Goal: Task Accomplishment & Management: Manage account settings

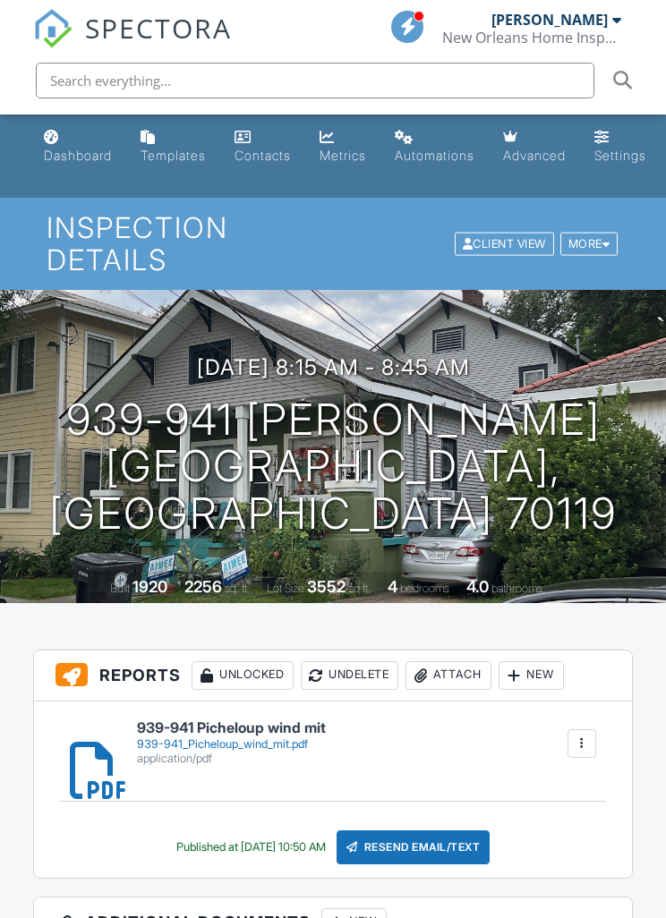
click at [46, 131] on div "Dashboard" at bounding box center [51, 137] width 15 height 14
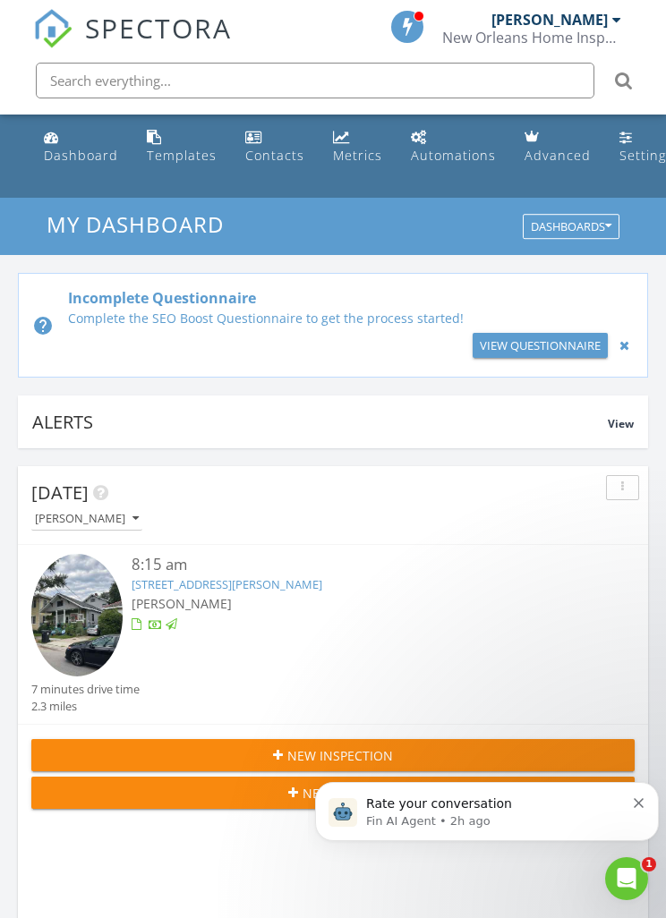
click at [151, 137] on div "Templates" at bounding box center [154, 137] width 15 height 14
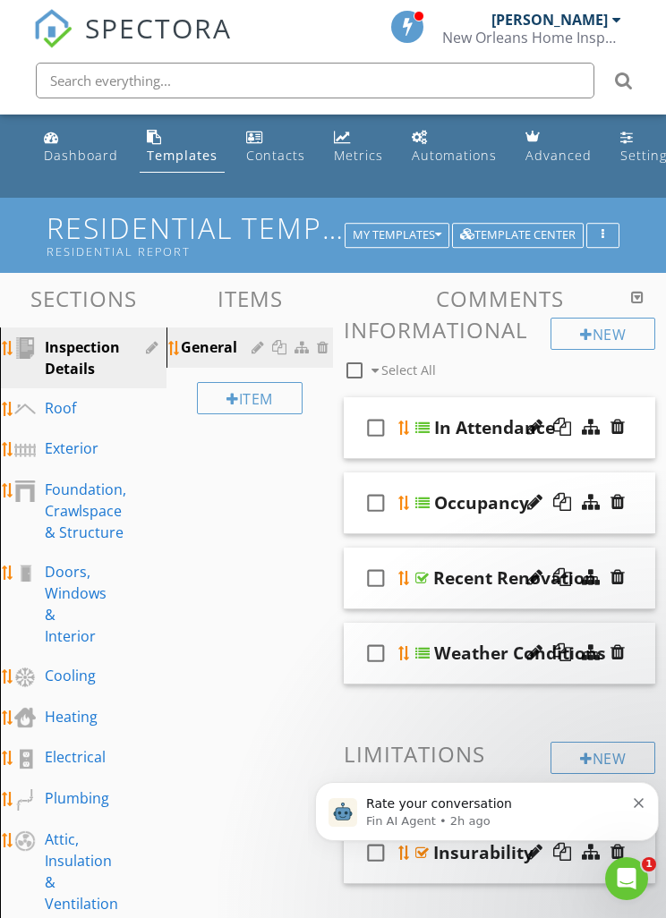
click at [636, 808] on icon "Dismiss notification" at bounding box center [639, 803] width 10 height 10
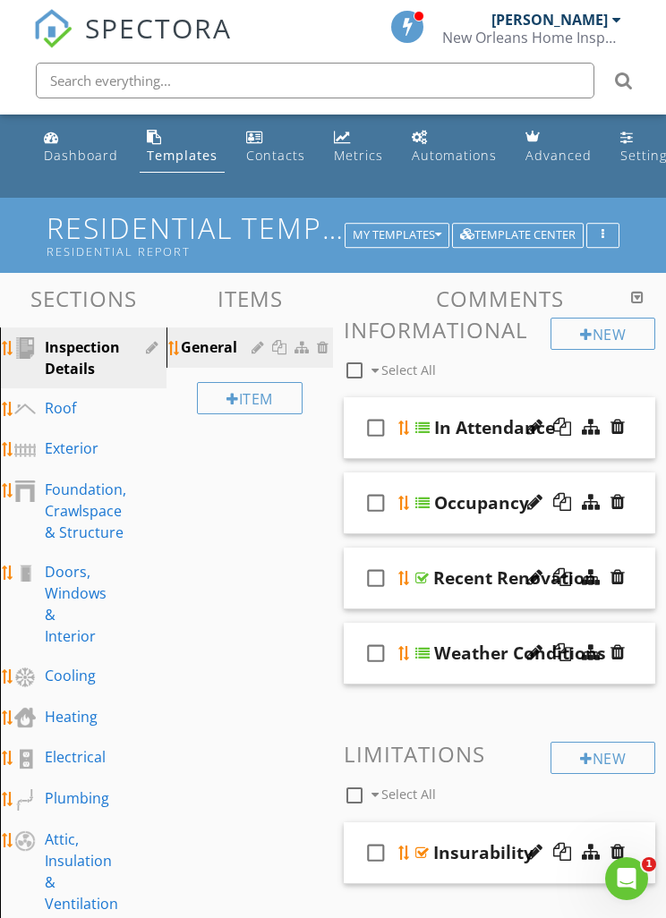
click at [53, 668] on div "Cooling" at bounding box center [70, 675] width 51 height 21
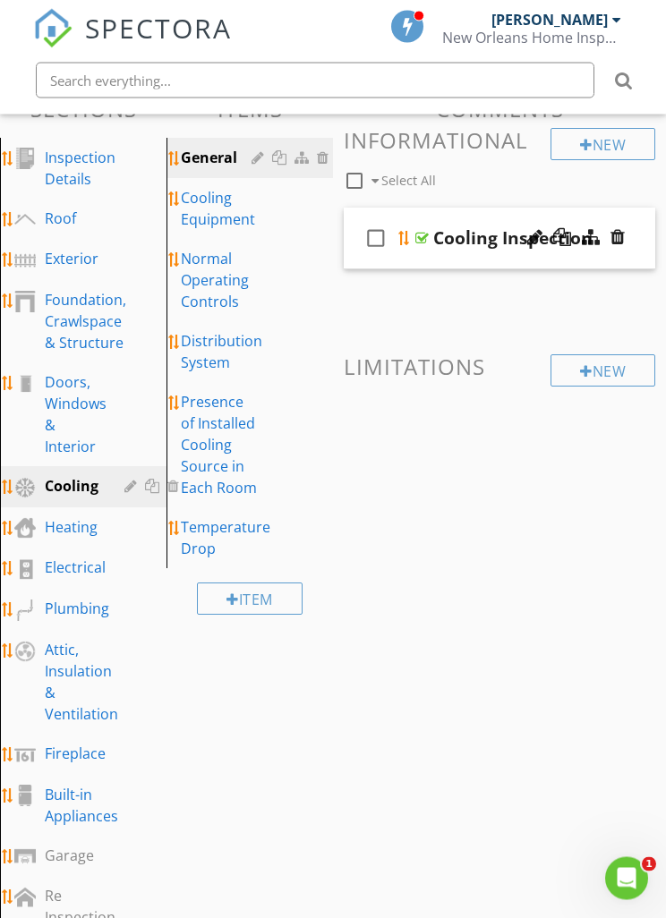
scroll to position [189, 0]
click at [176, 184] on link "Cooling Equipment" at bounding box center [252, 209] width 161 height 61
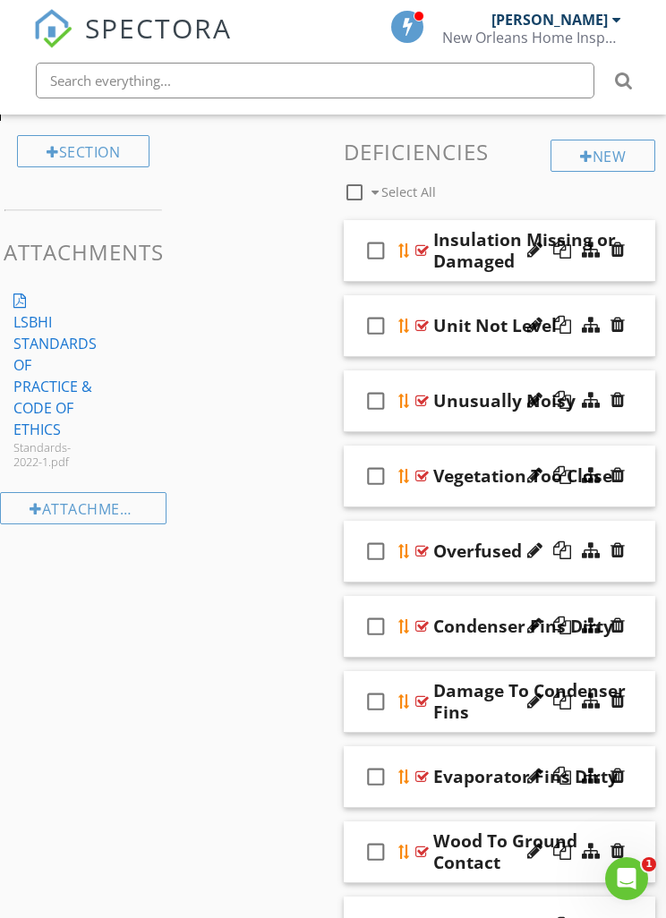
scroll to position [1063, 0]
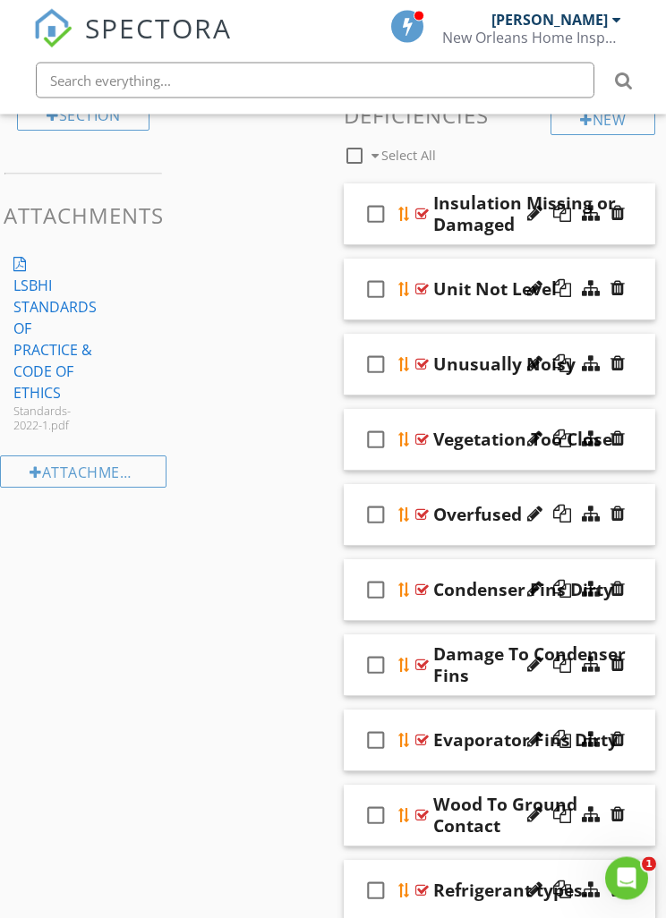
click at [414, 506] on div "check_box_outline_blank Overfused" at bounding box center [499, 516] width 311 height 62
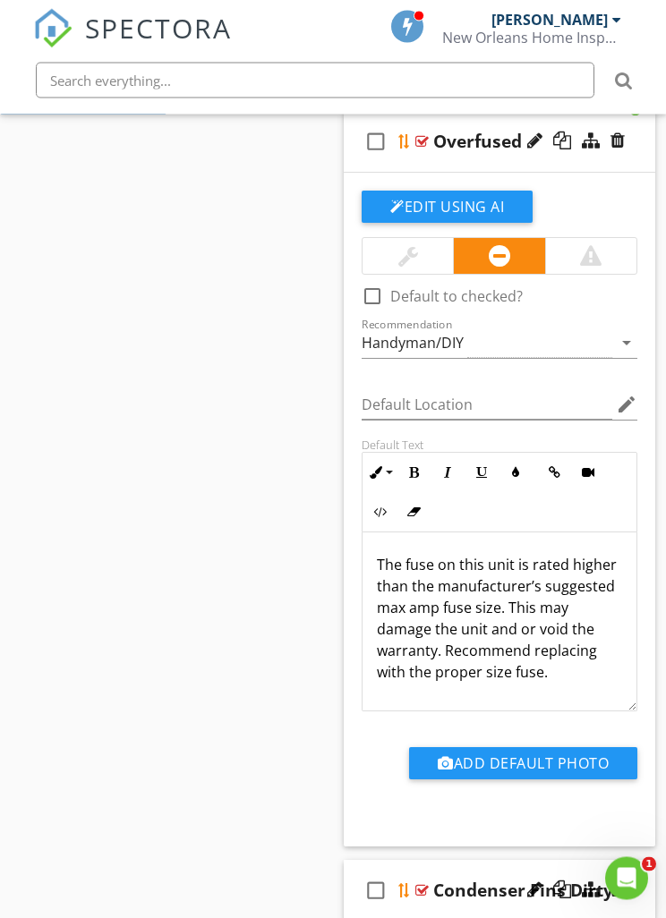
scroll to position [1488, 0]
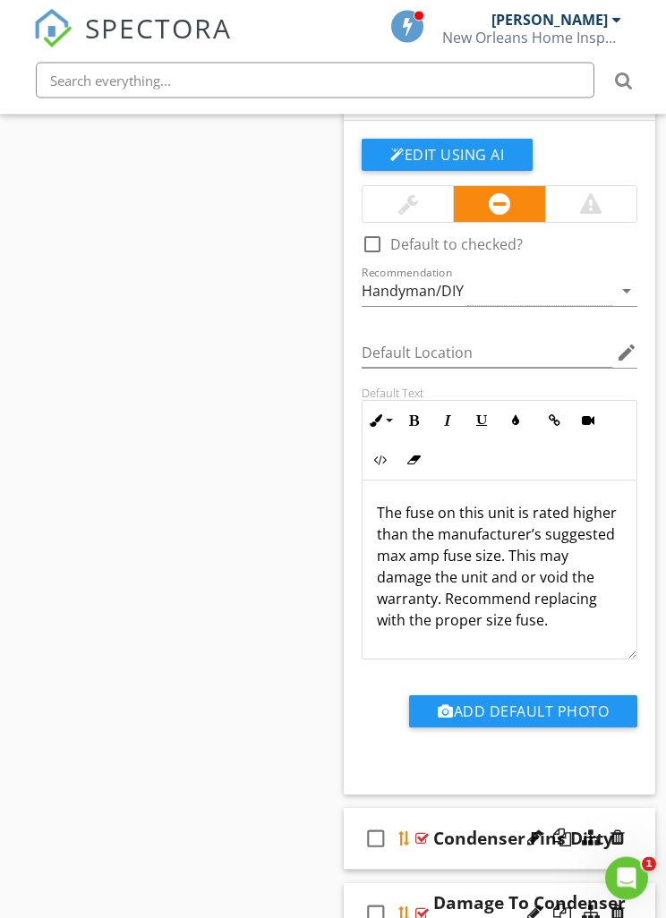
click at [613, 283] on div "arrow_drop_down" at bounding box center [624, 291] width 25 height 21
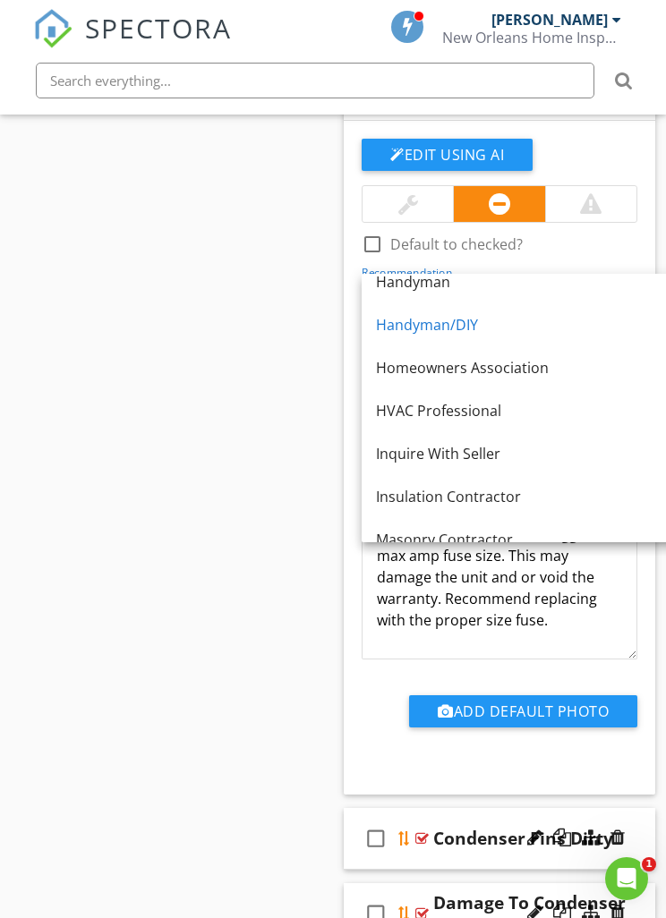
scroll to position [660, 0]
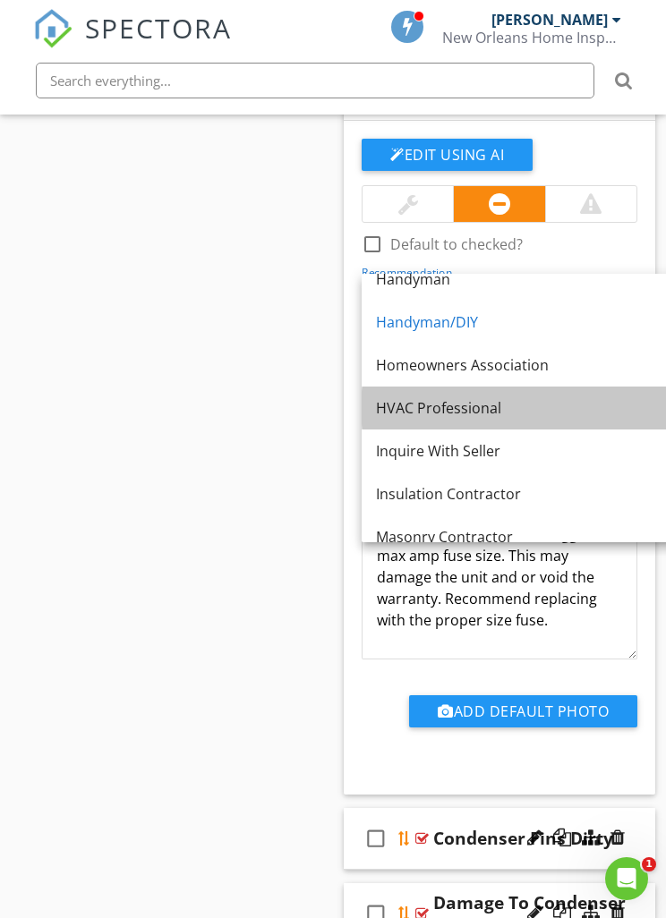
click at [471, 410] on div "HVAC Professional" at bounding box center [520, 407] width 288 height 21
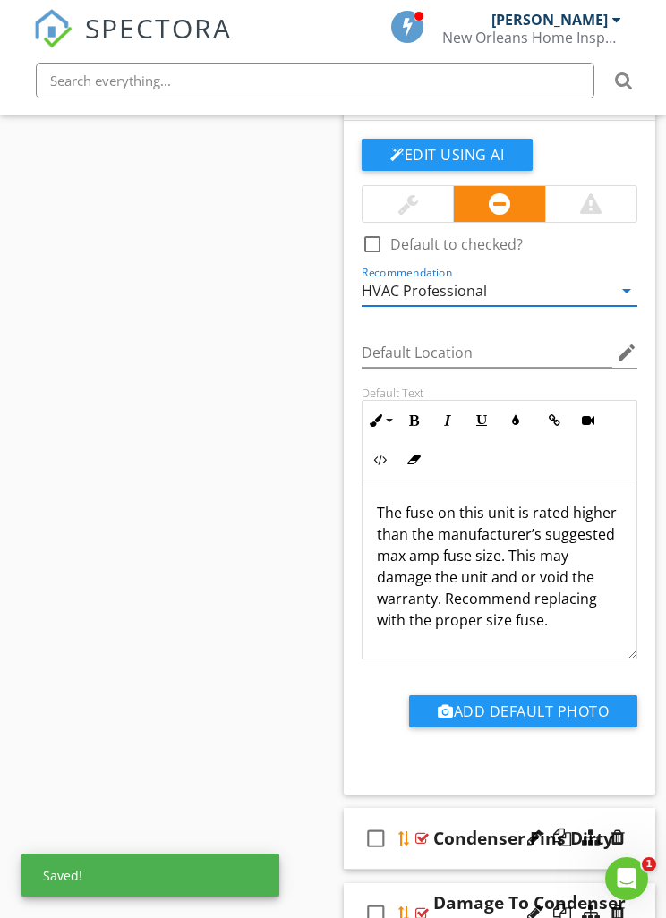
click at [623, 300] on div "Recommendation HVAC Professional arrow_drop_down" at bounding box center [500, 292] width 276 height 30
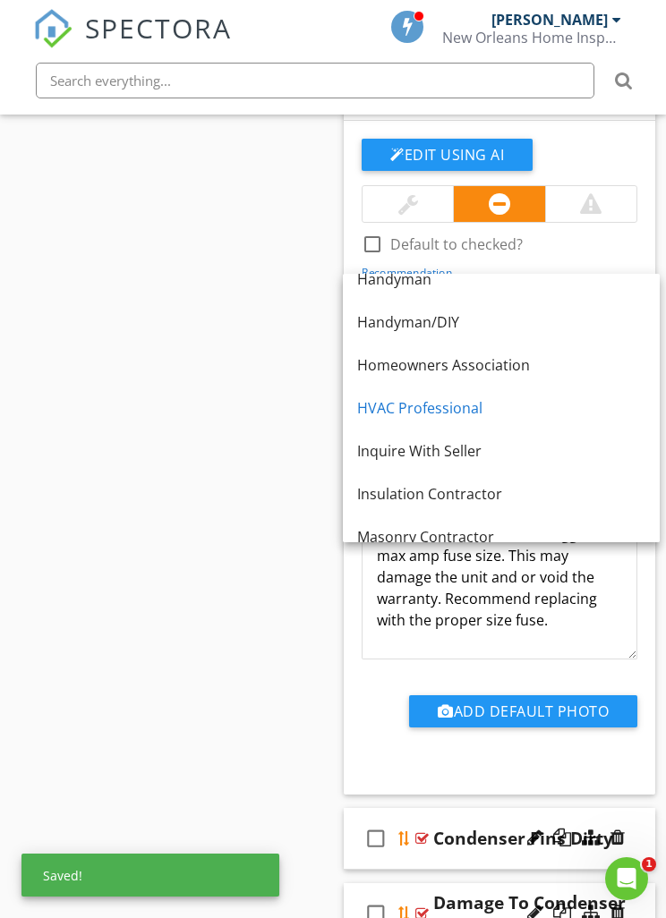
click at [175, 432] on div "Sections Inspection Details Roof Exterior Foundation, Crawlspace & Structure Do…" at bounding box center [333, 81] width 666 height 2594
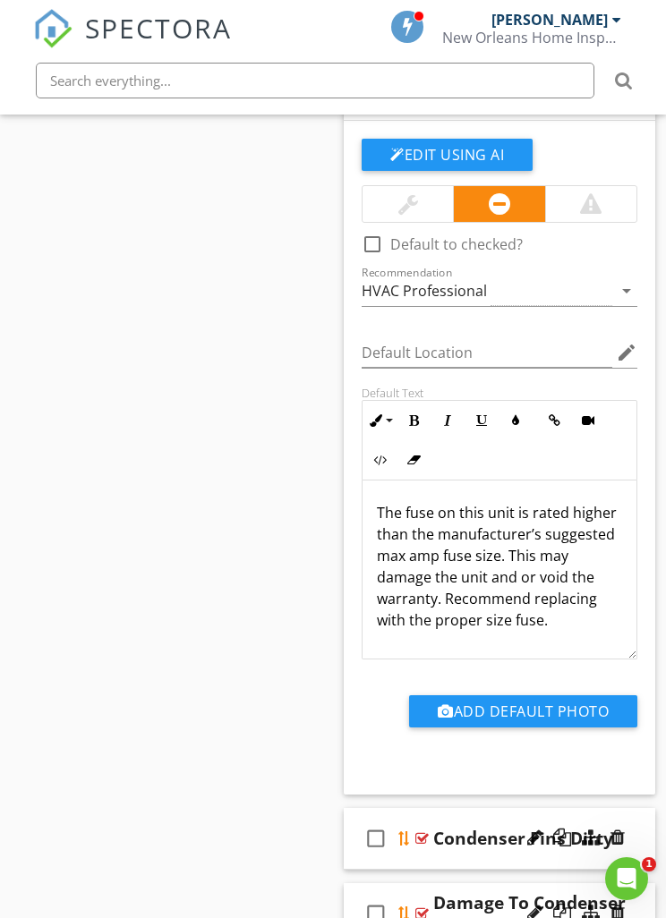
click at [567, 634] on div "The fuse on this unit is rated higher than the manufacturer’s suggested max amp…" at bounding box center [499, 570] width 274 height 179
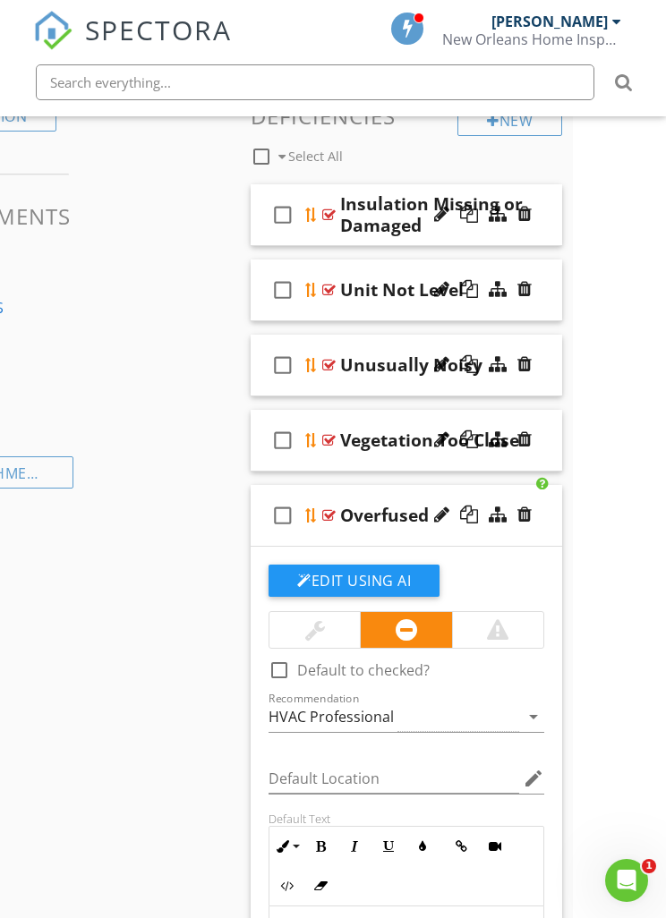
scroll to position [1063, 93]
click at [303, 430] on div "check_box_outline_blank" at bounding box center [286, 440] width 36 height 43
click at [277, 441] on icon "check_box" at bounding box center [282, 440] width 29 height 43
click at [322, 436] on div at bounding box center [328, 440] width 13 height 14
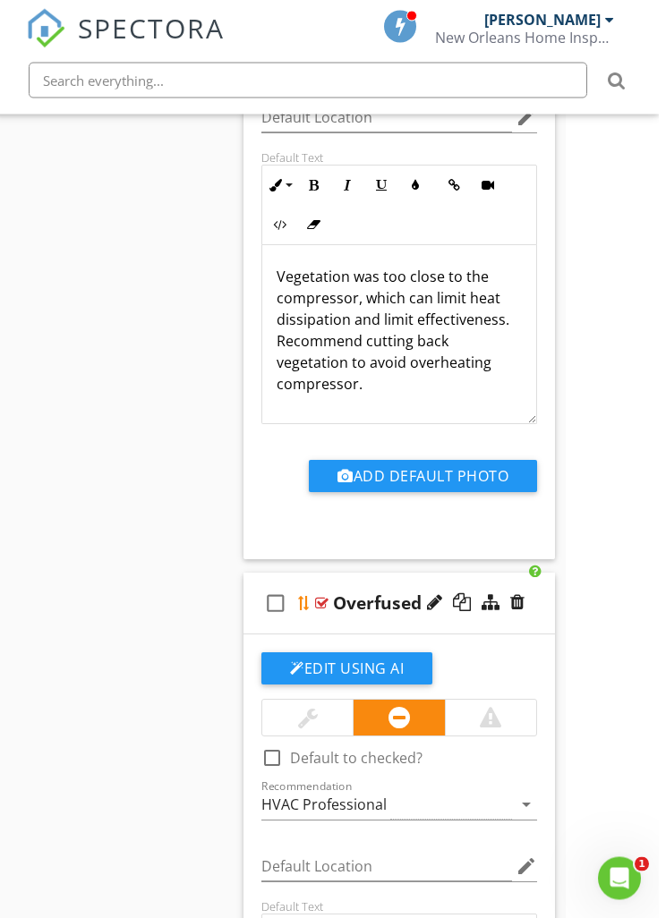
scroll to position [1548, 93]
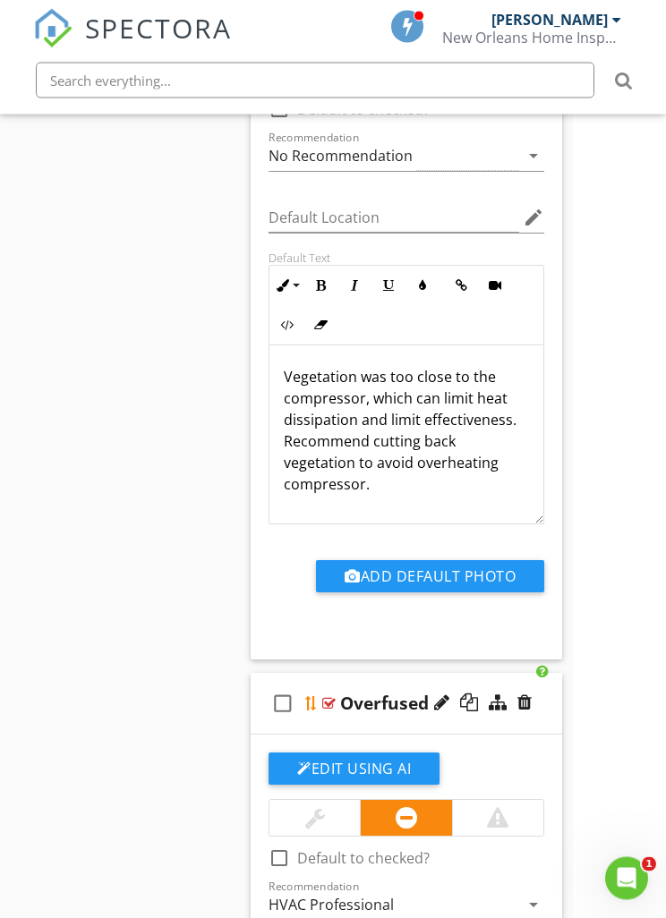
click at [378, 383] on p "Vegetation was too close to the compressor, which can limit heat dissipation an…" at bounding box center [406, 431] width 245 height 129
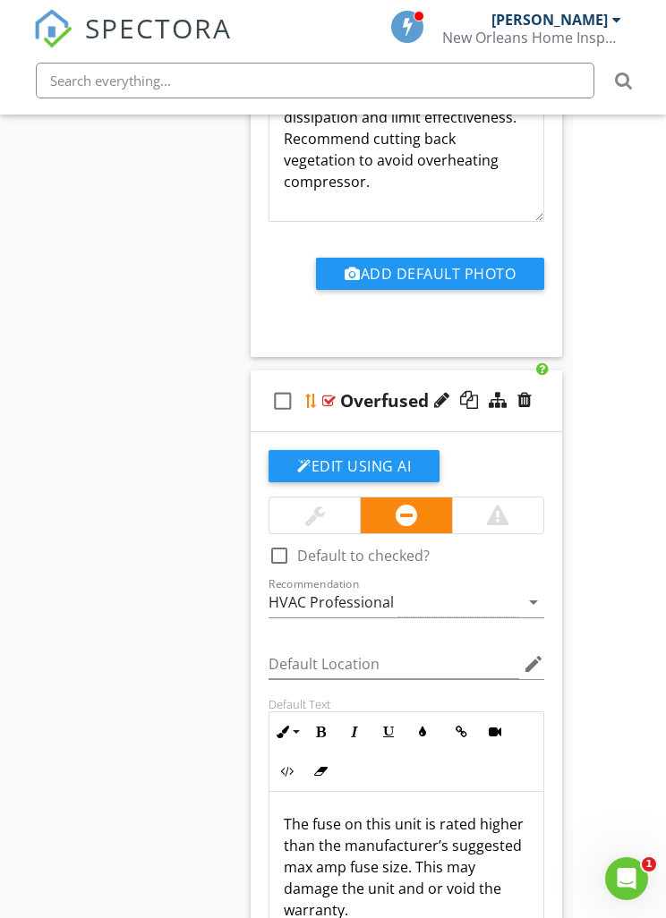
scroll to position [1803, 93]
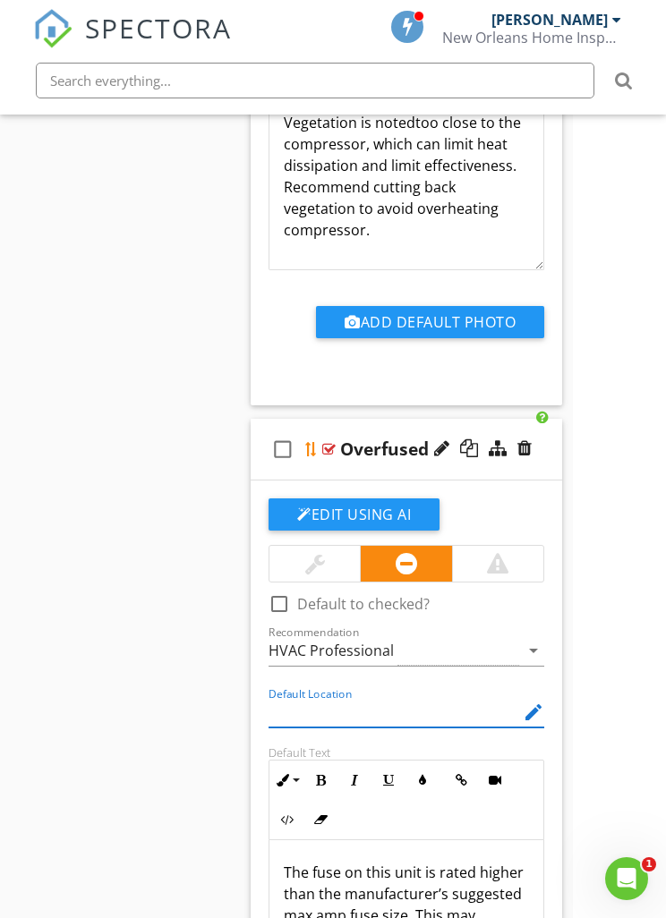
click at [145, 507] on div "Sections Inspection Details Roof Exterior Foundation, Crawlspace & Structure Do…" at bounding box center [240, 104] width 666 height 3268
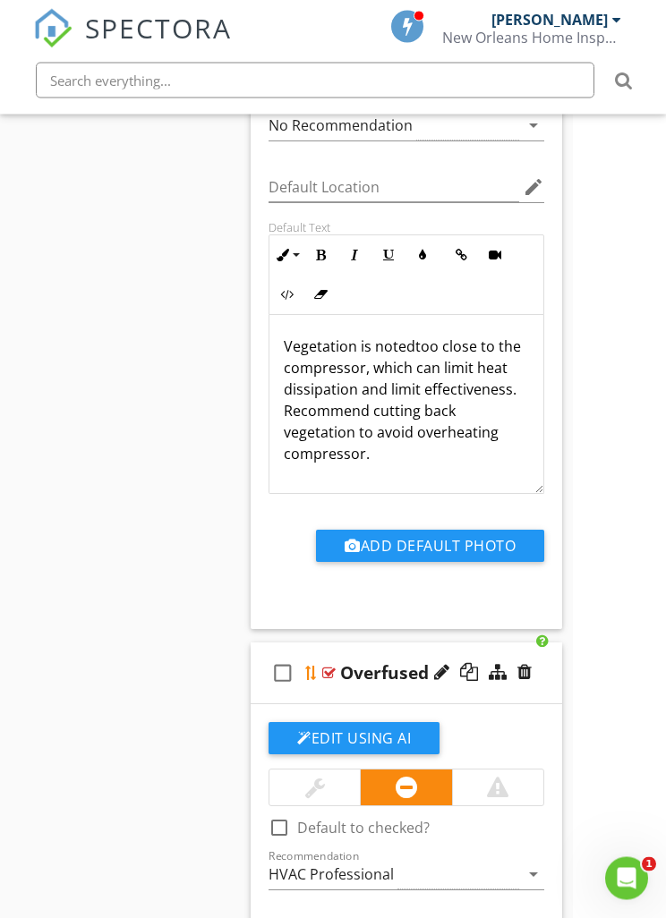
scroll to position [1526, 93]
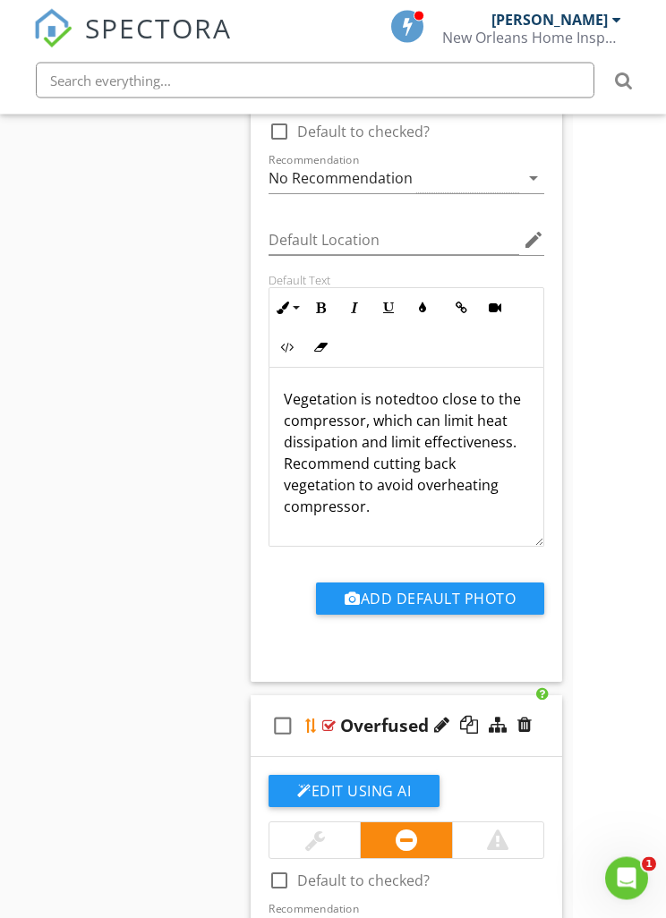
click at [365, 463] on p "Vegetation is noted too close to the compressor, which can limit heat dissipati…" at bounding box center [406, 453] width 245 height 129
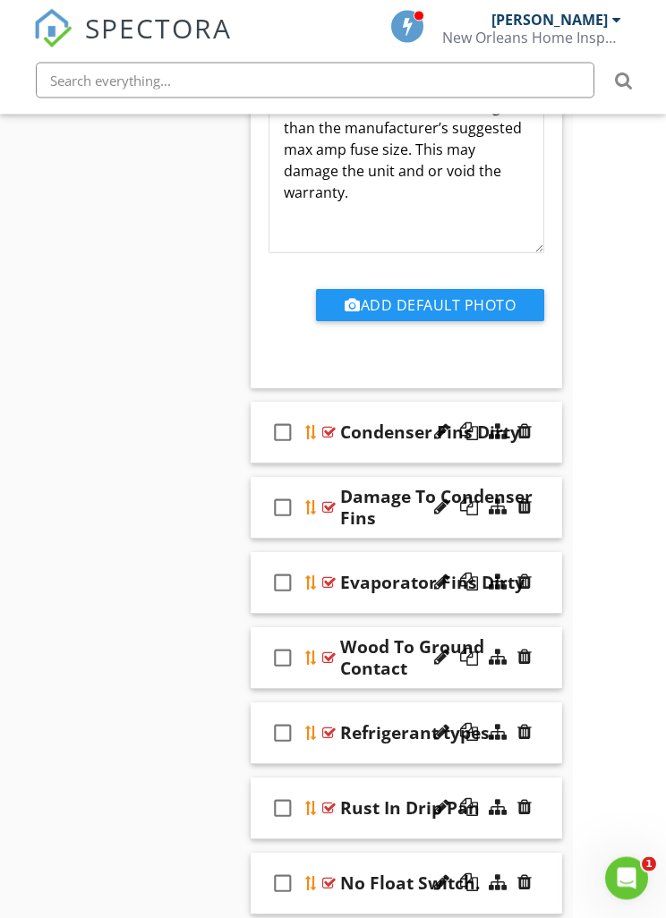
scroll to position [2581, 93]
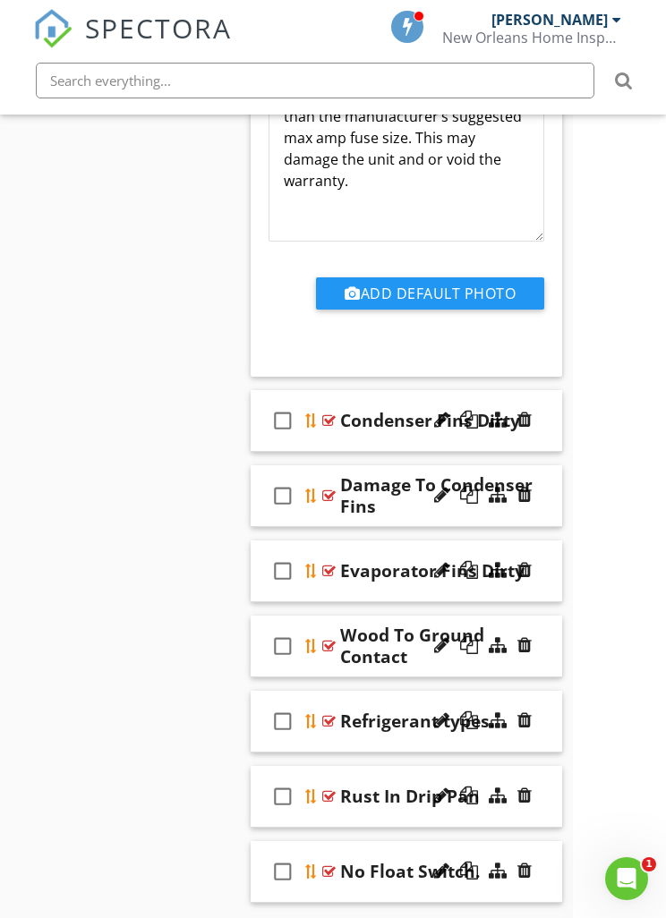
click at [320, 422] on div "check_box_outline_blank Condenser Fins Dirty" at bounding box center [406, 421] width 311 height 62
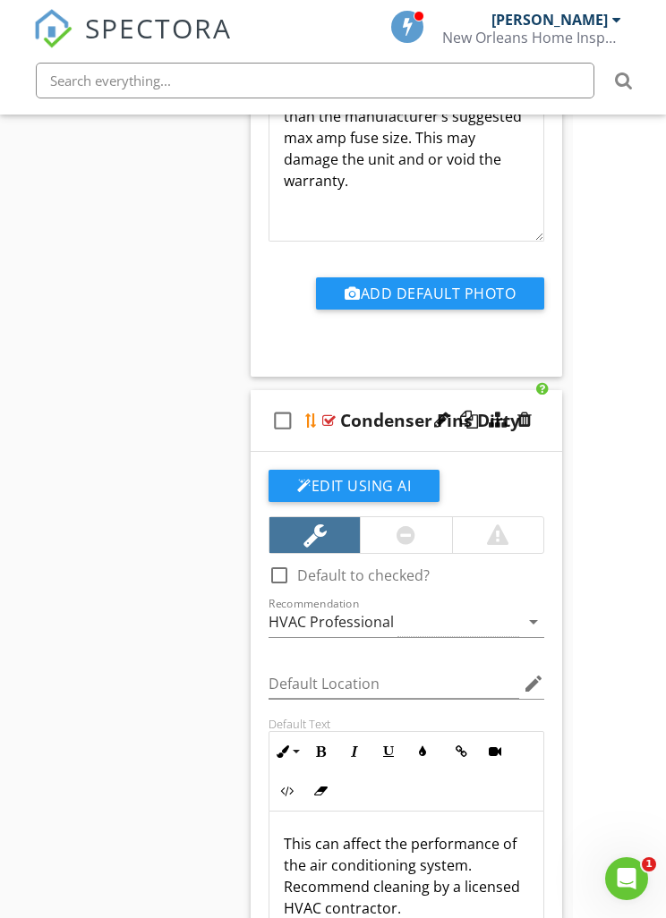
click at [363, 864] on p "This can affect the performance of the air conditioning system. Recommend clean…" at bounding box center [406, 876] width 245 height 86
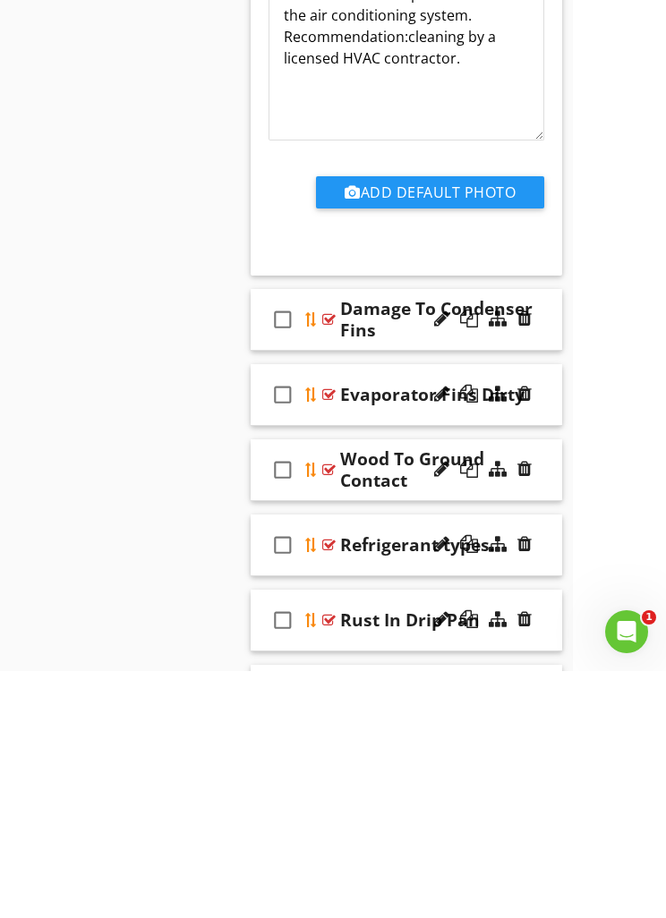
scroll to position [3312, 93]
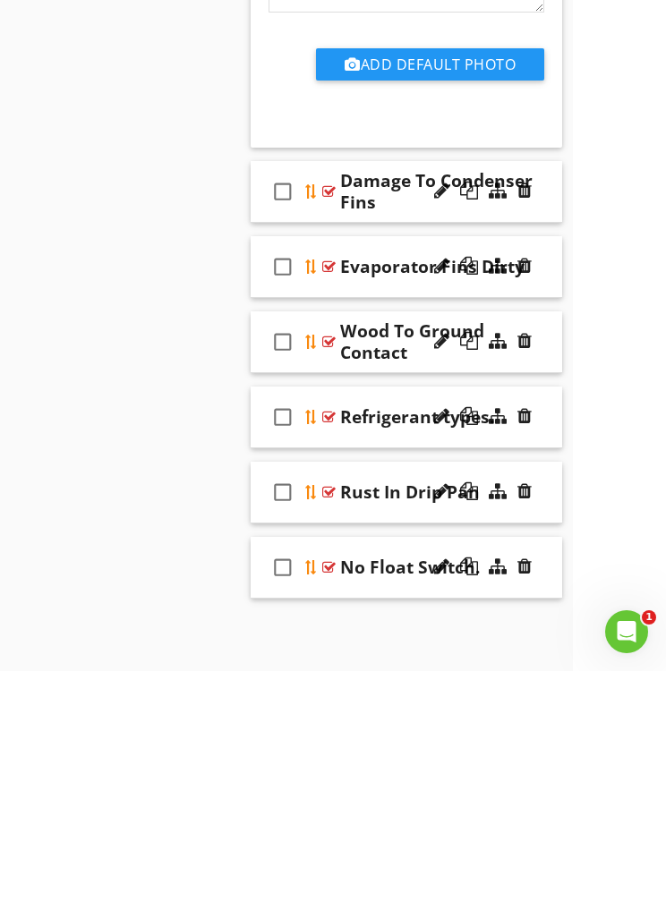
click at [318, 582] on div at bounding box center [311, 589] width 14 height 14
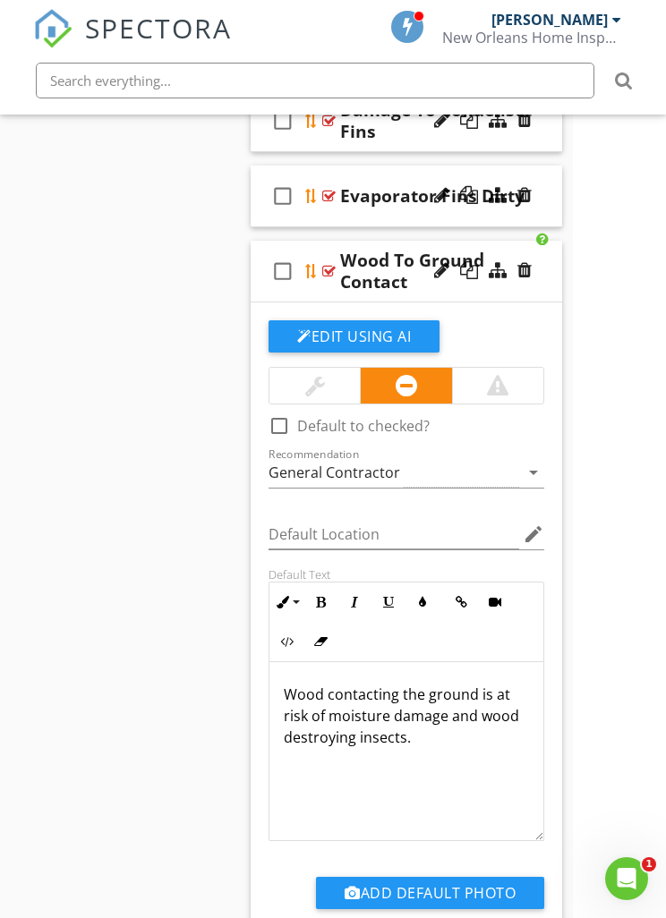
scroll to position [3478, 93]
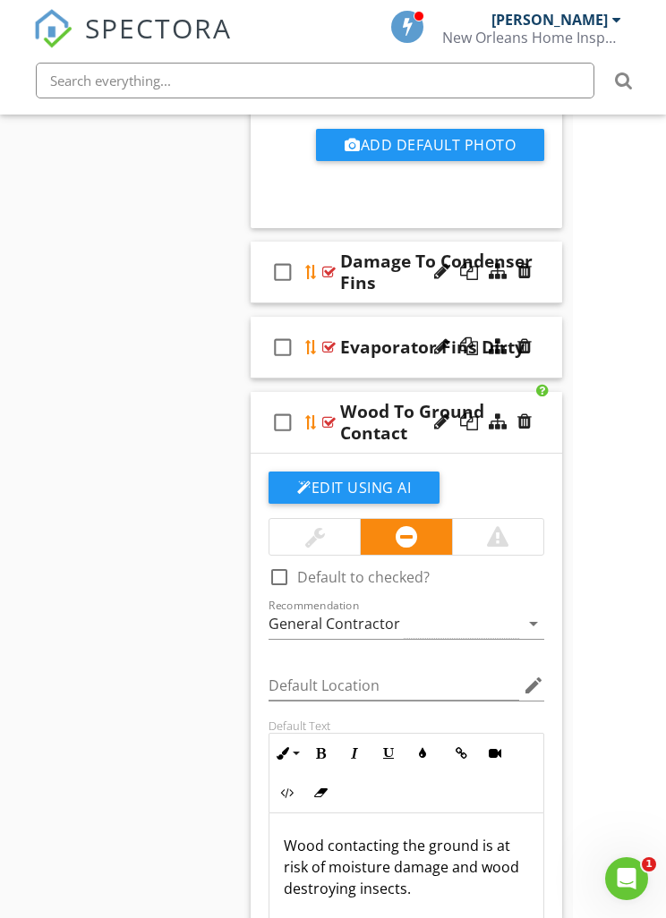
click at [328, 419] on div at bounding box center [328, 422] width 13 height 14
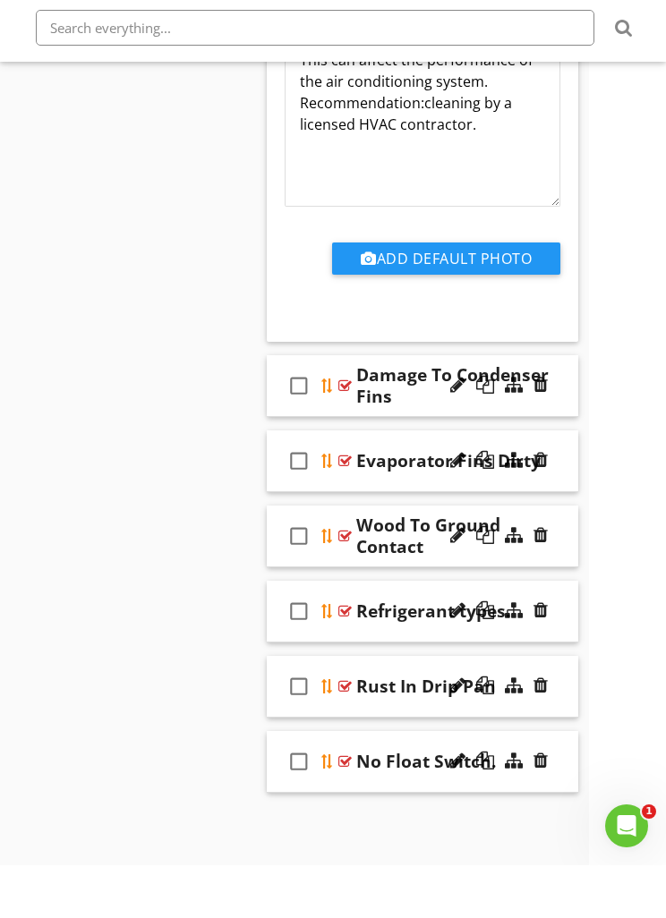
scroll to position [3312, 73]
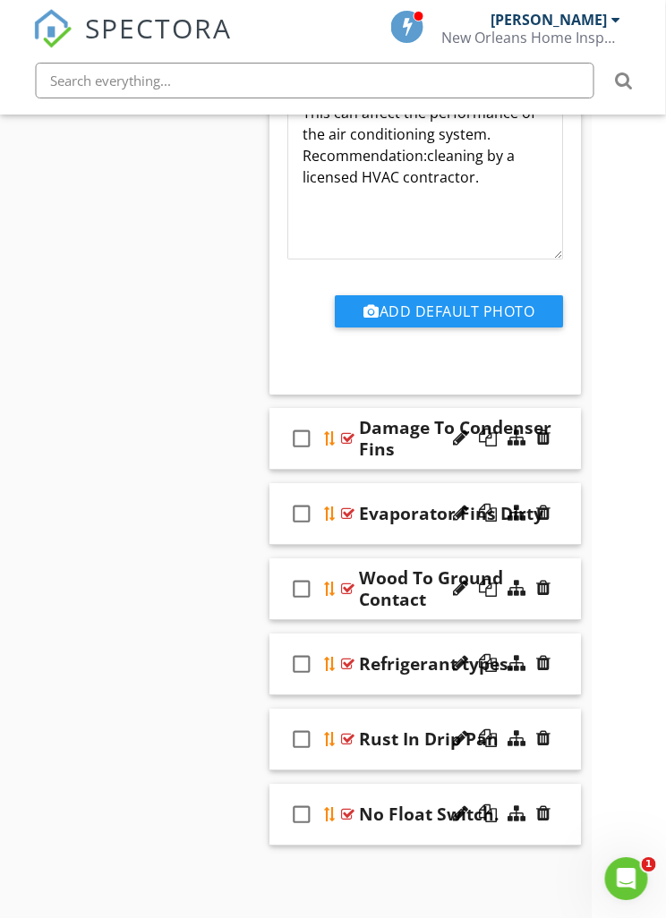
click at [319, 426] on div "check_box_outline_blank" at bounding box center [306, 438] width 36 height 43
click at [300, 438] on icon "check_box" at bounding box center [301, 438] width 29 height 43
click at [345, 431] on div at bounding box center [347, 438] width 13 height 14
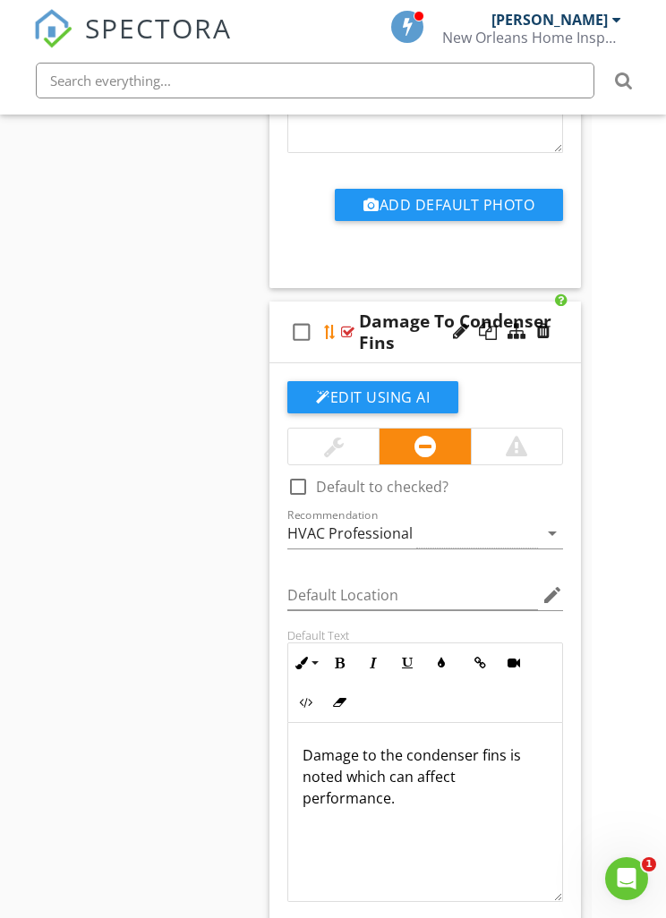
scroll to position [3343, 74]
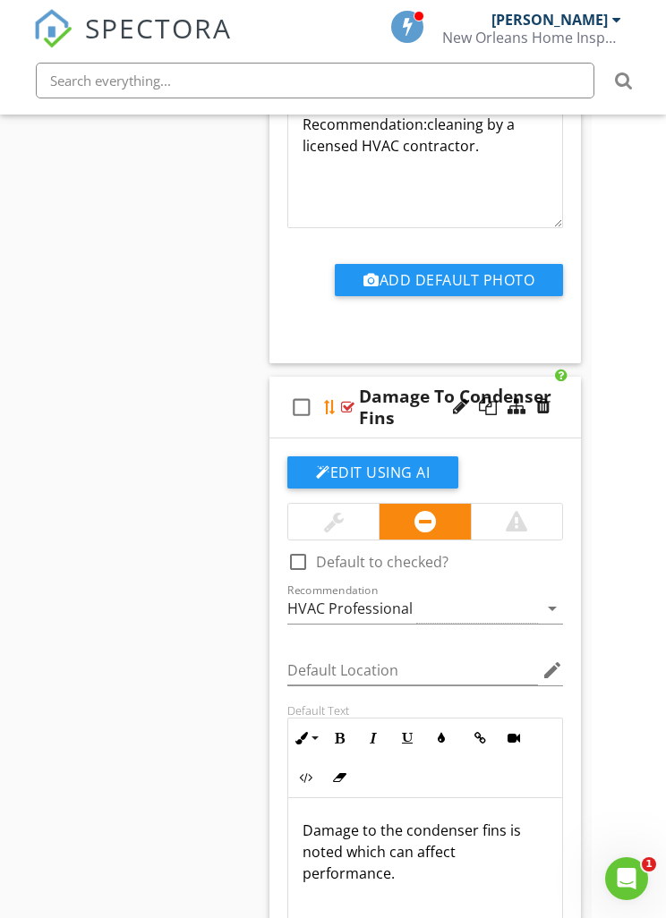
click at [359, 408] on div "Damage To Condenser Fins" at bounding box center [461, 407] width 204 height 43
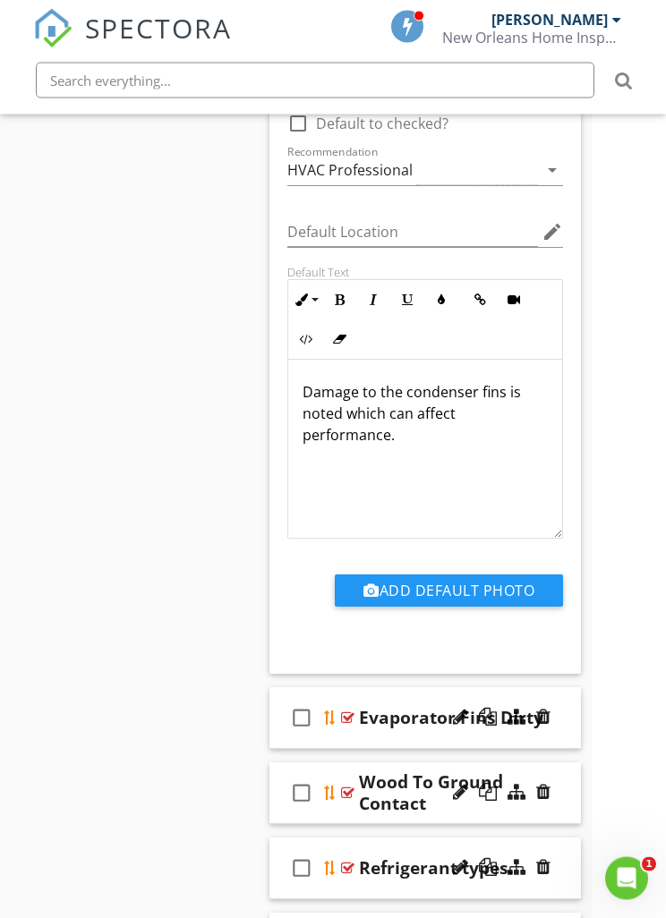
scroll to position [3929, 74]
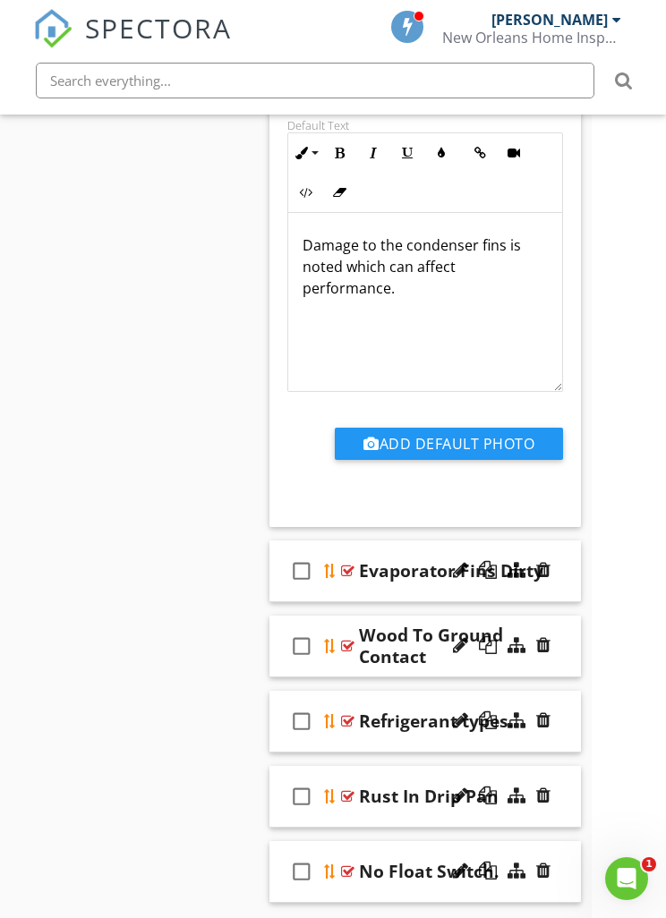
click at [320, 560] on div "check_box_outline_blank" at bounding box center [305, 570] width 36 height 43
click at [300, 569] on icon "check_box" at bounding box center [301, 570] width 29 height 43
click at [321, 556] on div "check_box_outline_blank" at bounding box center [305, 570] width 36 height 43
click at [306, 569] on icon "check_box" at bounding box center [301, 570] width 29 height 43
click at [340, 561] on div "check_box_outline_blank Evaporator Fins Dirty" at bounding box center [424, 572] width 311 height 62
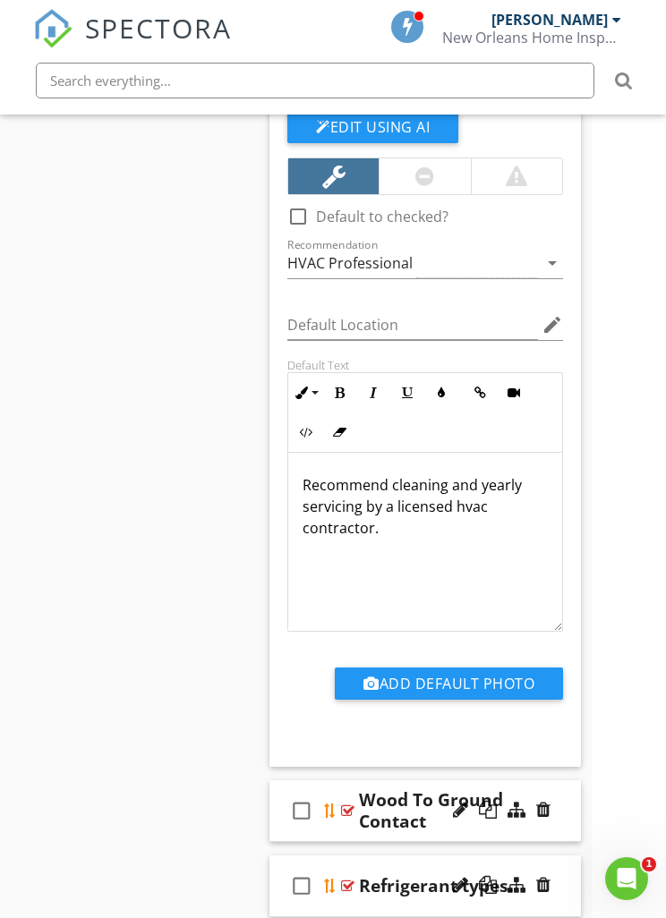
scroll to position [4514, 74]
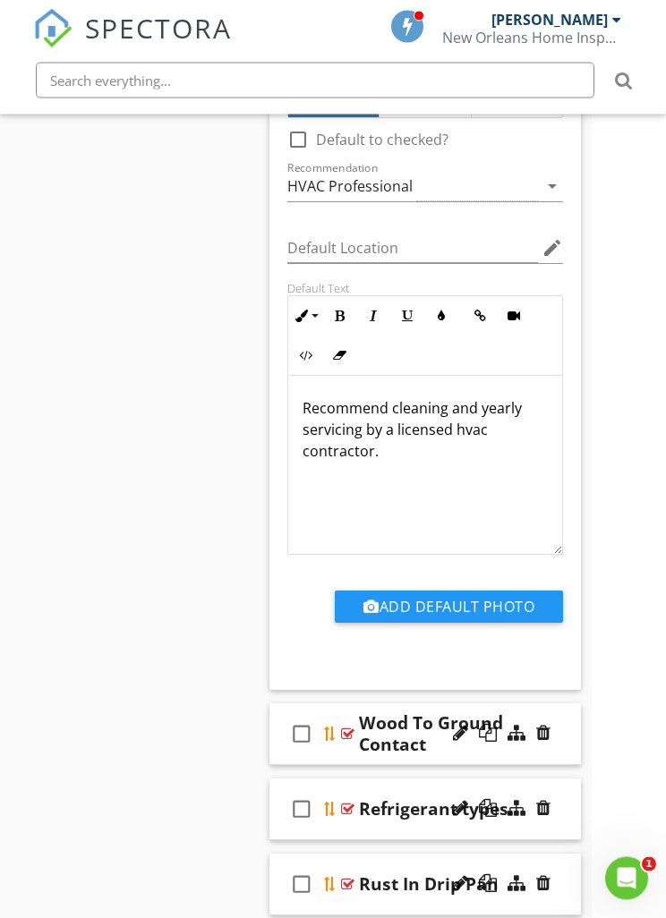
click at [389, 410] on p "Recommend cleaning and yearly servicing by a licensed hvac contractor." at bounding box center [424, 430] width 245 height 64
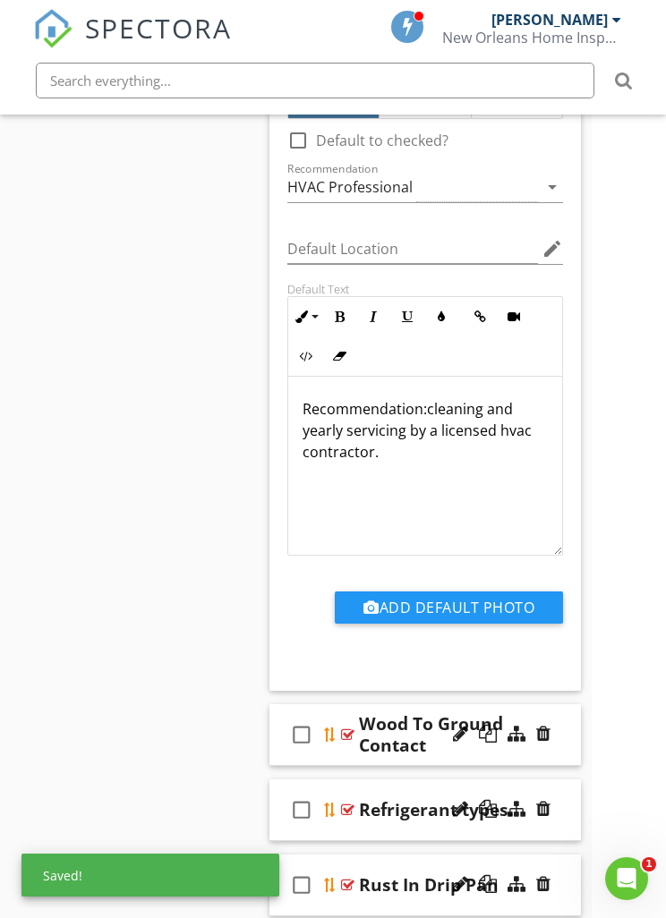
scroll to position [4515, 74]
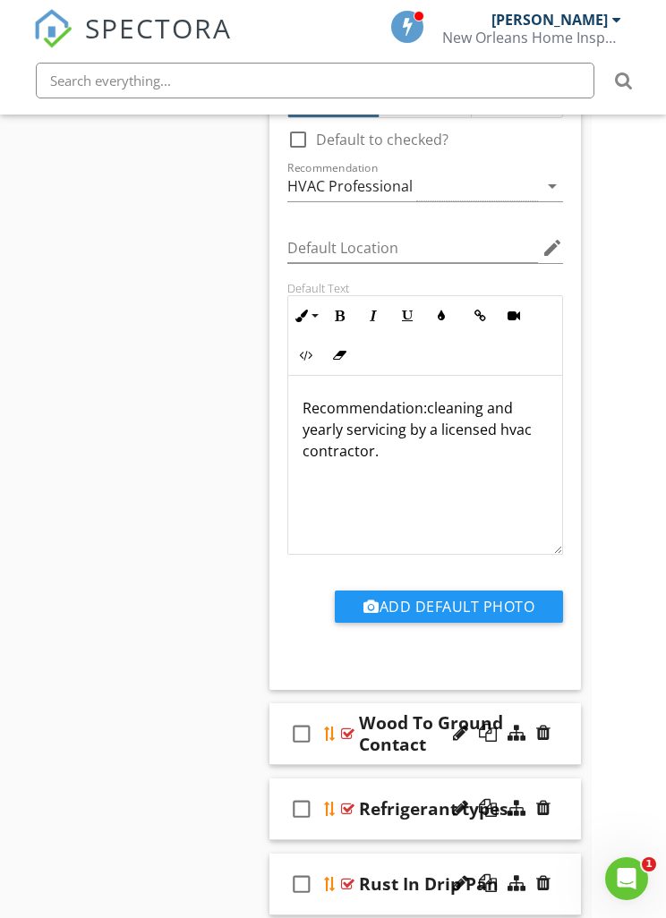
click at [345, 426] on p "Recommendation: cleaning and yearly servicing by a licensed hvac contractor." at bounding box center [424, 429] width 245 height 64
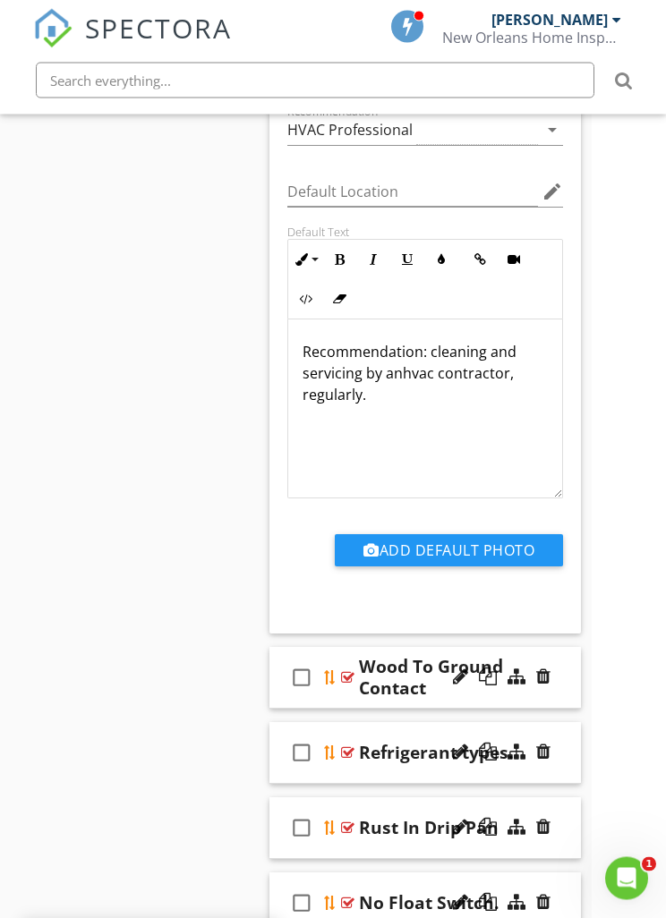
scroll to position [4602, 74]
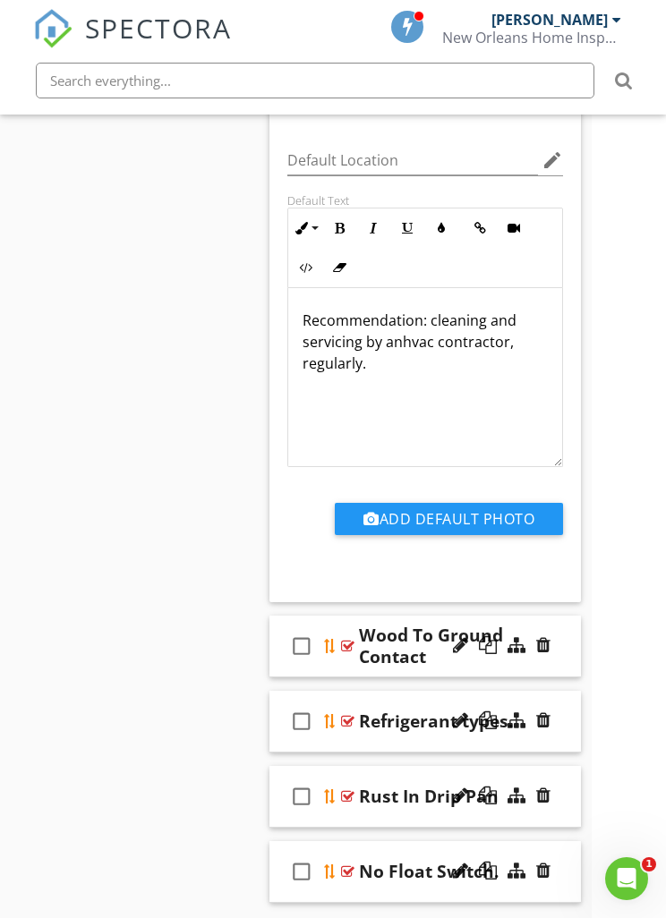
click at [320, 631] on div "check_box_outline_blank" at bounding box center [305, 646] width 36 height 43
click at [298, 653] on icon "check_box" at bounding box center [301, 646] width 29 height 43
click at [321, 627] on div "check_box_outline_blank" at bounding box center [305, 646] width 36 height 43
click at [296, 651] on icon "check_box" at bounding box center [301, 646] width 29 height 43
click at [340, 636] on div "check_box_outline_blank Wood To Ground Contact" at bounding box center [424, 647] width 311 height 62
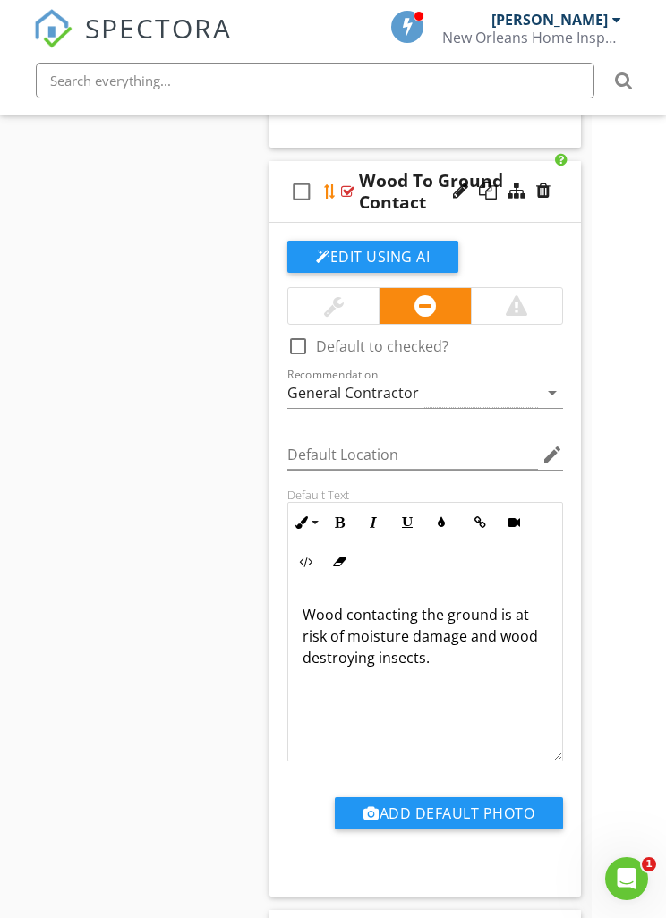
scroll to position [4933, 74]
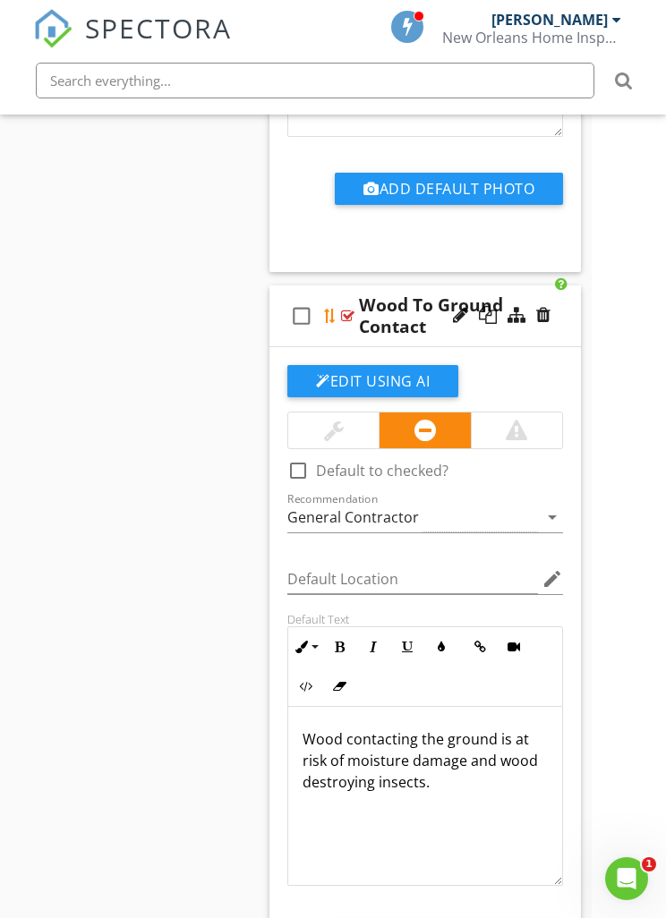
click at [339, 306] on div "check_box_outline_blank Wood To Ground Contact" at bounding box center [424, 316] width 311 height 62
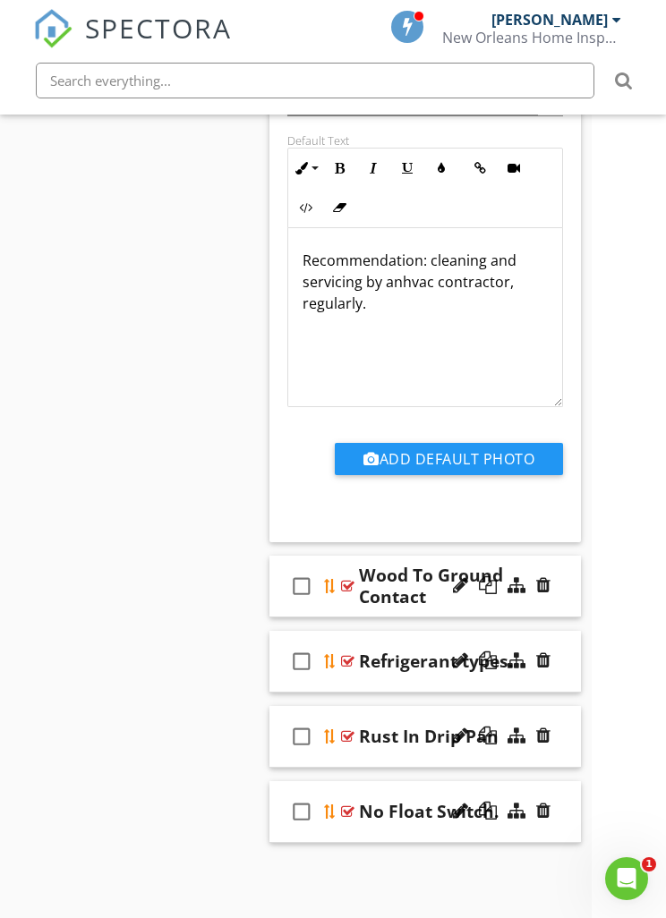
scroll to position [4660, 74]
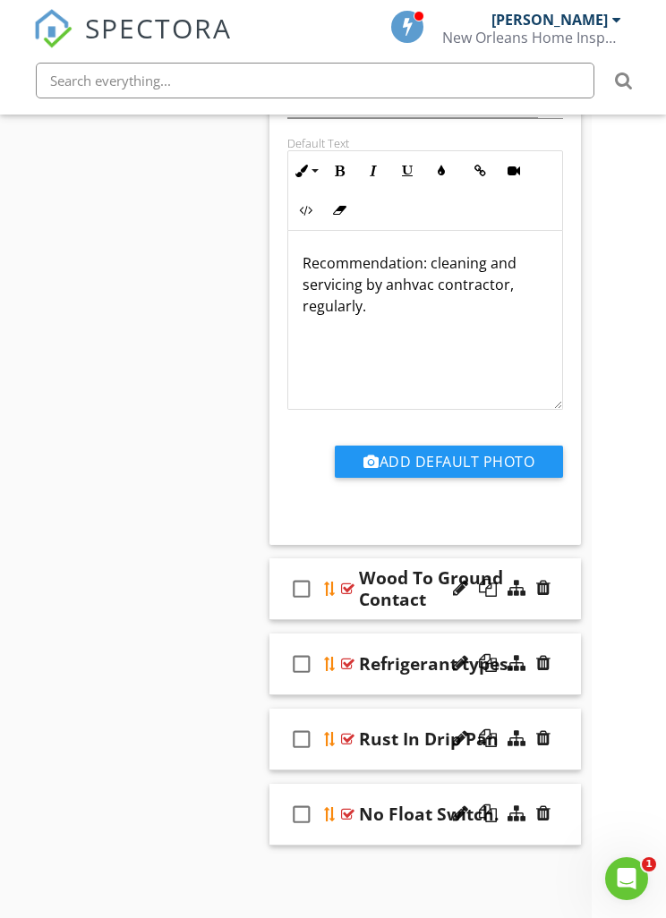
click at [340, 660] on div "check_box_outline_blank Refrigerant types." at bounding box center [424, 665] width 311 height 62
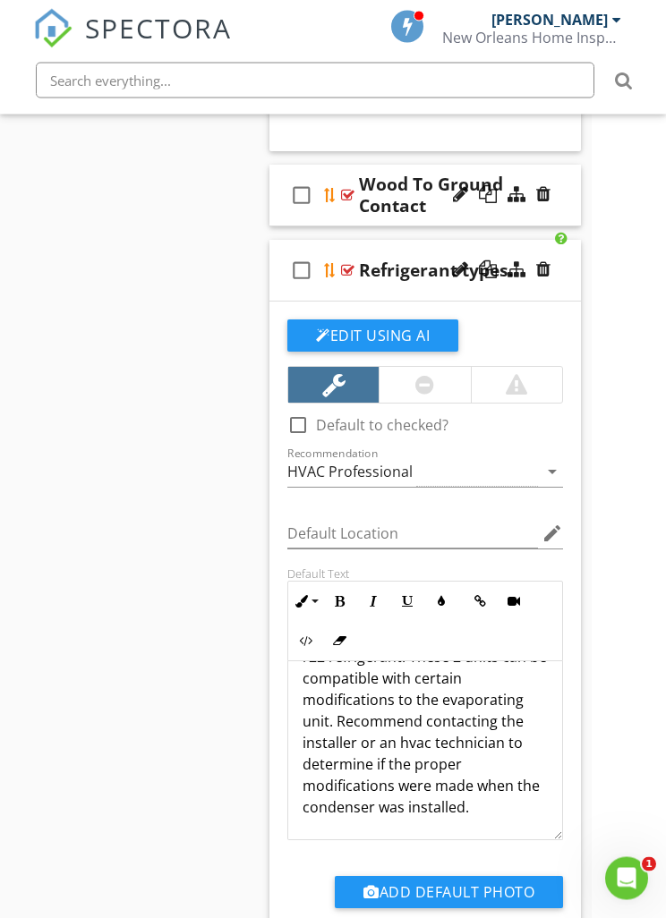
scroll to position [101, 0]
click at [419, 722] on p "The condensing unit outside uses r410a refrigerant and the evaporator inside is…" at bounding box center [424, 701] width 245 height 236
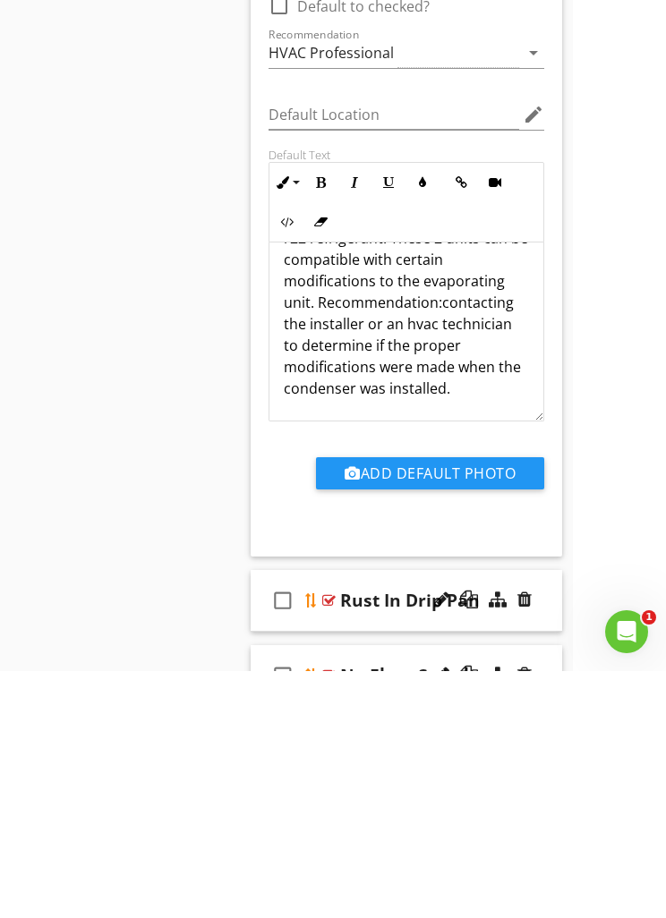
scroll to position [5226, 93]
click at [346, 409] on p "The condensing unit outside uses r410a refrigerant and the evaporator inside is…" at bounding box center [406, 527] width 245 height 236
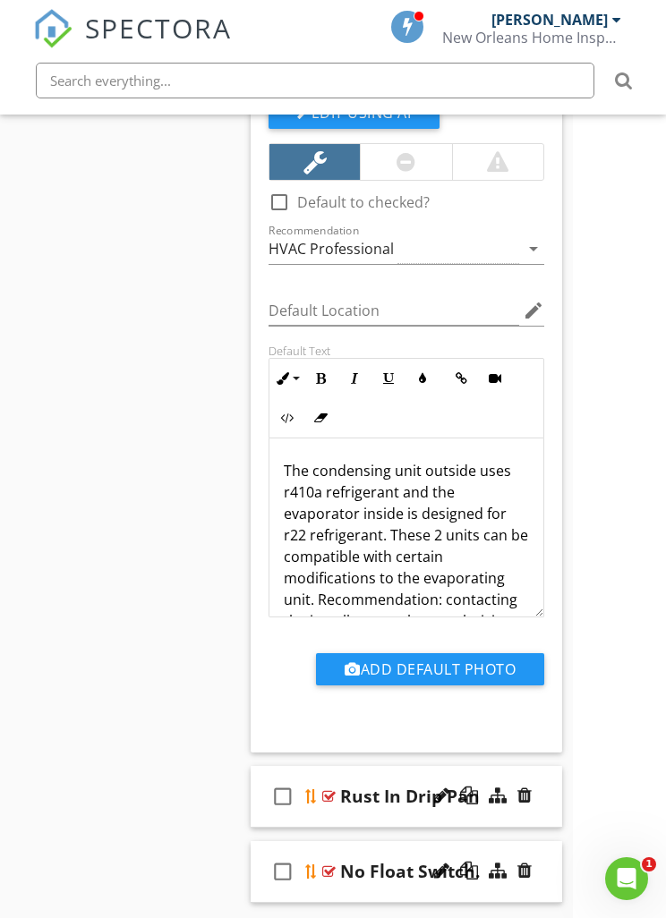
scroll to position [0, 0]
click at [317, 864] on div at bounding box center [311, 871] width 14 height 14
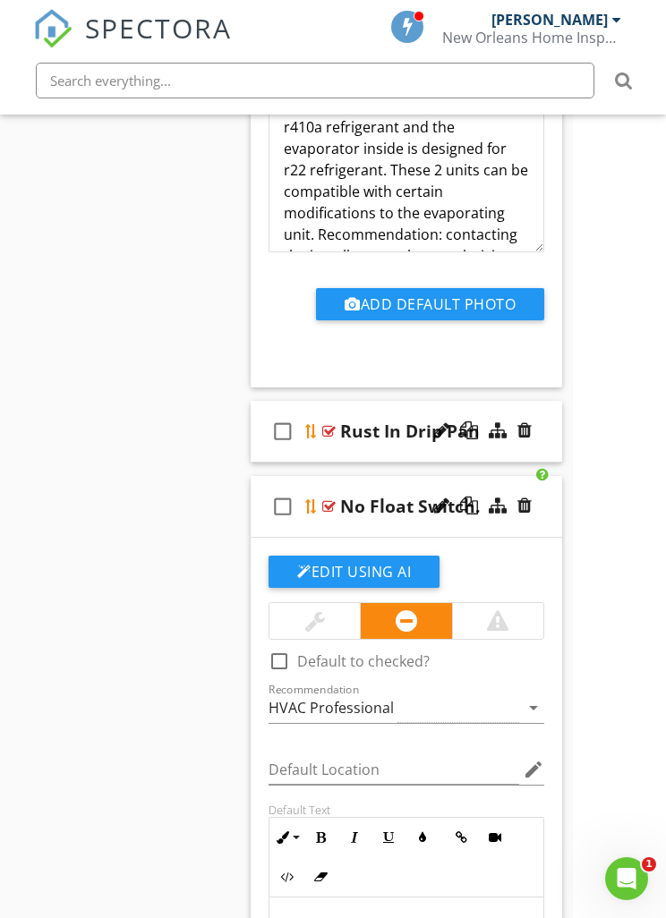
scroll to position [5640, 93]
click at [322, 500] on div at bounding box center [328, 507] width 13 height 14
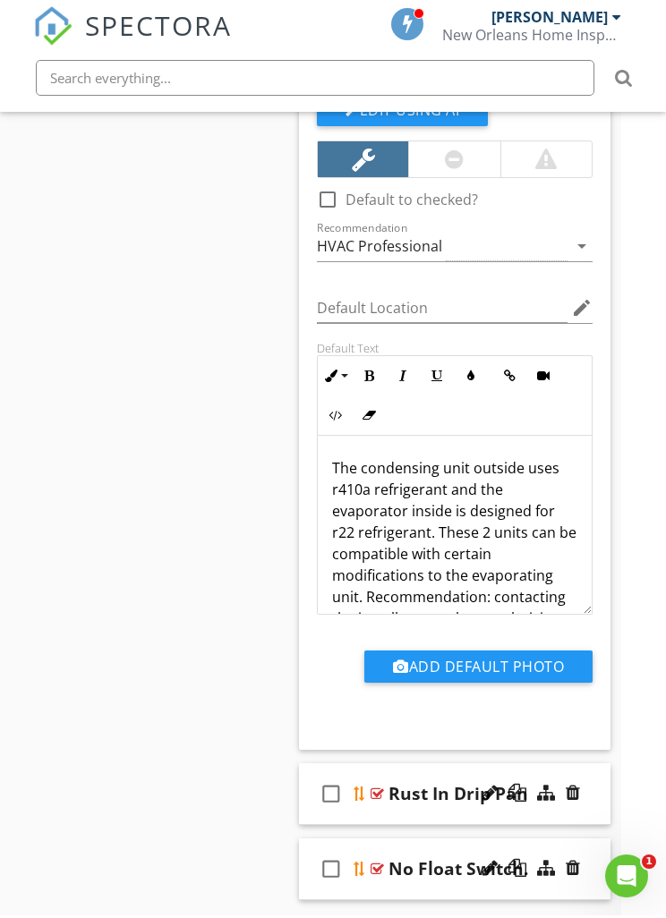
scroll to position [5276, 42]
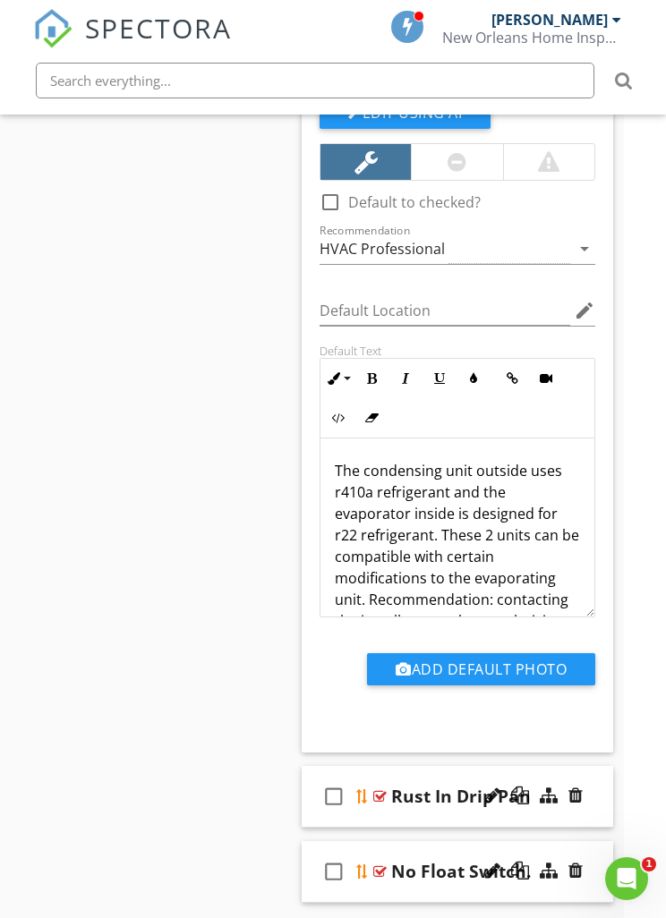
click at [377, 796] on div at bounding box center [379, 796] width 13 height 14
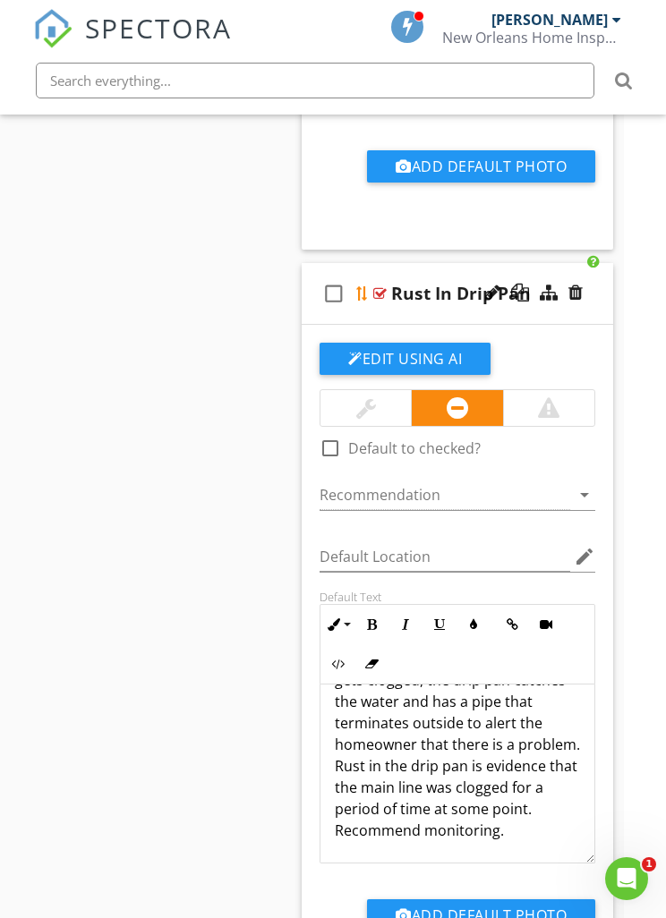
scroll to position [123, 0]
click at [412, 842] on div "The cooling system creates condensation as part of normal operation. The conden…" at bounding box center [457, 712] width 274 height 301
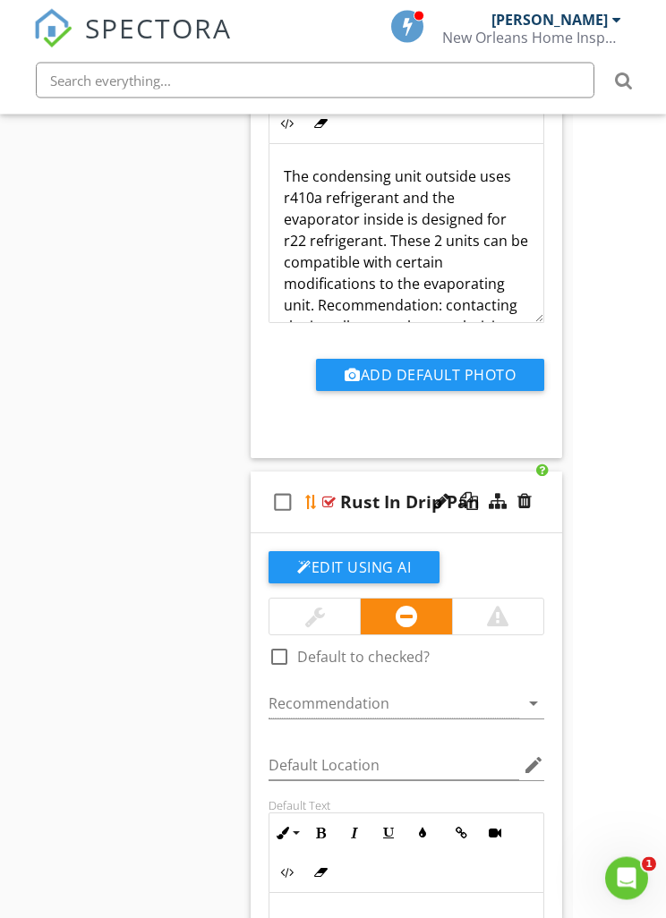
scroll to position [5522, 93]
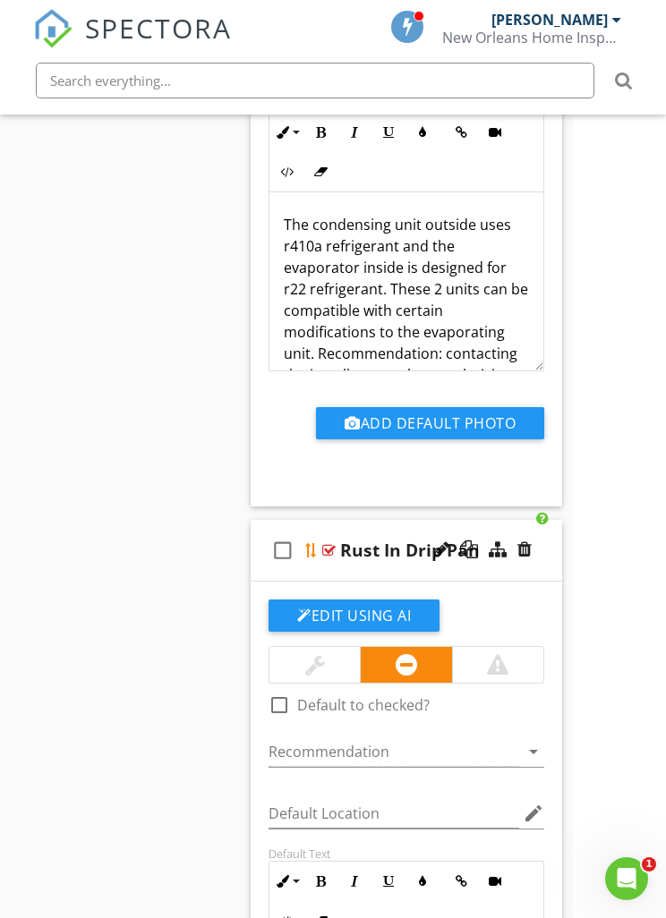
click at [318, 548] on div at bounding box center [311, 550] width 14 height 14
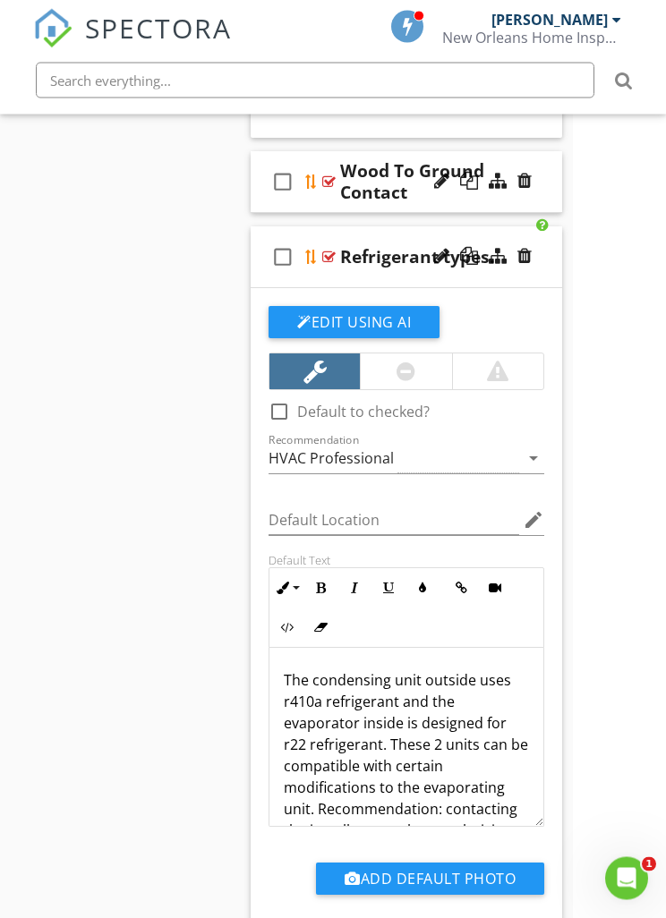
scroll to position [4979, 93]
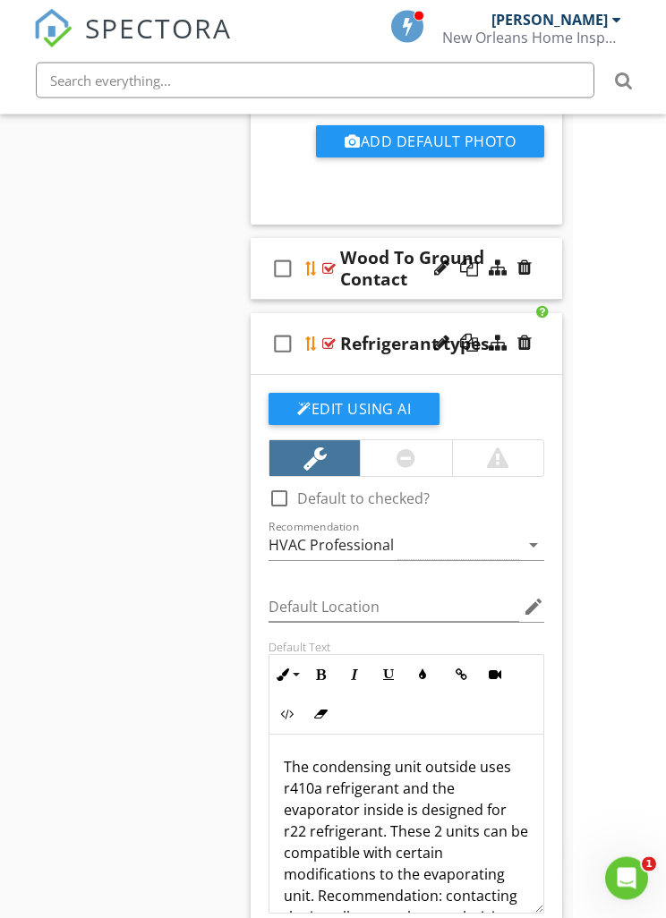
click at [316, 338] on div at bounding box center [311, 344] width 14 height 14
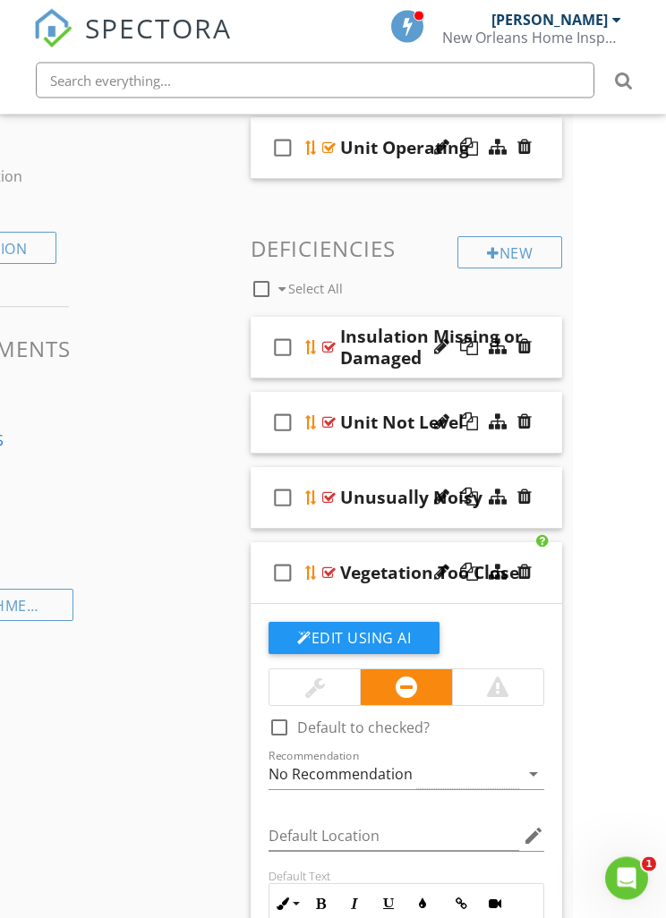
scroll to position [916, 93]
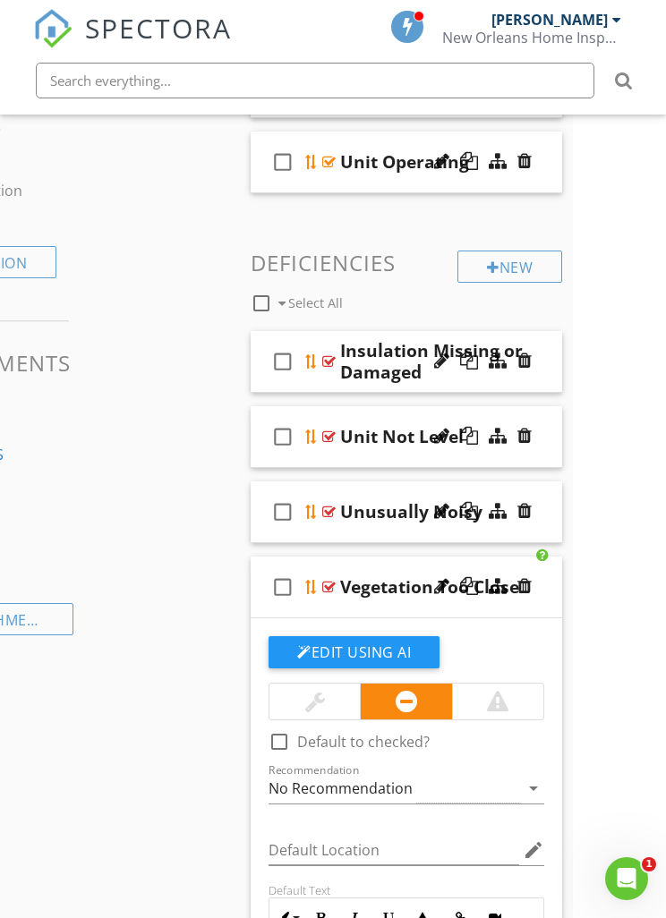
click at [317, 435] on div at bounding box center [311, 437] width 14 height 14
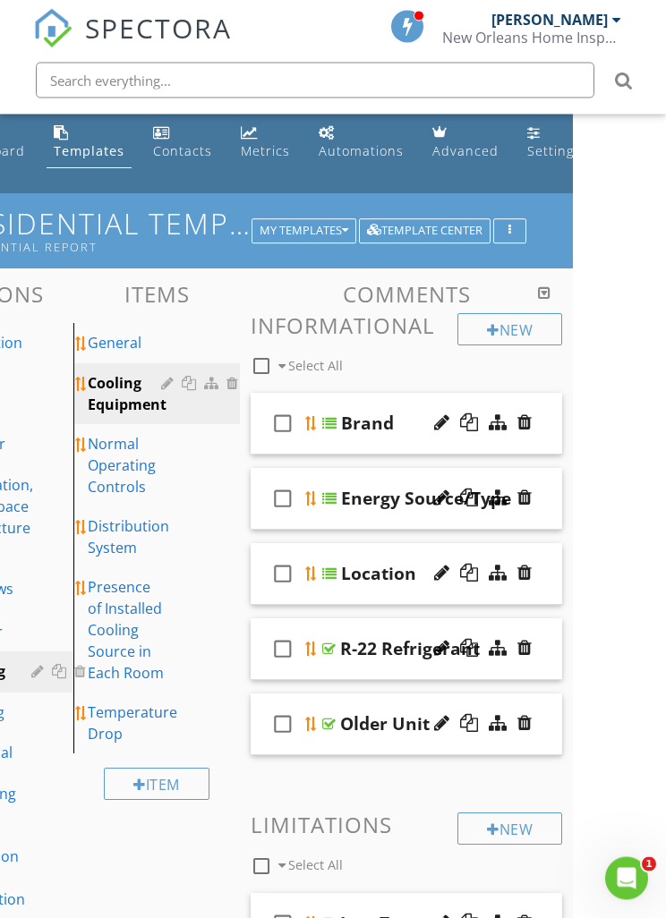
scroll to position [0, 93]
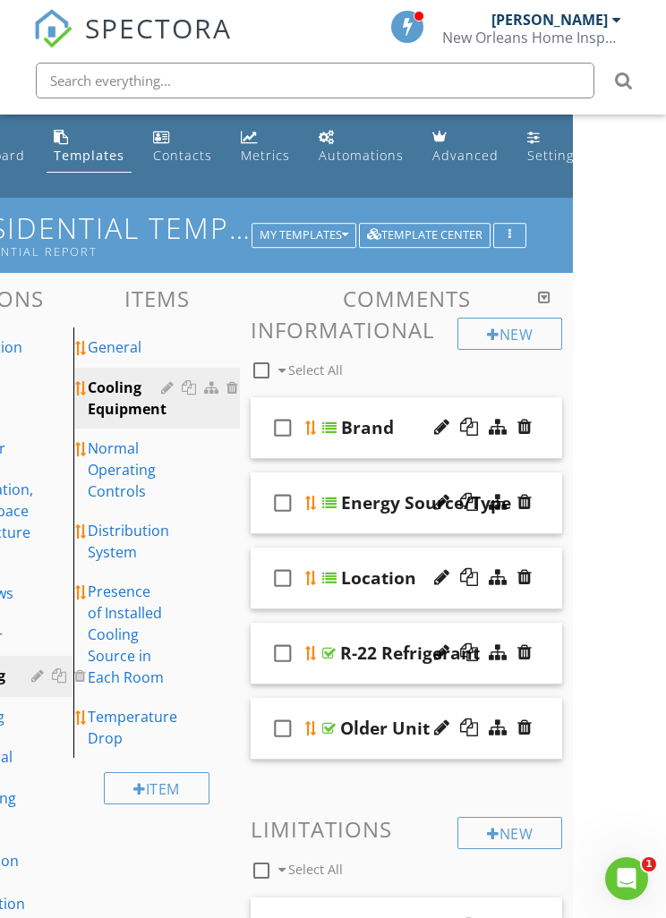
click at [320, 500] on div "check_box_outline_blank Energy Source/Type" at bounding box center [406, 503] width 311 height 62
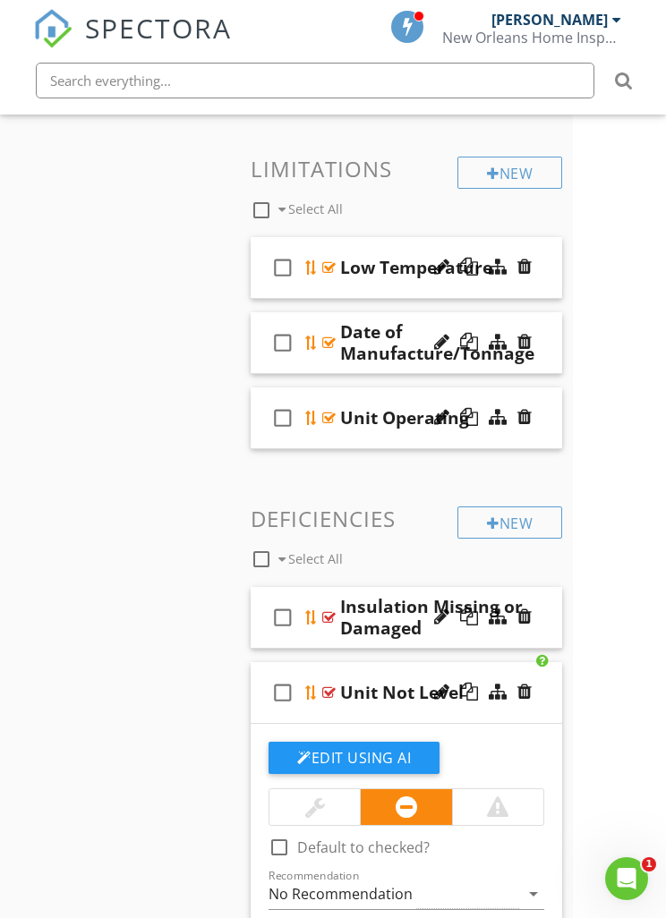
scroll to position [1460, 93]
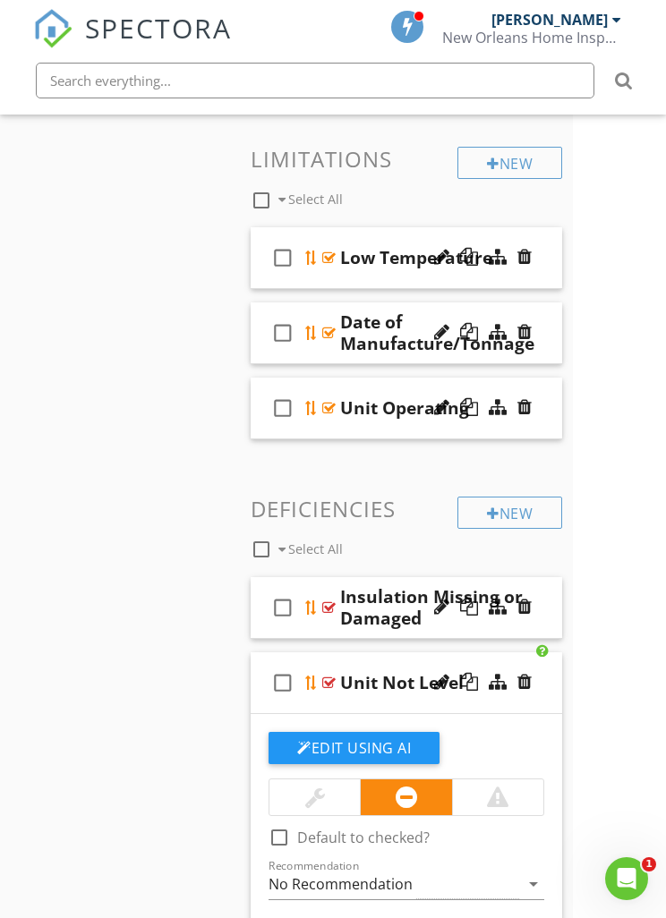
click at [318, 604] on div at bounding box center [311, 607] width 14 height 14
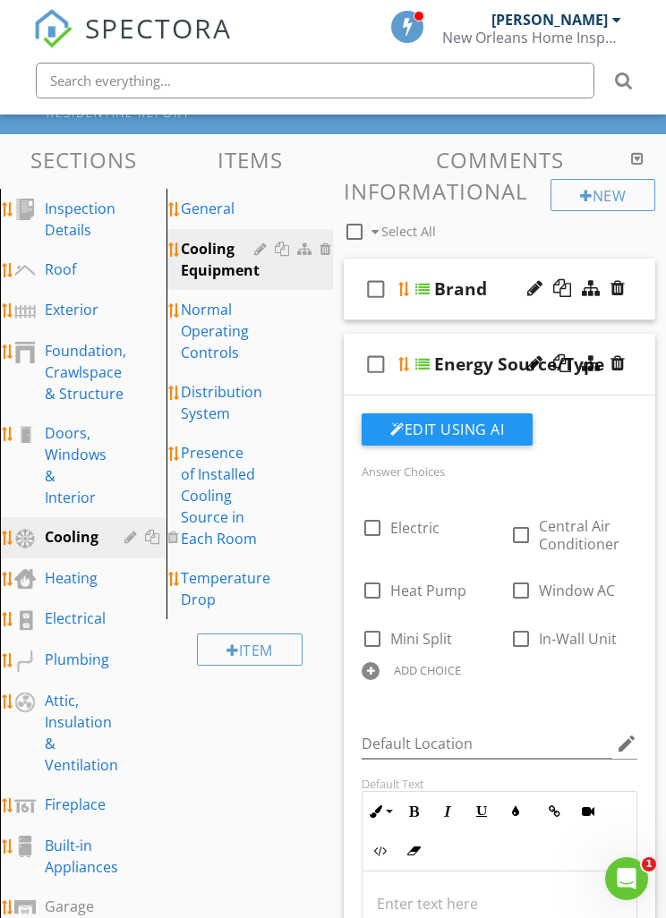
scroll to position [138, 0]
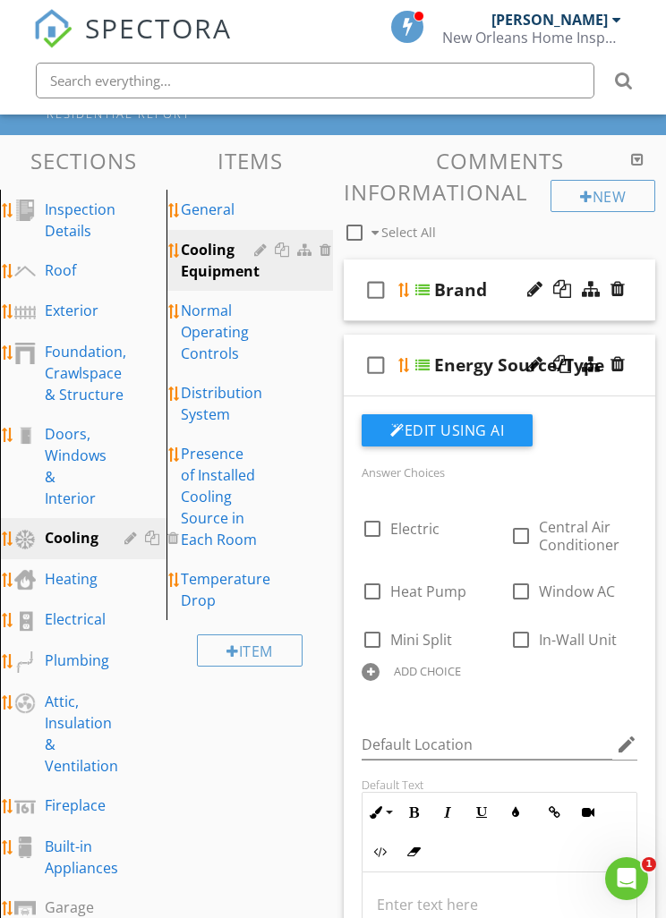
click at [36, 348] on link "Foundation, Crawlspace & Structure" at bounding box center [108, 373] width 206 height 82
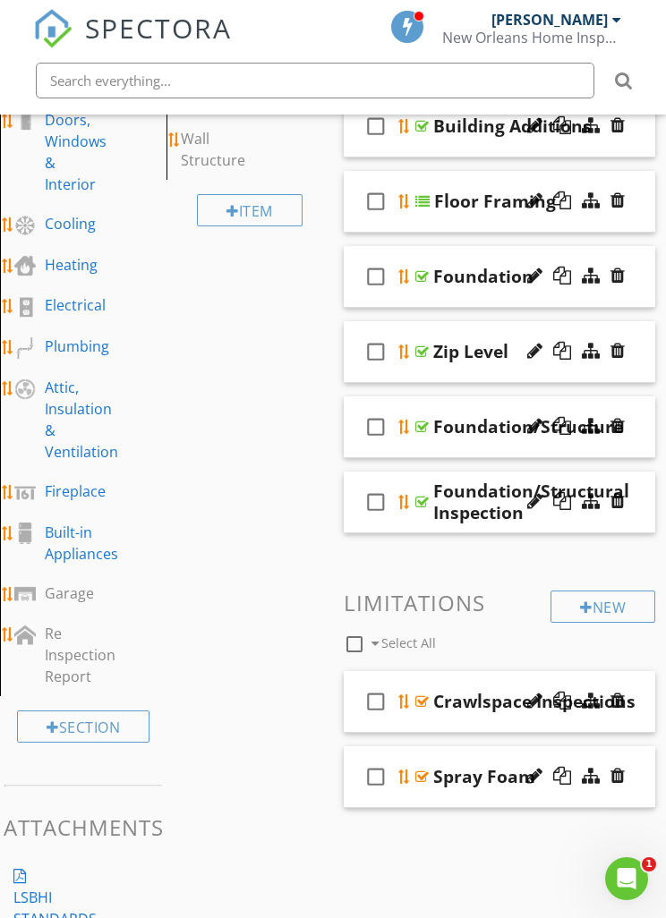
scroll to position [607, 0]
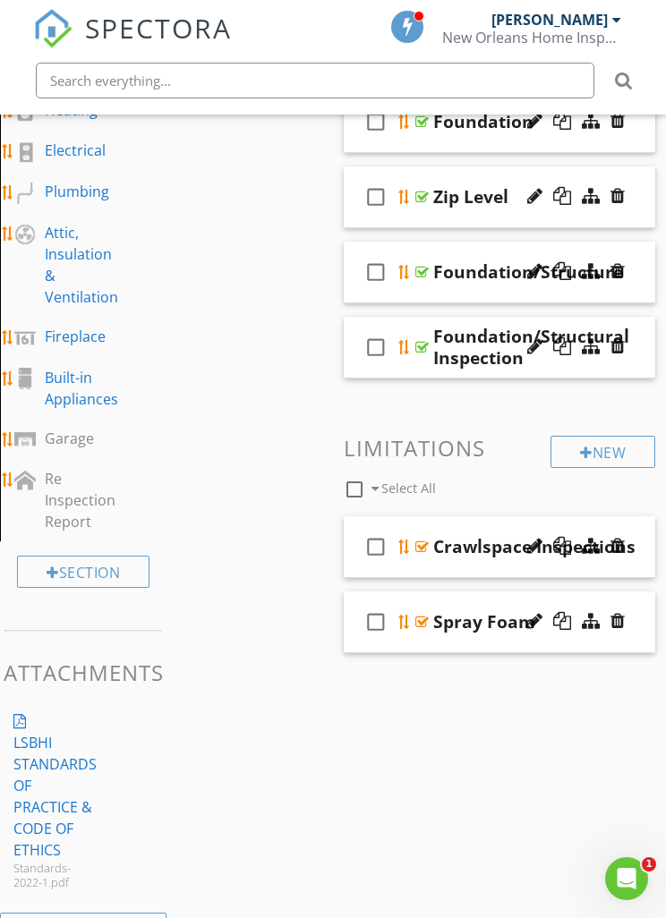
click at [410, 548] on div at bounding box center [404, 547] width 14 height 14
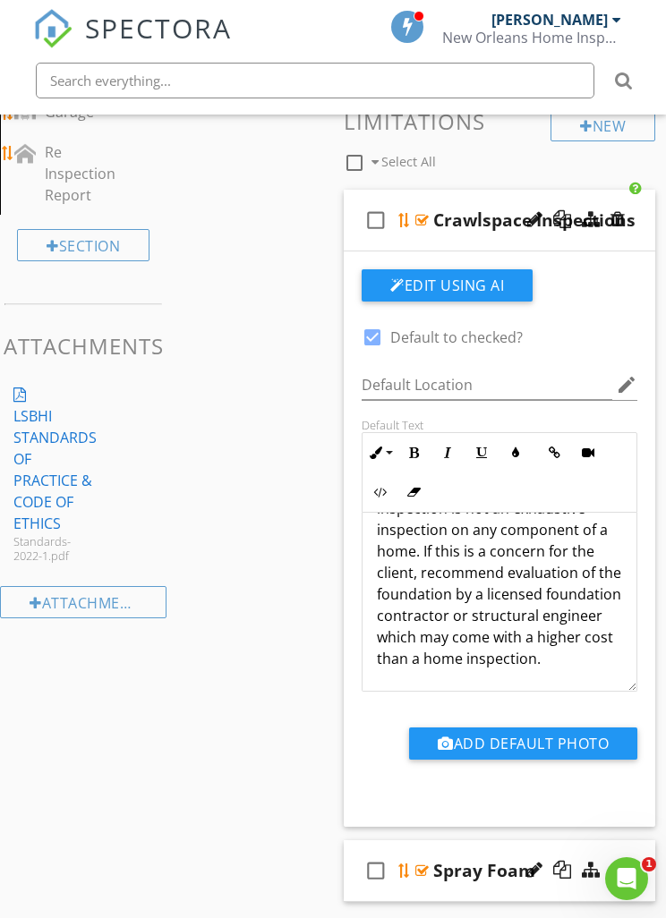
scroll to position [144, 0]
click at [492, 570] on p "When a crawlspace in a raised home is inspected, a representative number of vis…" at bounding box center [499, 529] width 245 height 279
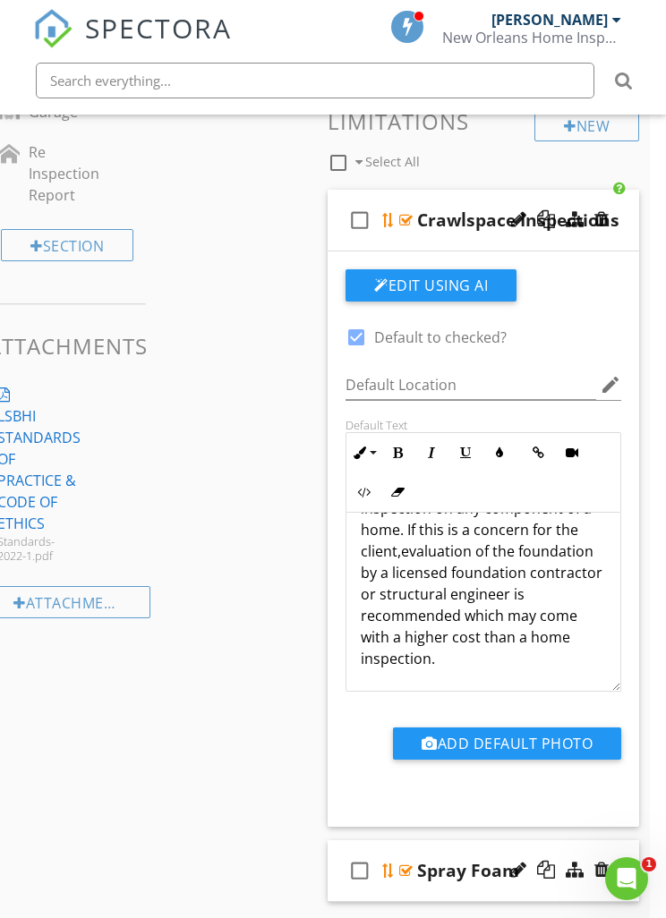
scroll to position [166, 0]
click at [524, 611] on p "When a crawlspace in a raised home is inspected, a representative number of vis…" at bounding box center [483, 519] width 245 height 301
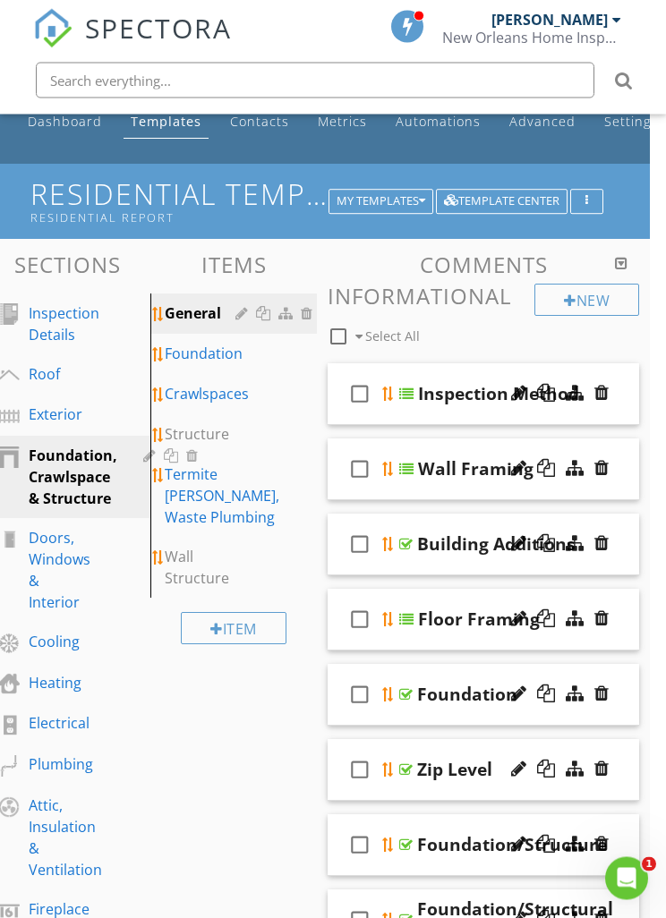
scroll to position [0, 16]
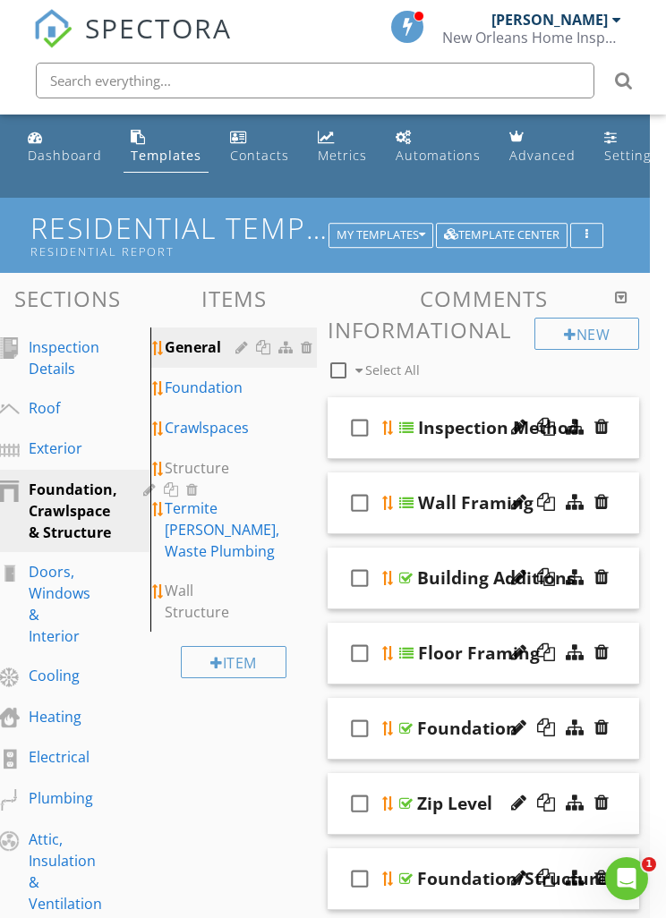
click at [48, 344] on div "Inspection Details" at bounding box center [64, 357] width 71 height 43
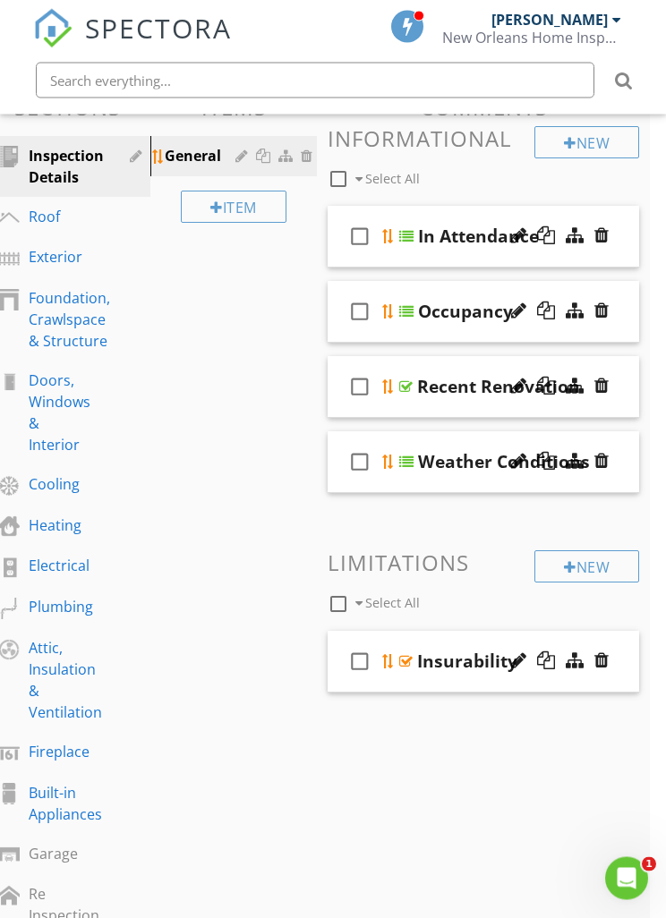
scroll to position [213, 16]
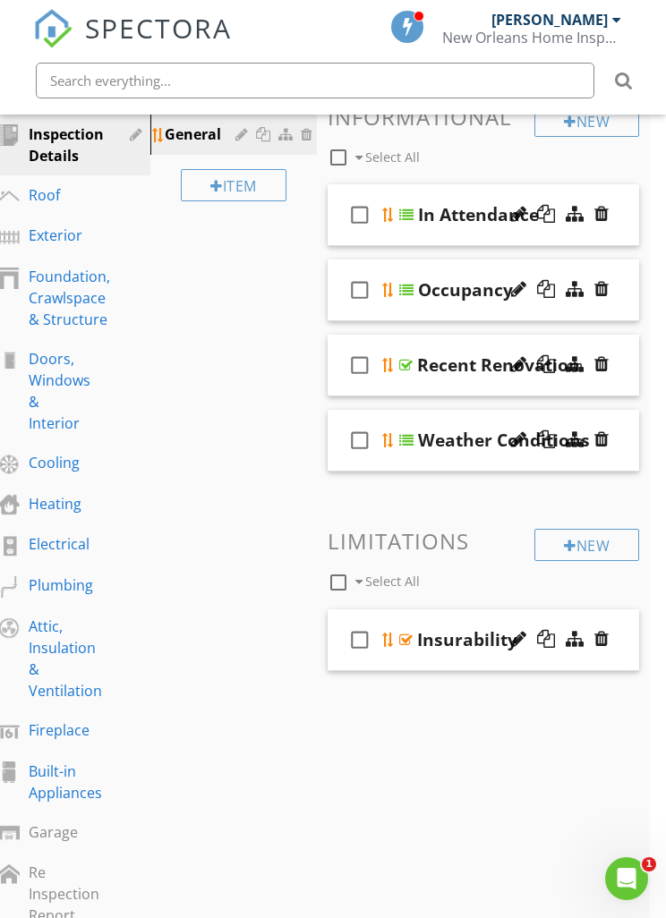
click at [396, 638] on div at bounding box center [388, 640] width 14 height 14
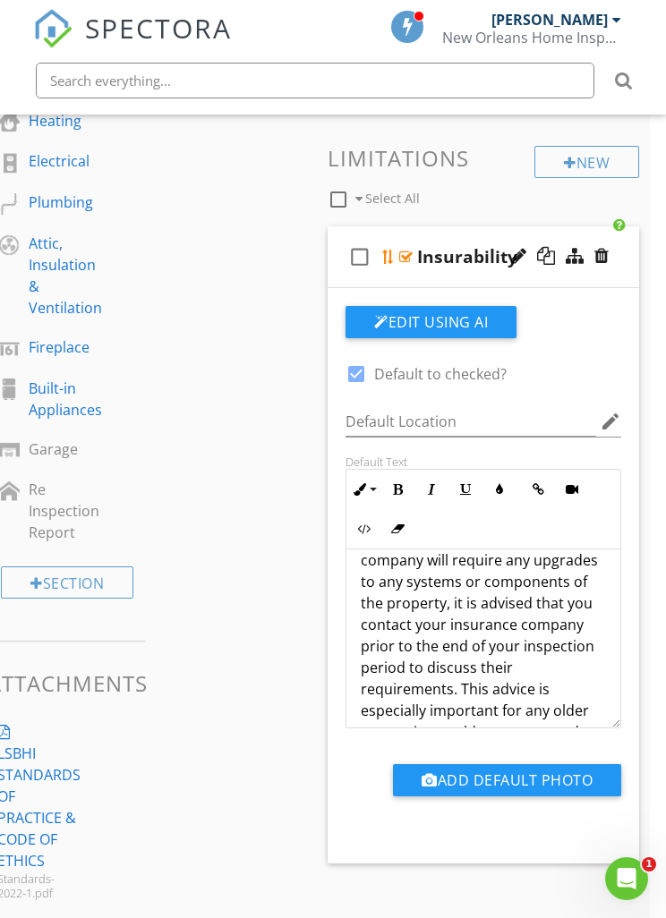
scroll to position [444, 0]
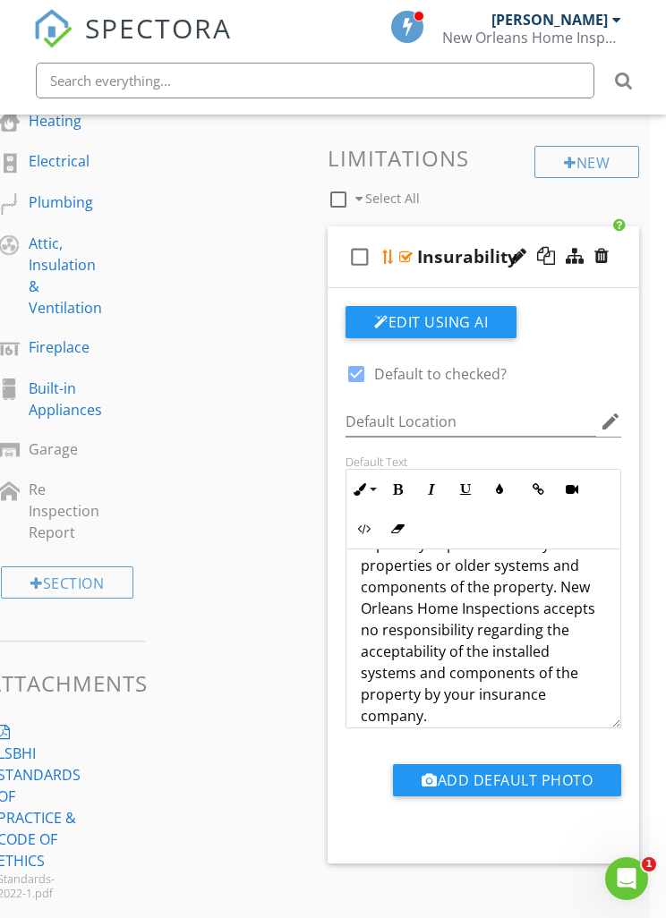
click at [261, 603] on div "Sections Inspection Details Roof Exterior Foundation, Crawlspace & Structure Do…" at bounding box center [317, 323] width 666 height 1293
click at [257, 597] on div "Sections Inspection Details Roof Exterior Foundation, Crawlspace & Structure Do…" at bounding box center [317, 323] width 666 height 1293
click at [408, 324] on button "Edit Using AI" at bounding box center [430, 322] width 171 height 32
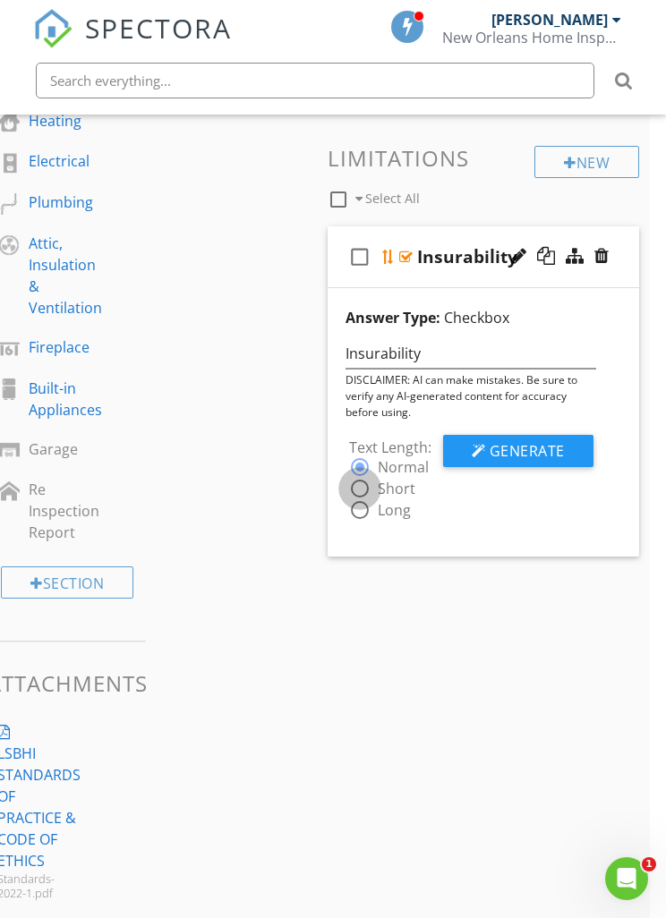
click at [365, 489] on div at bounding box center [360, 488] width 30 height 30
radio input "false"
radio input "true"
click at [525, 444] on span "Generate" at bounding box center [527, 451] width 75 height 20
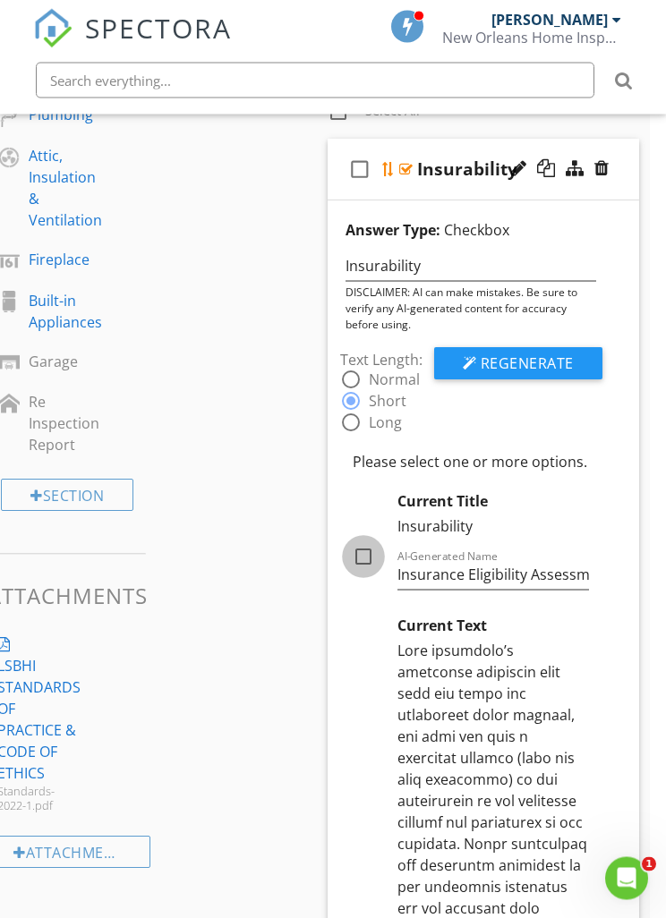
scroll to position [684, 16]
click at [360, 561] on div at bounding box center [363, 556] width 30 height 30
click at [361, 564] on div at bounding box center [363, 556] width 30 height 30
checkbox input "false"
click at [380, 157] on div "check_box_outline_blank" at bounding box center [363, 169] width 36 height 43
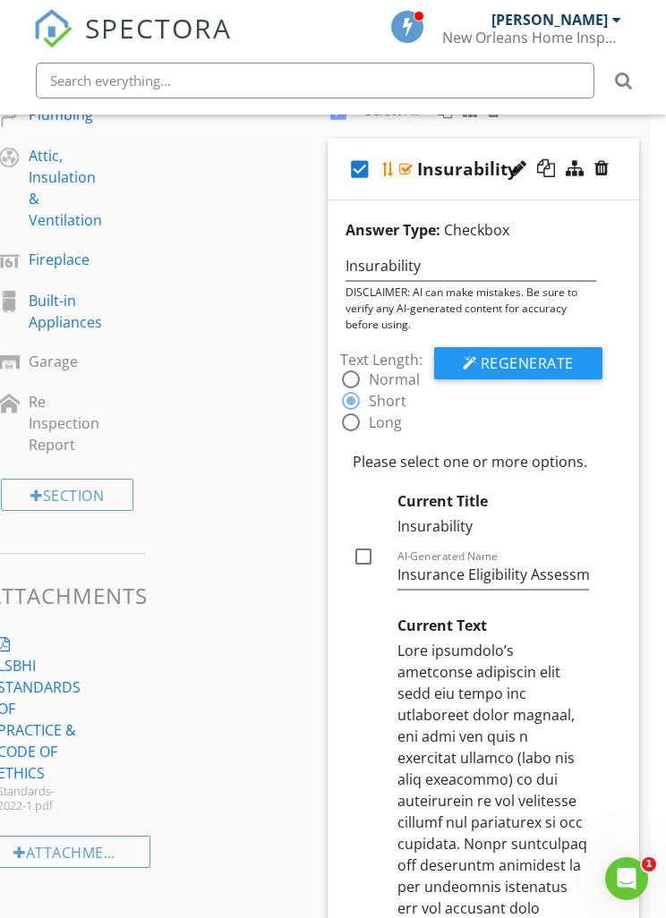
click at [352, 174] on icon "check_box" at bounding box center [359, 169] width 29 height 43
click at [393, 168] on div at bounding box center [388, 169] width 14 height 14
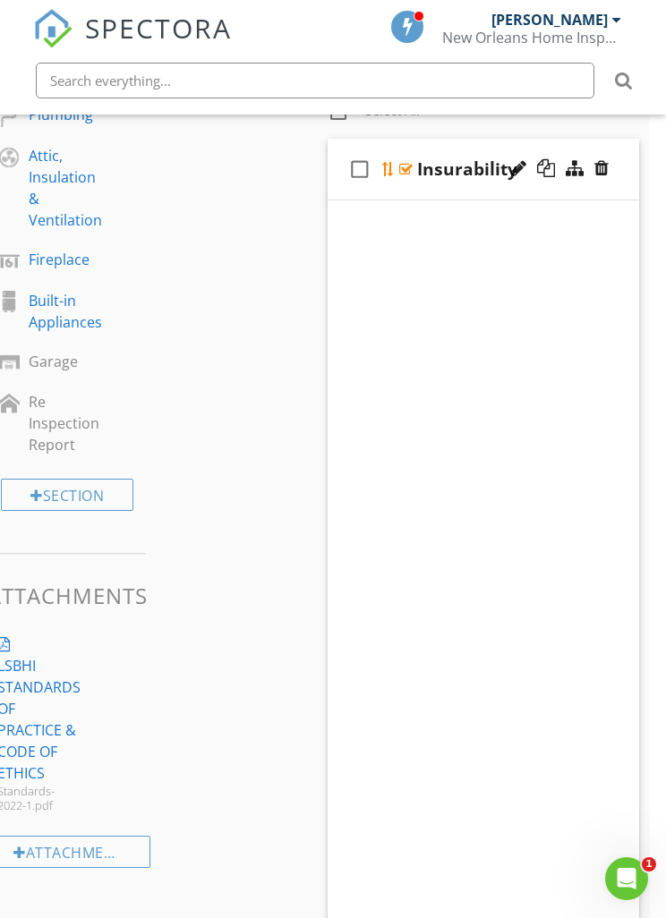
scroll to position [664, 16]
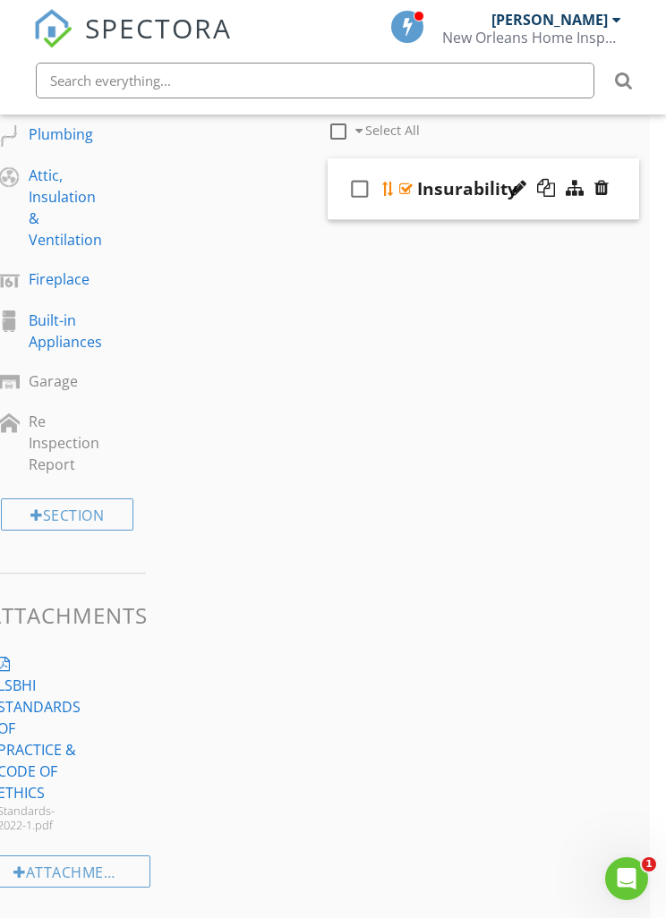
click at [378, 189] on div "check_box_outline_blank" at bounding box center [363, 188] width 36 height 43
click at [355, 181] on icon "check_box" at bounding box center [359, 188] width 29 height 43
checkbox input "false"
click at [396, 183] on div at bounding box center [388, 189] width 14 height 14
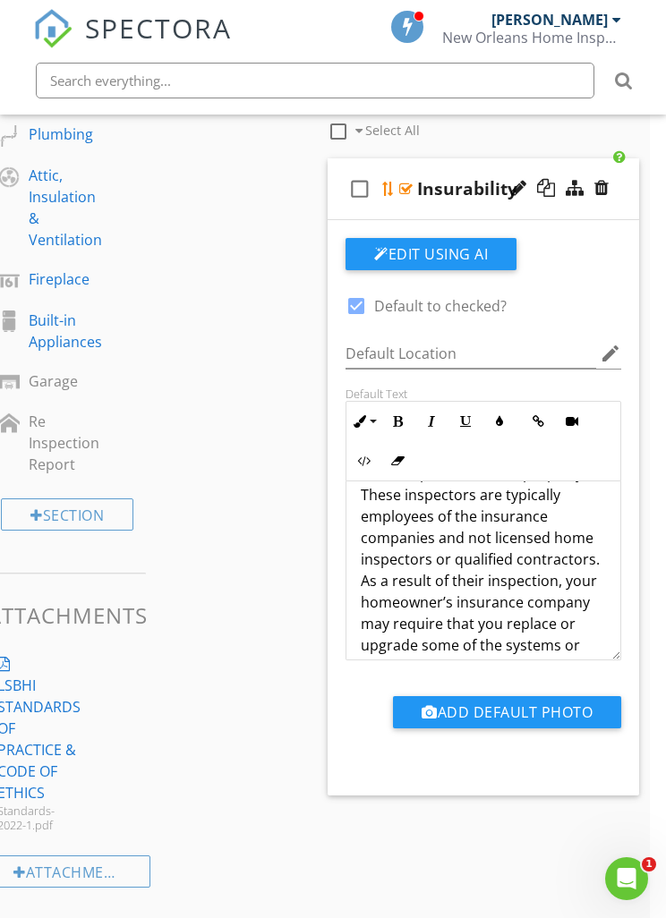
click at [230, 506] on div "Sections Inspection Details Roof Exterior Foundation, Crawlspace & Structure Do…" at bounding box center [317, 255] width 666 height 1293
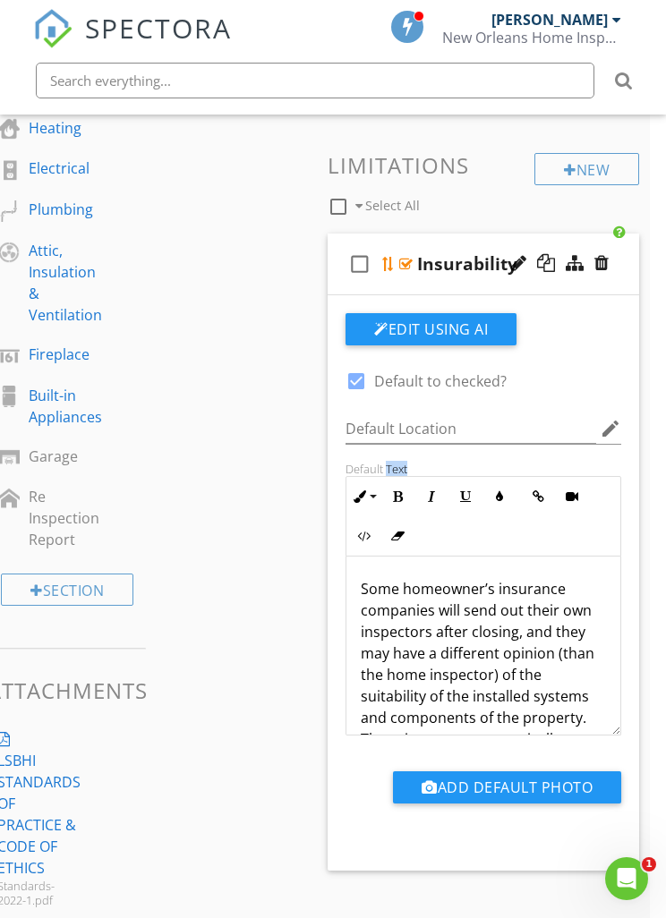
scroll to position [568, 16]
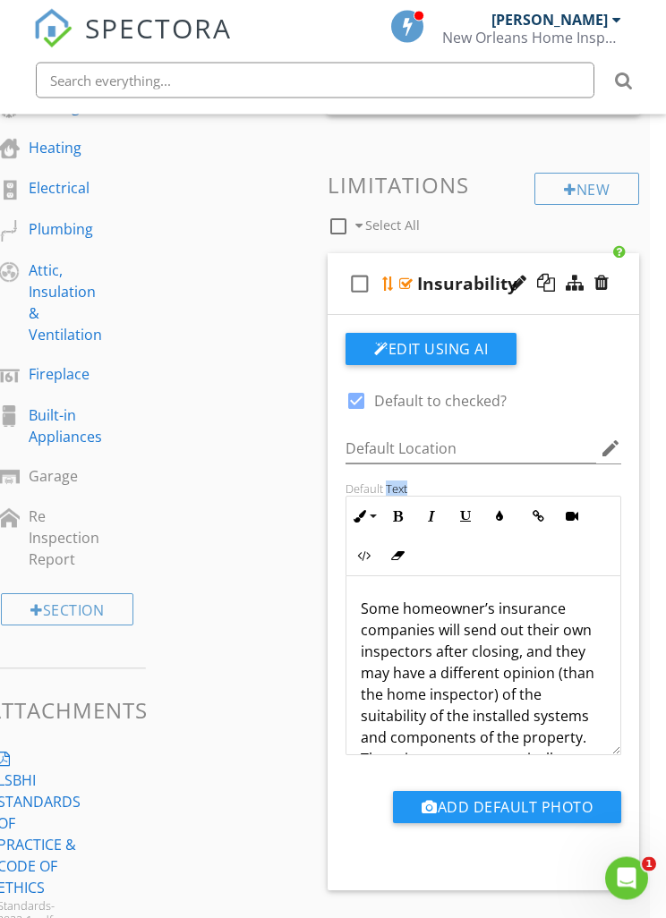
click at [239, 481] on div "Sections Inspection Details Roof Exterior Foundation, Crawlspace & Structure Do…" at bounding box center [317, 351] width 666 height 1293
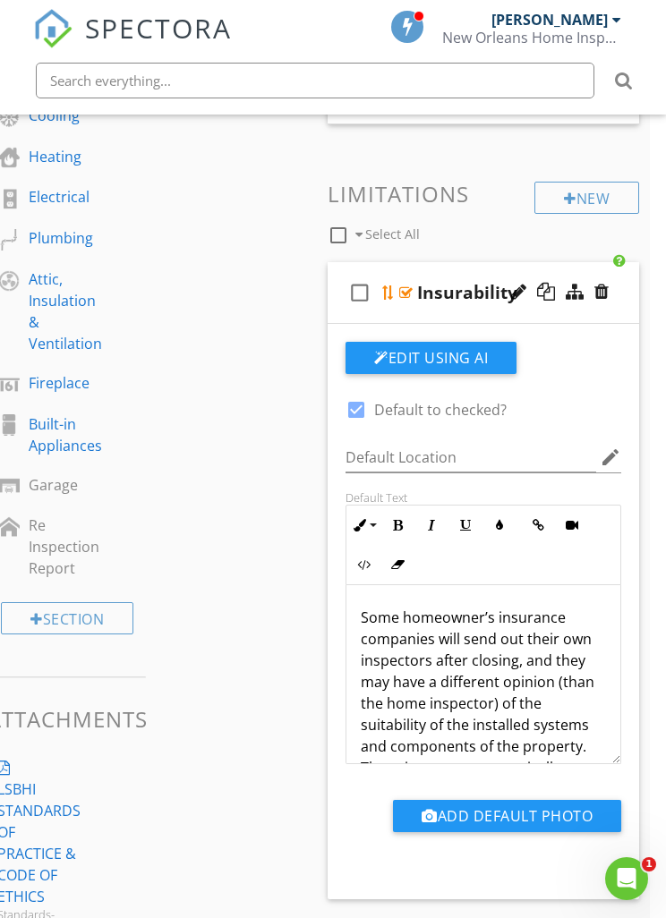
scroll to position [559, 16]
click at [568, 198] on div at bounding box center [570, 199] width 13 height 14
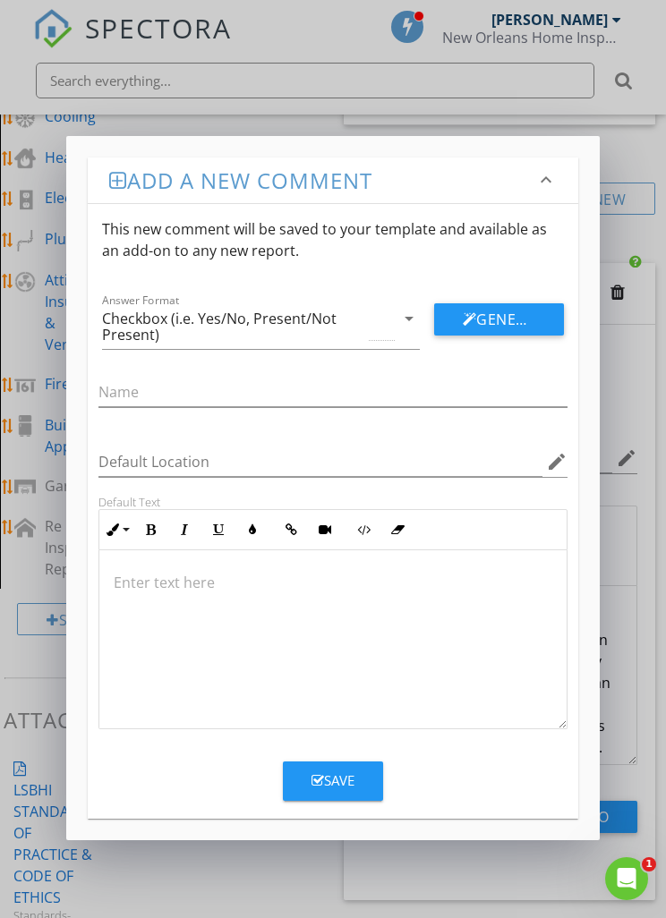
scroll to position [559, 0]
click at [316, 782] on icon "button" at bounding box center [317, 780] width 13 height 13
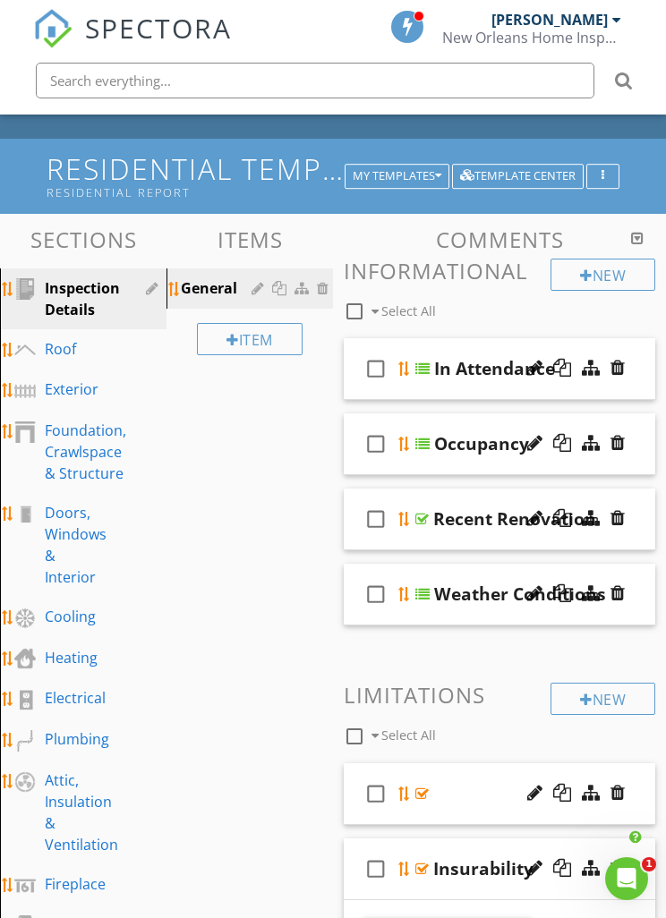
scroll to position [52, 0]
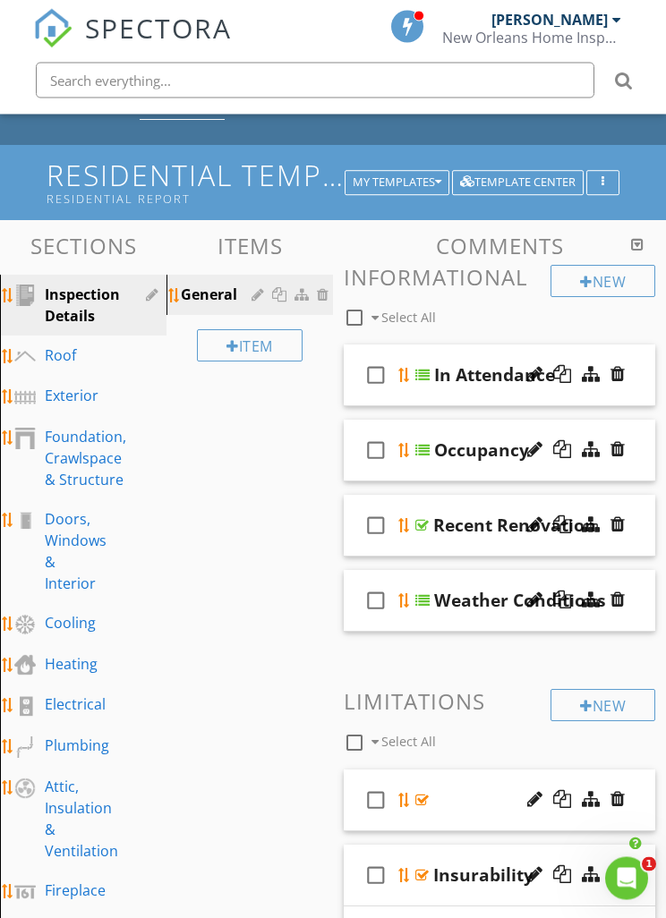
click at [601, 183] on icon "button" at bounding box center [602, 183] width 3 height 13
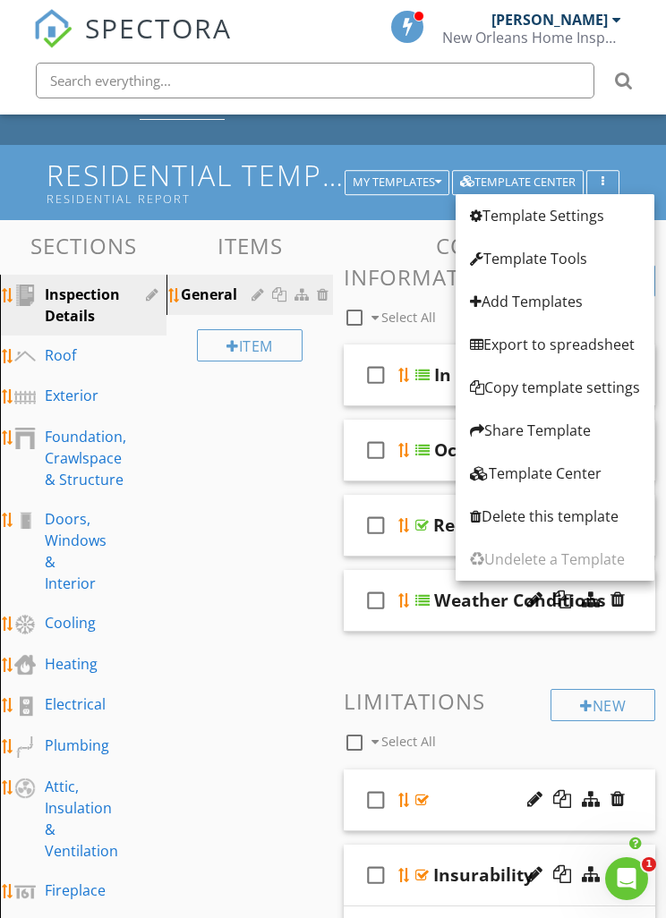
click at [537, 261] on div "Template Tools" at bounding box center [555, 258] width 170 height 21
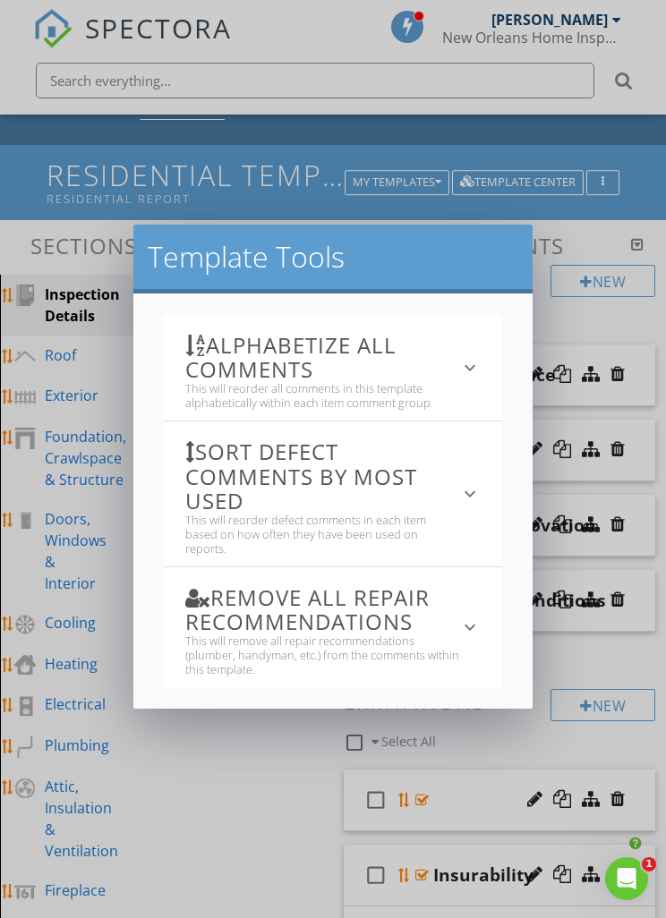
click at [478, 374] on icon "keyboard_arrow_down" at bounding box center [469, 367] width 21 height 21
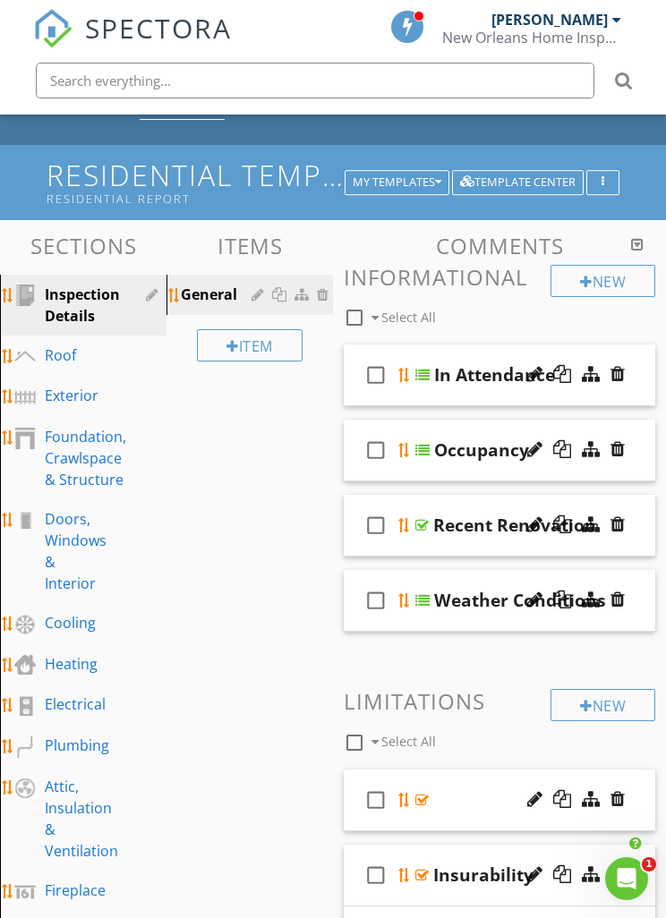
click at [263, 847] on div at bounding box center [333, 459] width 666 height 918
click at [595, 192] on button "button" at bounding box center [602, 182] width 33 height 25
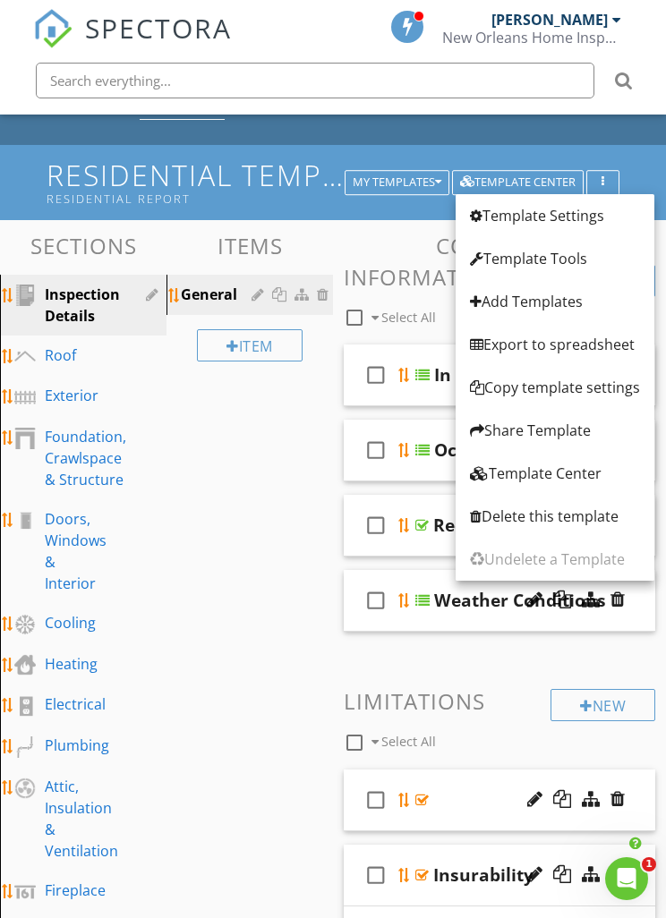
click at [540, 257] on div "Template Tools" at bounding box center [555, 258] width 170 height 21
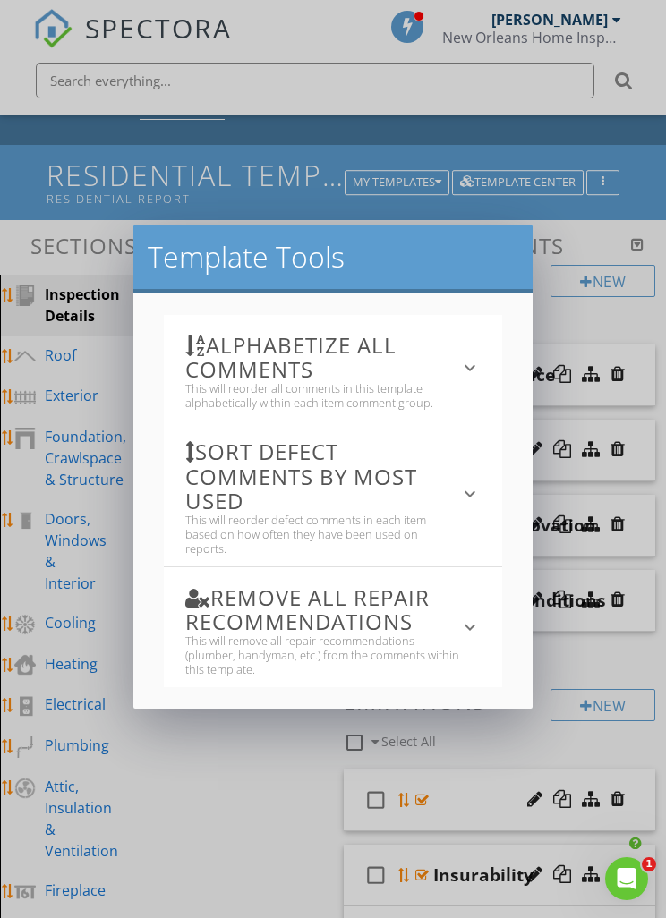
click at [494, 364] on div "Alphabetize All Comments This will reorder all comments in this template alphab…" at bounding box center [333, 368] width 338 height 106
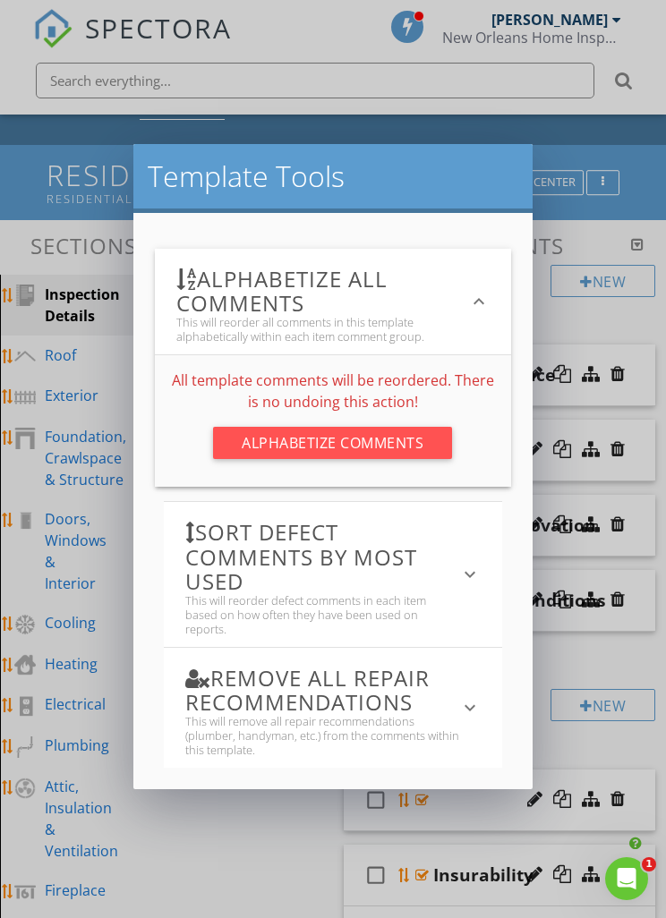
click at [483, 562] on div "Sort defect comments by most used This will reorder defect comments in each ite…" at bounding box center [333, 574] width 338 height 145
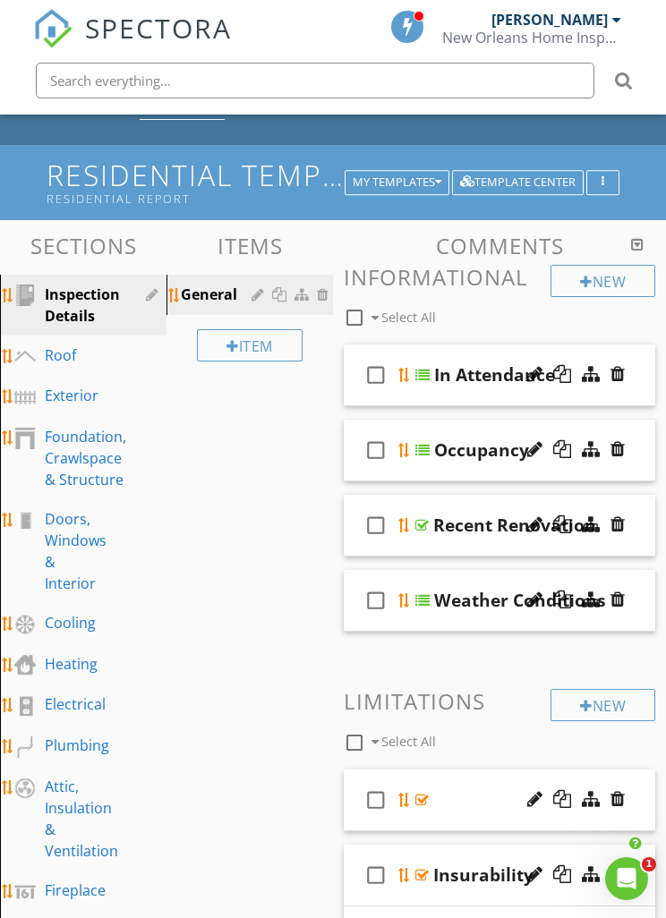
click at [237, 849] on div at bounding box center [333, 459] width 666 height 918
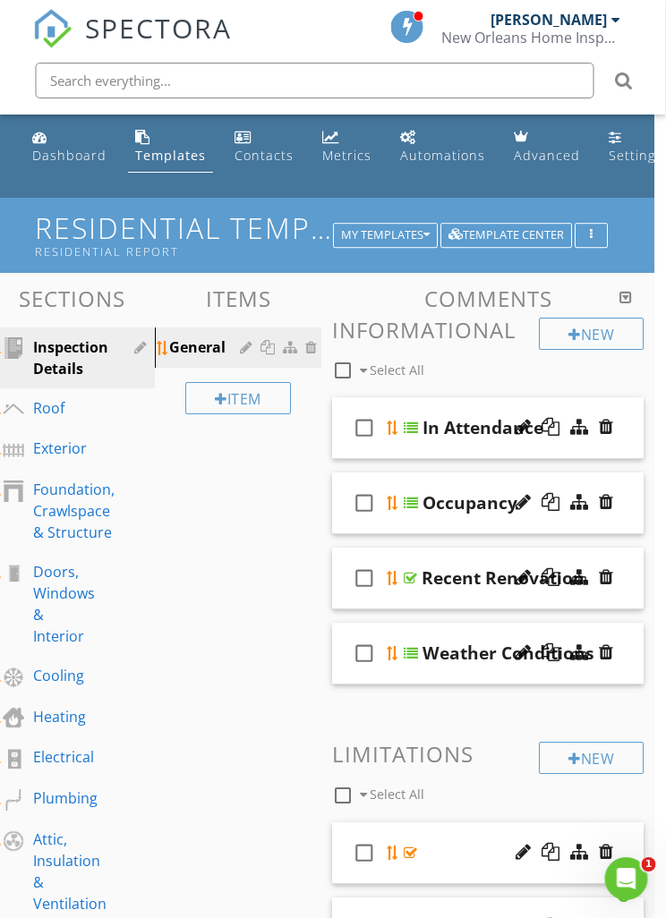
scroll to position [0, 0]
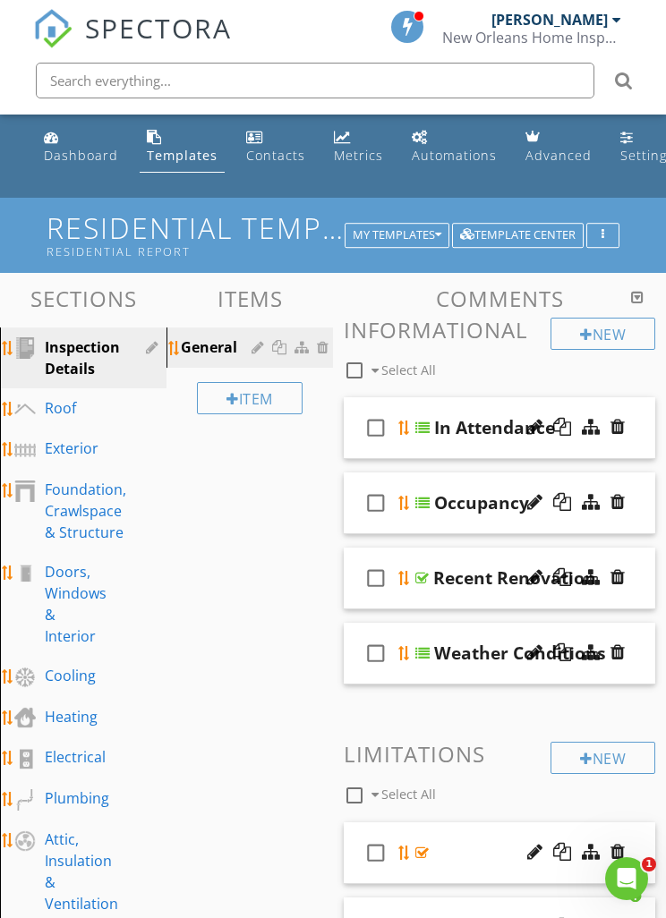
click at [27, 342] on div at bounding box center [24, 347] width 21 height 21
click at [33, 343] on div at bounding box center [24, 347] width 21 height 21
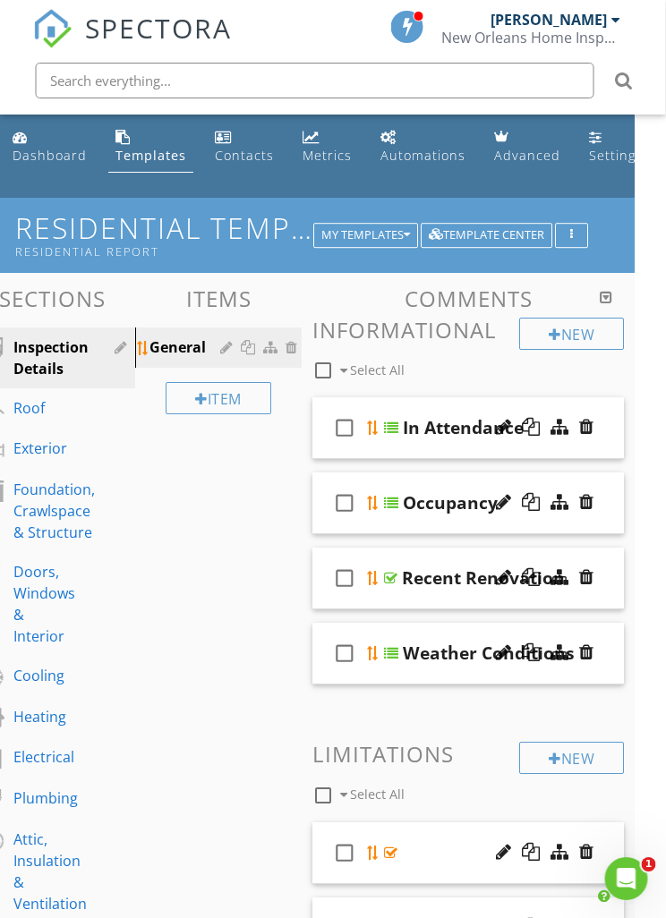
scroll to position [0, 35]
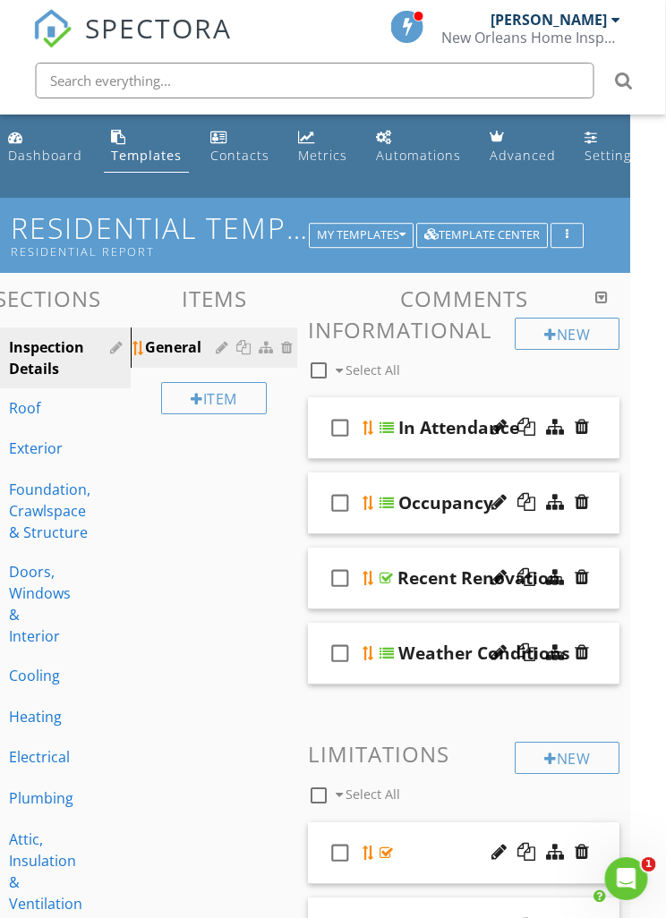
click at [577, 234] on button "button" at bounding box center [567, 235] width 33 height 25
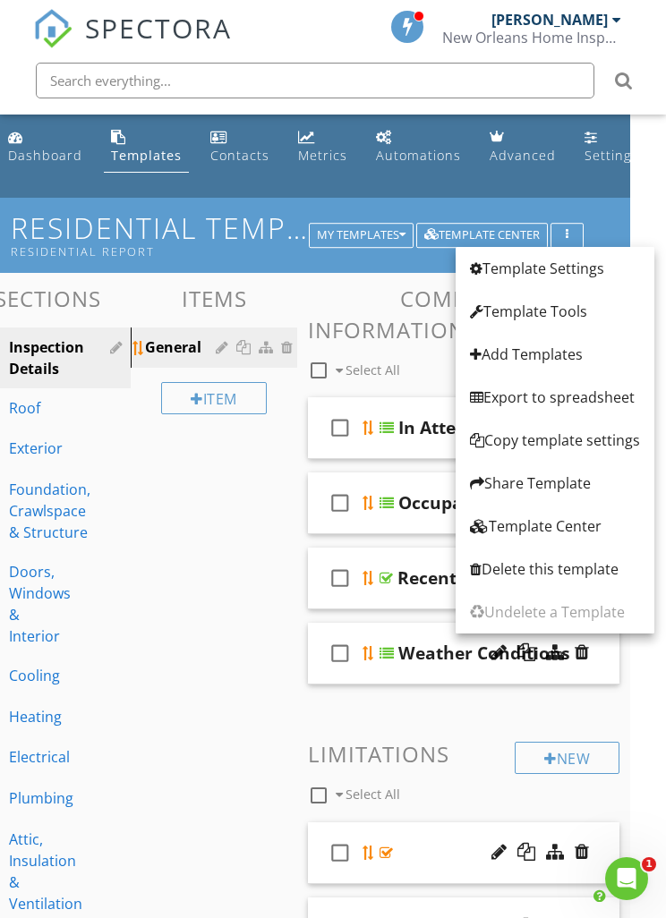
click at [551, 272] on div "Template Settings" at bounding box center [555, 268] width 170 height 21
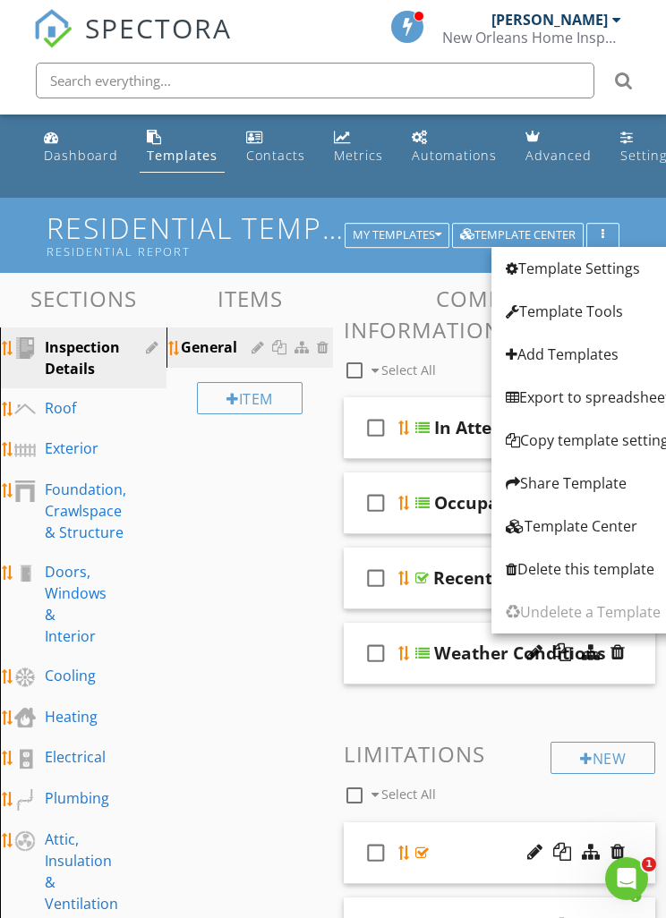
scroll to position [0, 0]
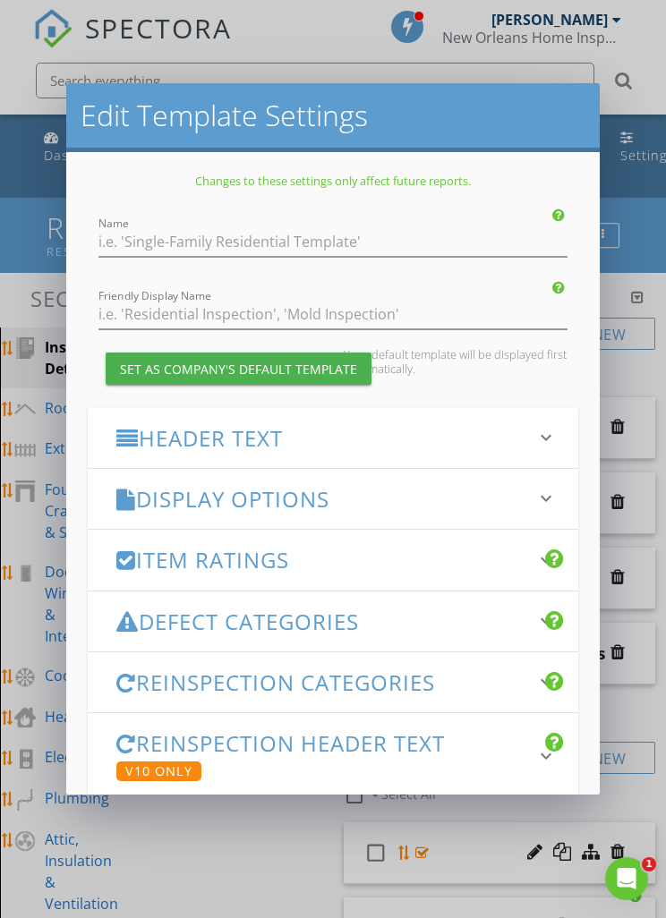
type input "Residential Template"
type input "Residential Report"
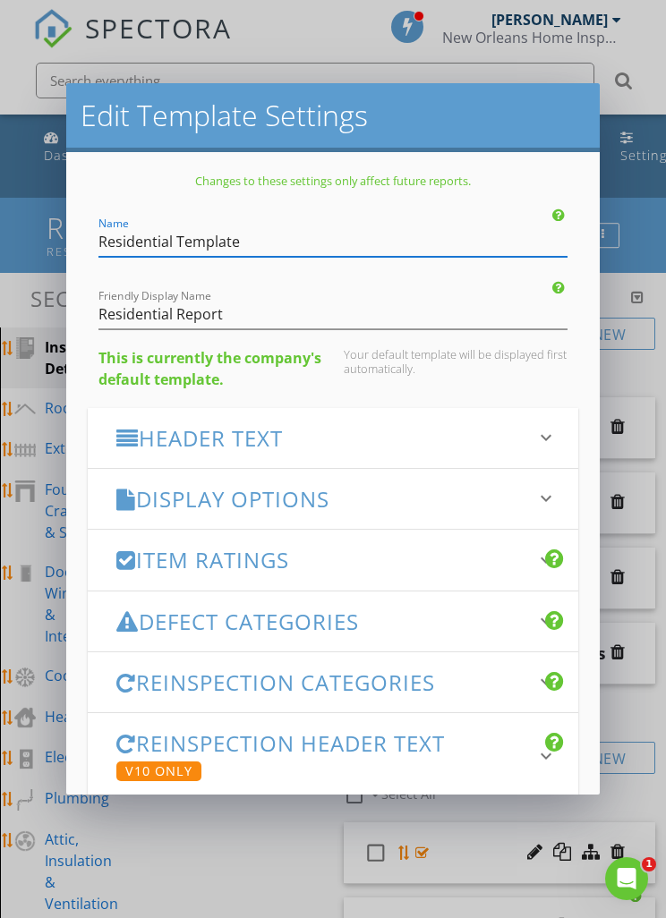
click at [181, 454] on div "Header Text keyboard_arrow_down" at bounding box center [333, 438] width 490 height 60
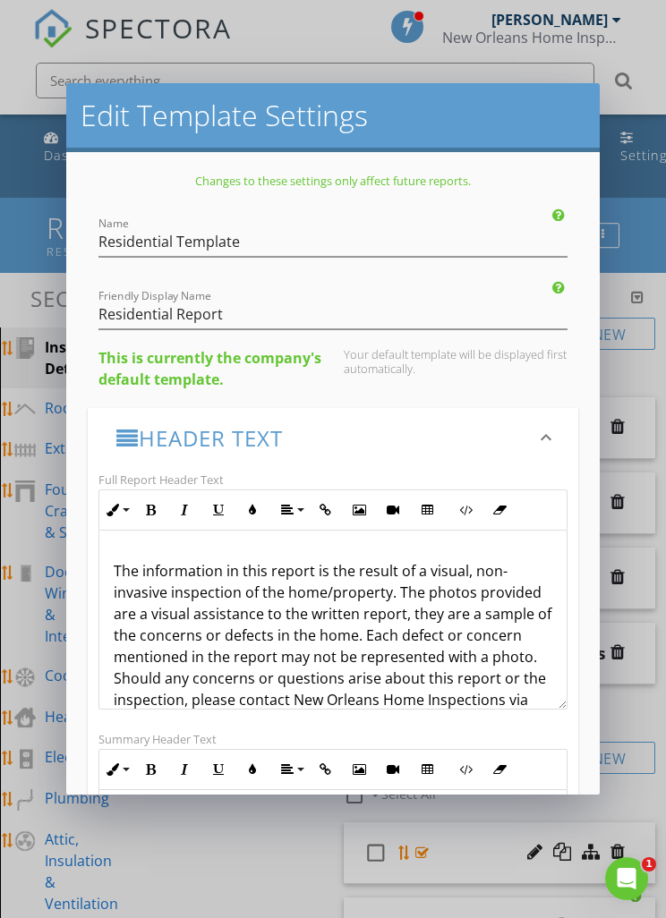
scroll to position [74, 0]
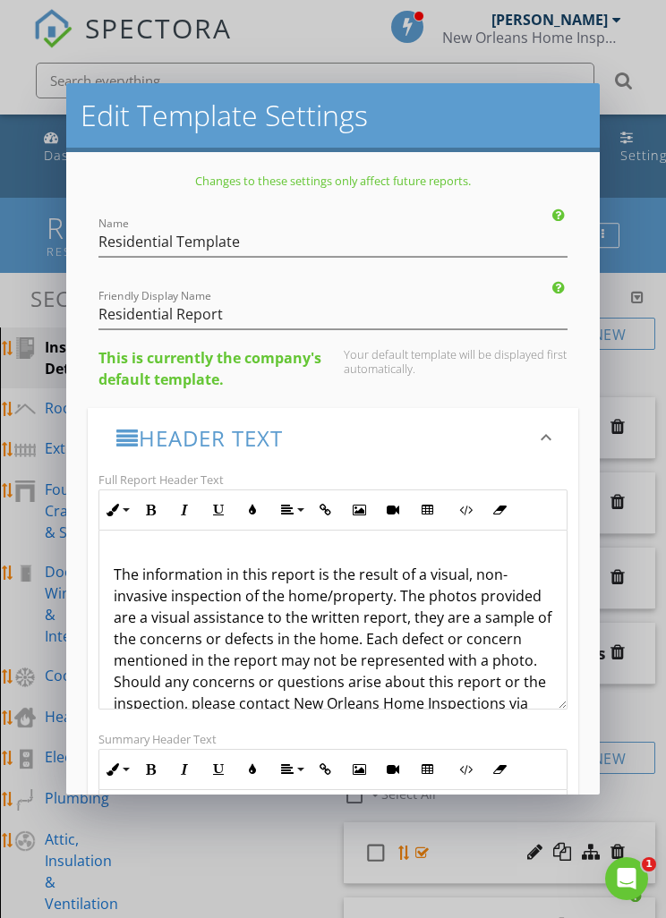
click at [404, 598] on p "The information in this report is the result of a visual, non-invasive inspecti…" at bounding box center [333, 650] width 438 height 172
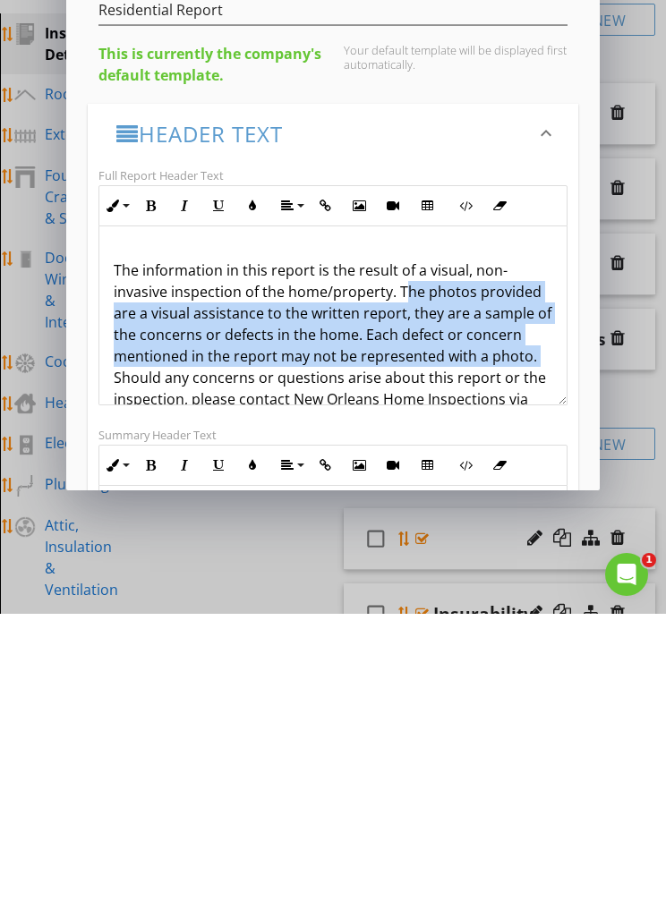
copy p "The photos provided are a visual assistance to the written report, they are a s…"
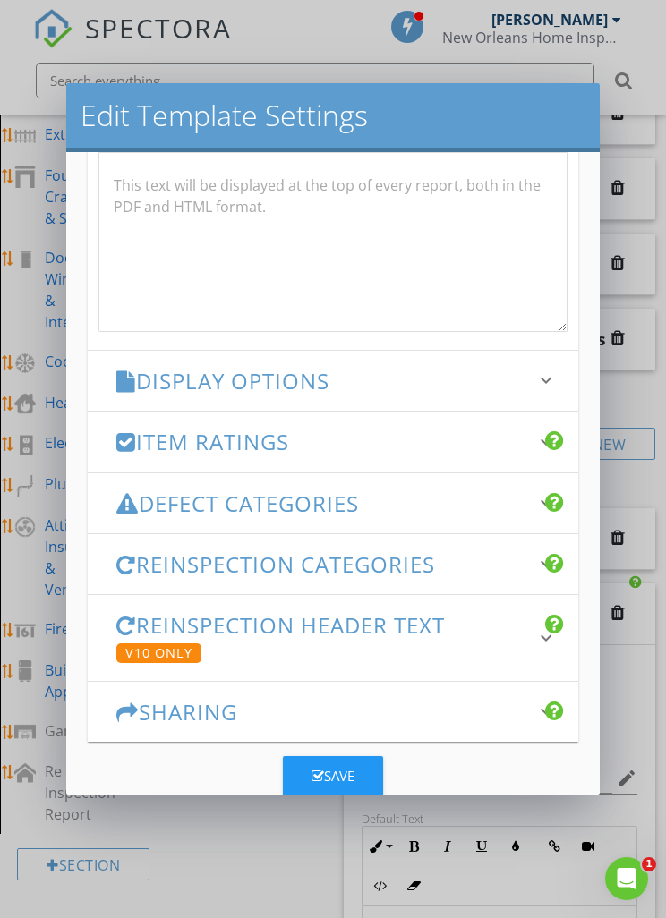
scroll to position [635, 0]
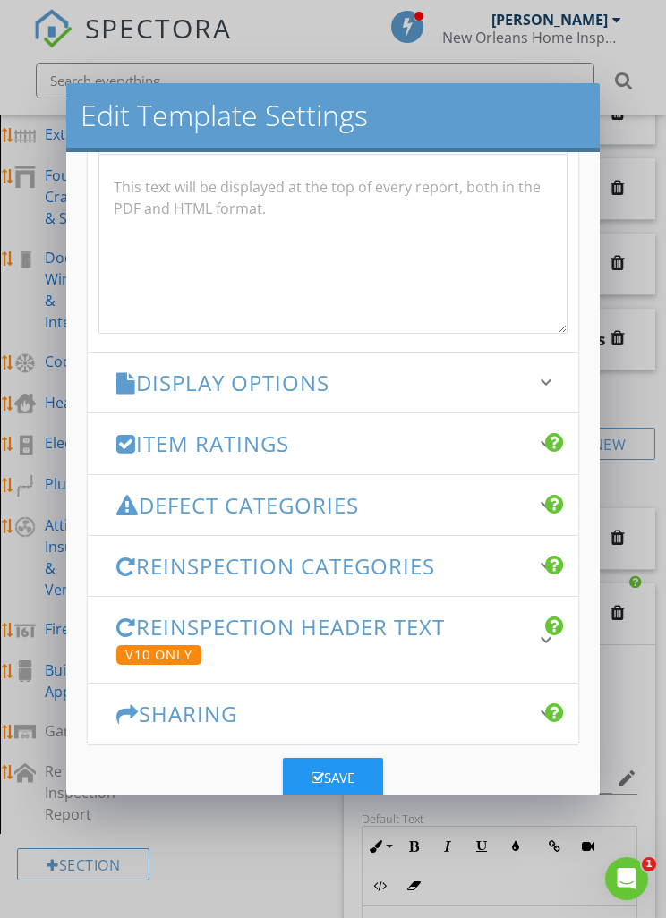
click at [341, 770] on div "Save" at bounding box center [332, 778] width 43 height 21
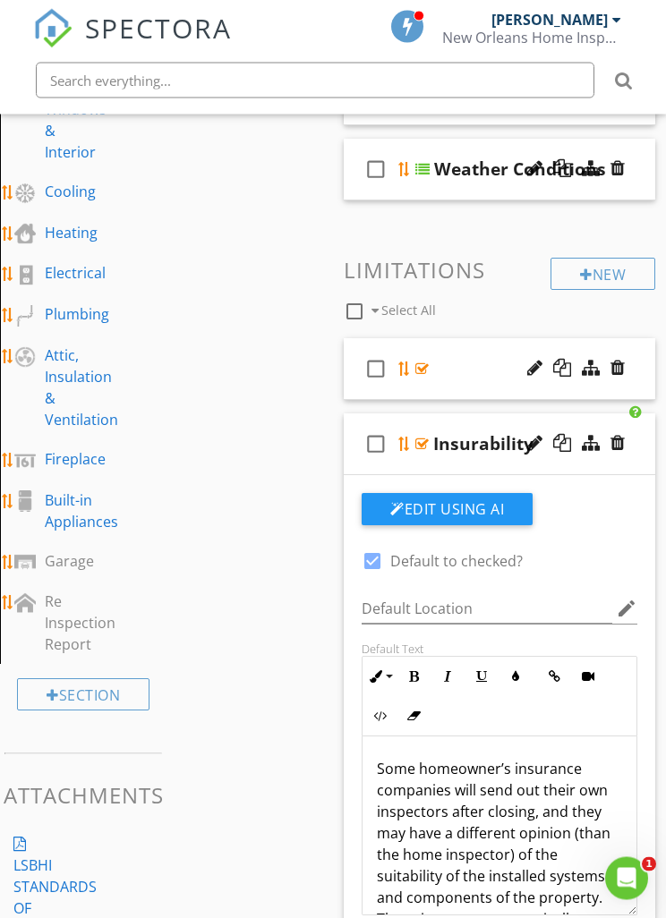
scroll to position [451, 0]
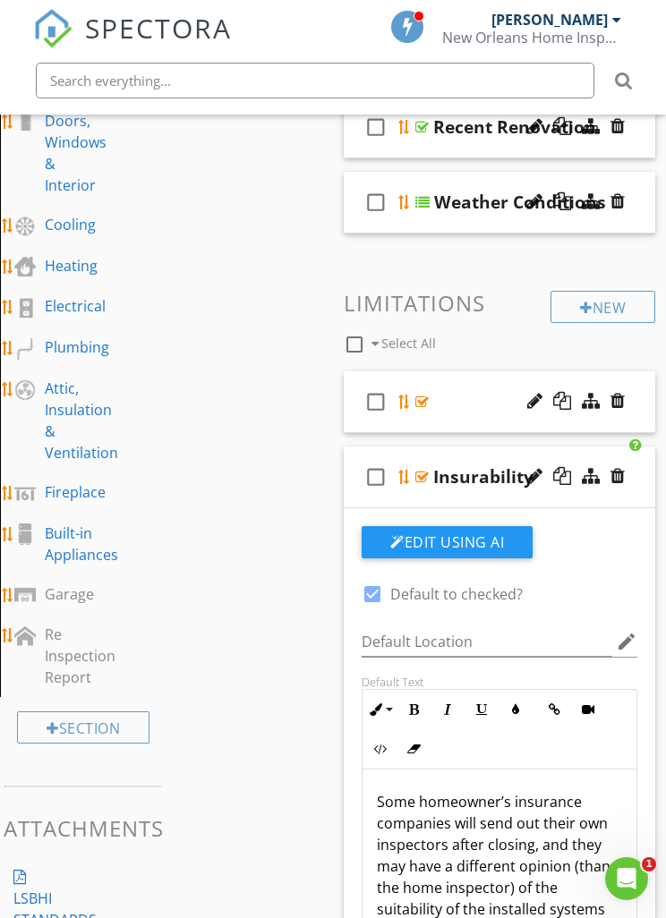
click at [416, 473] on div at bounding box center [421, 477] width 13 height 14
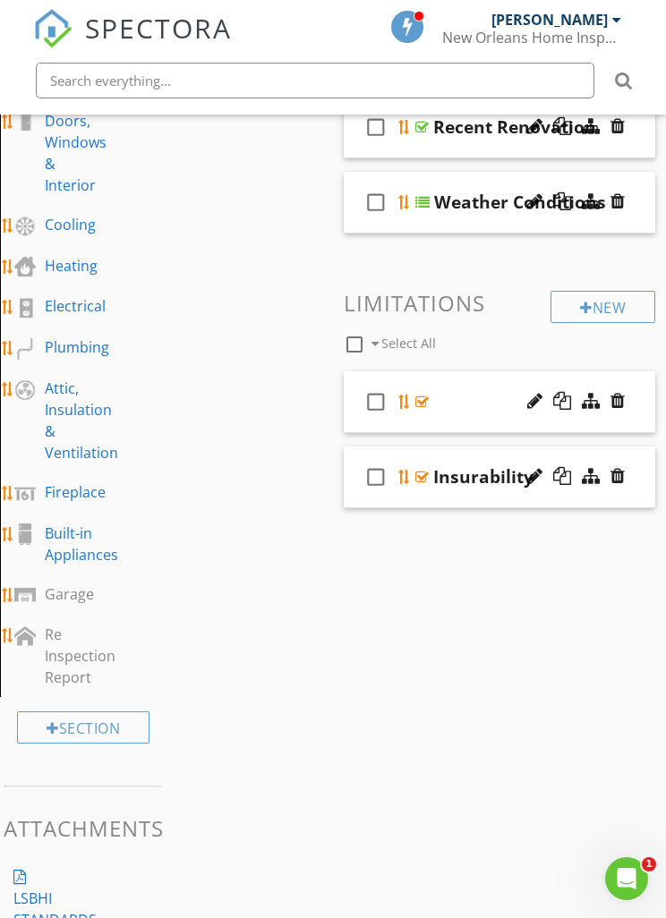
click at [415, 395] on div at bounding box center [421, 402] width 13 height 14
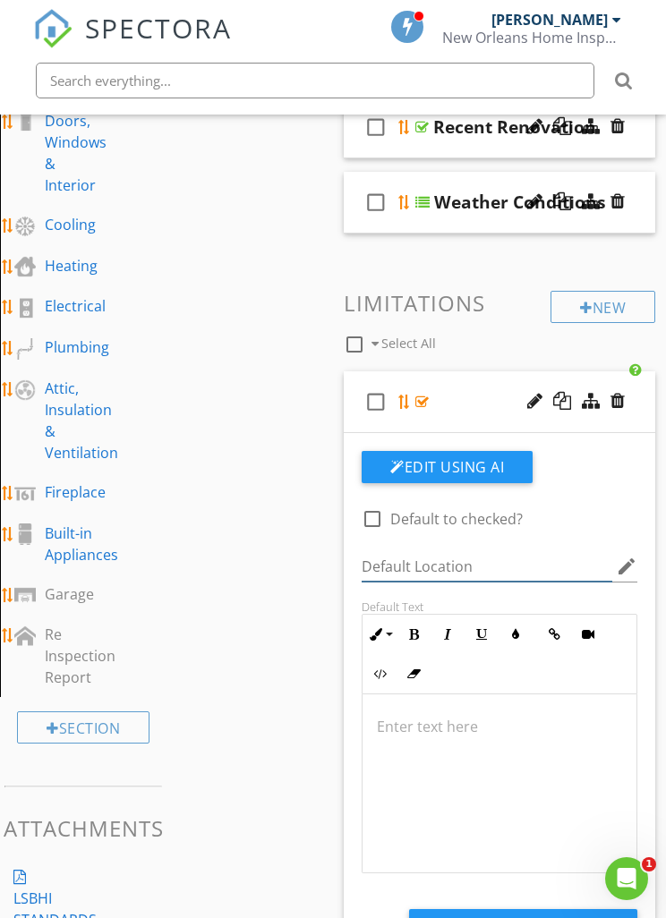
click at [404, 563] on input "Default Location" at bounding box center [487, 567] width 251 height 30
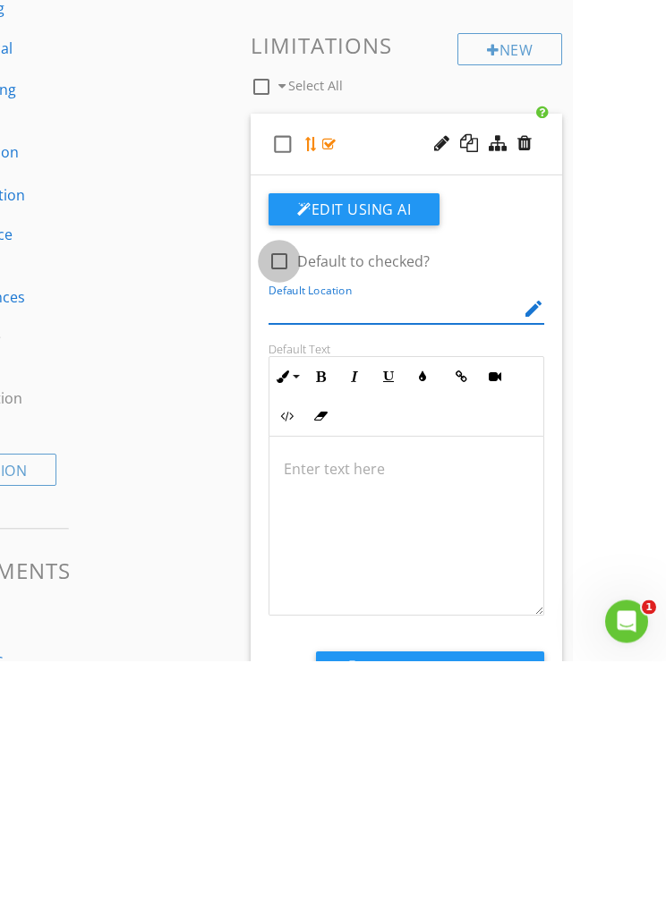
click at [274, 504] on div at bounding box center [279, 519] width 30 height 30
checkbox input "true"
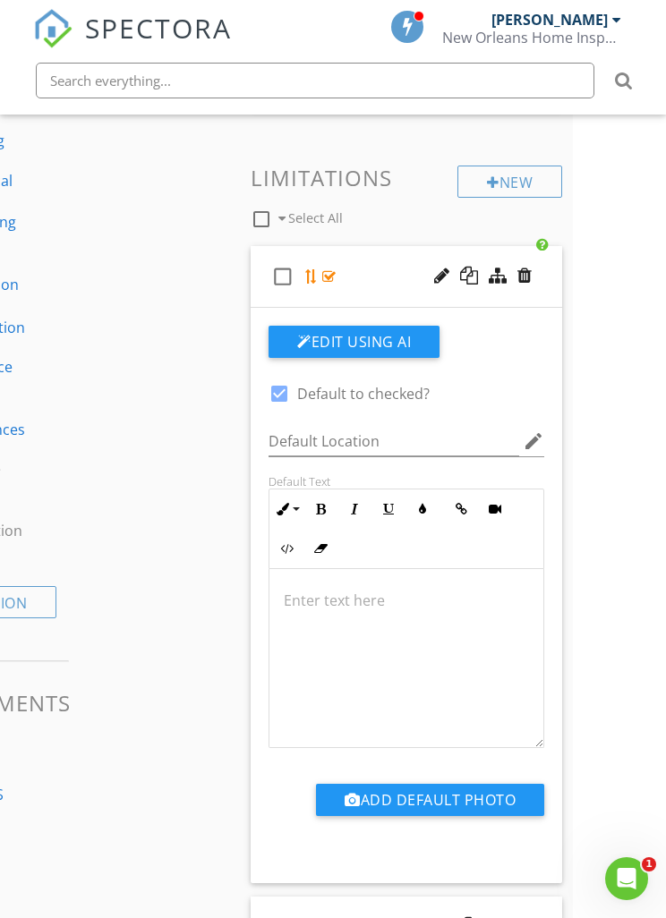
scroll to position [1, 0]
click at [520, 276] on div at bounding box center [524, 276] width 14 height 18
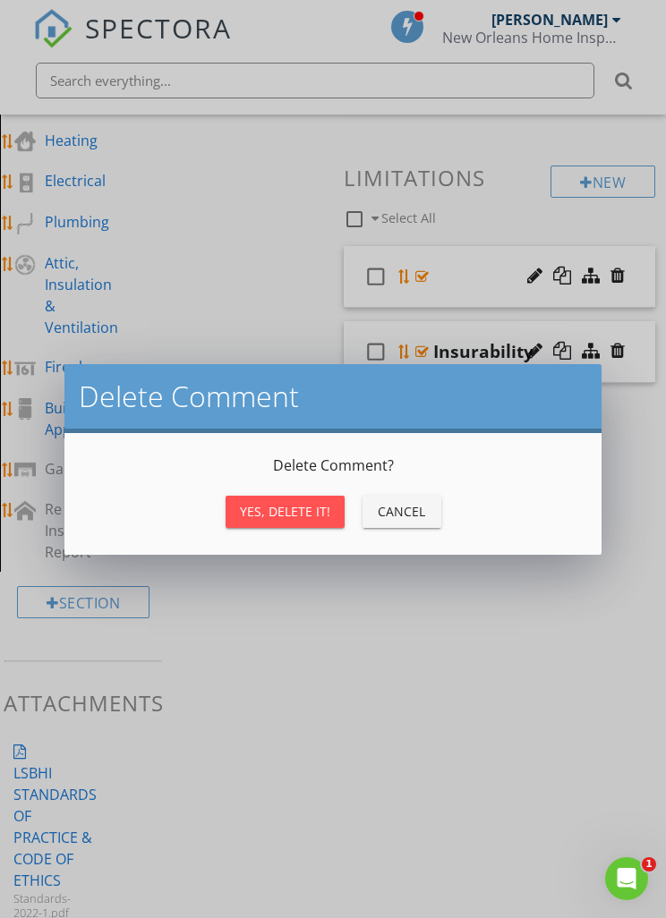
click at [269, 515] on div "Yes, Delete it!" at bounding box center [285, 511] width 90 height 19
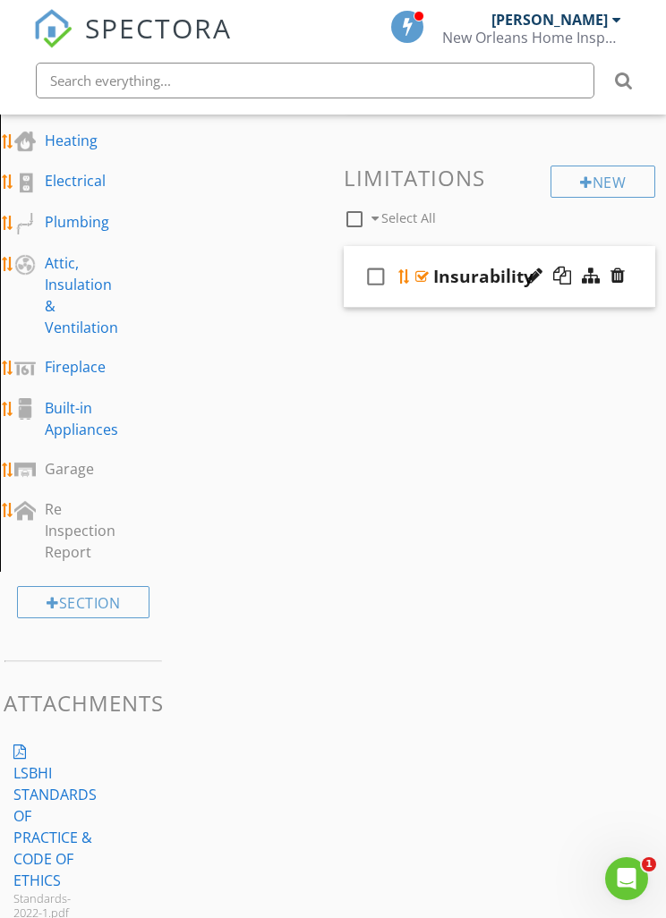
click at [580, 182] on div at bounding box center [586, 182] width 13 height 14
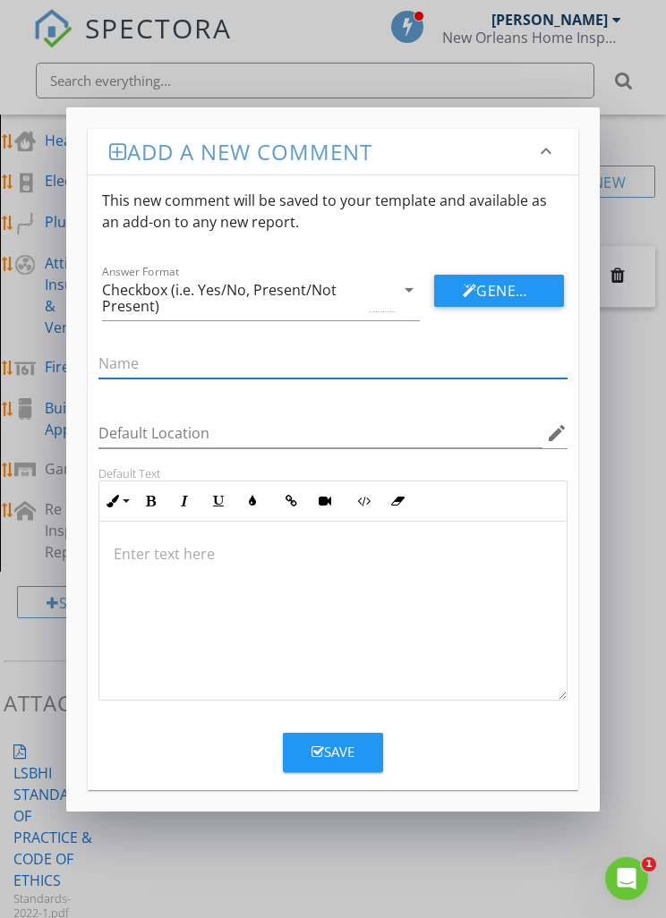
click at [128, 362] on input "text" at bounding box center [332, 364] width 468 height 30
type input "Photos"
click at [132, 557] on p at bounding box center [333, 553] width 438 height 21
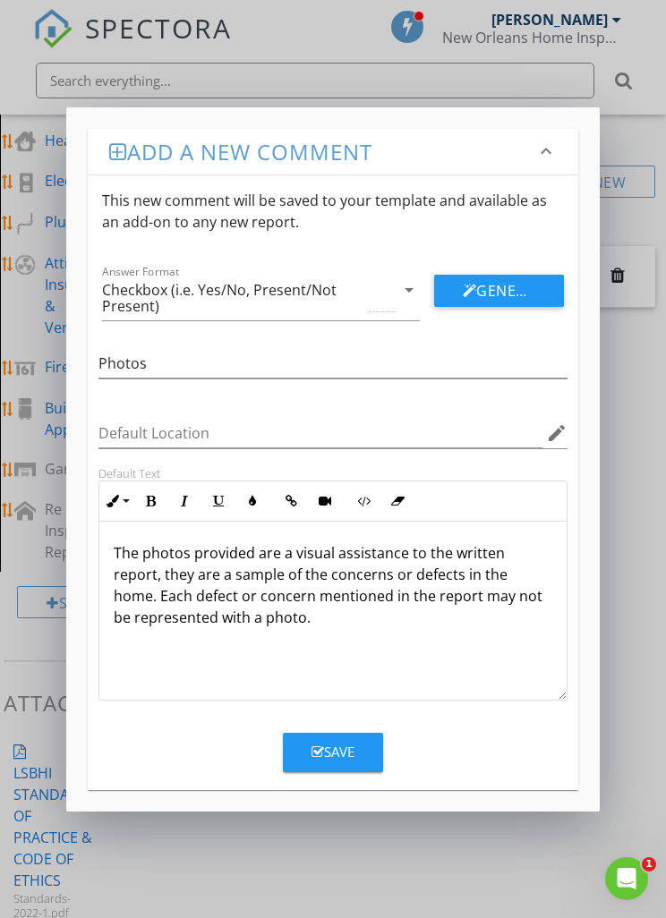
scroll to position [1, 0]
click at [311, 634] on div "The photos provided are a visual assistance to the written report, they are a s…" at bounding box center [332, 610] width 466 height 179
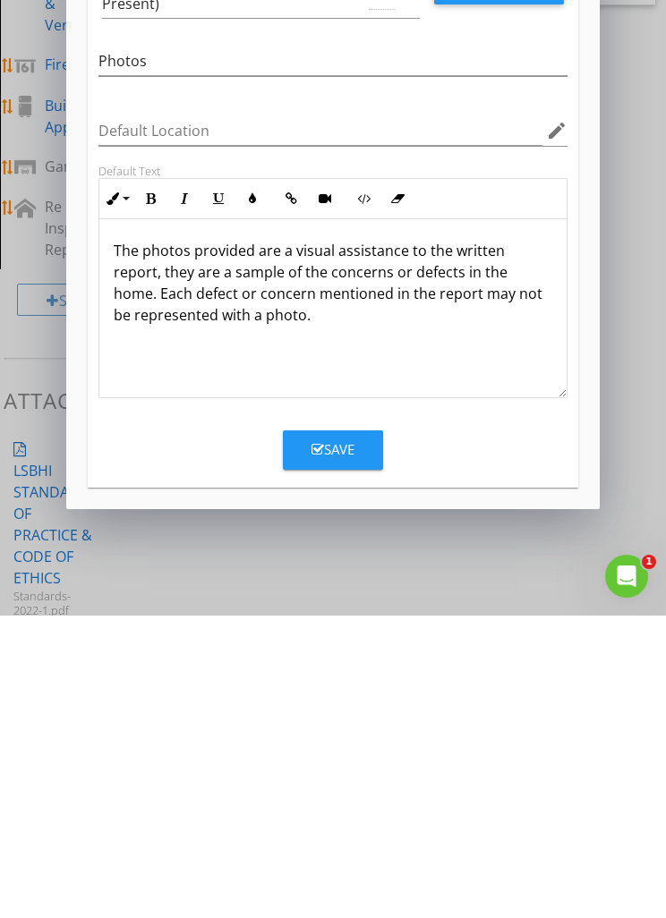
scroll to position [664, 0]
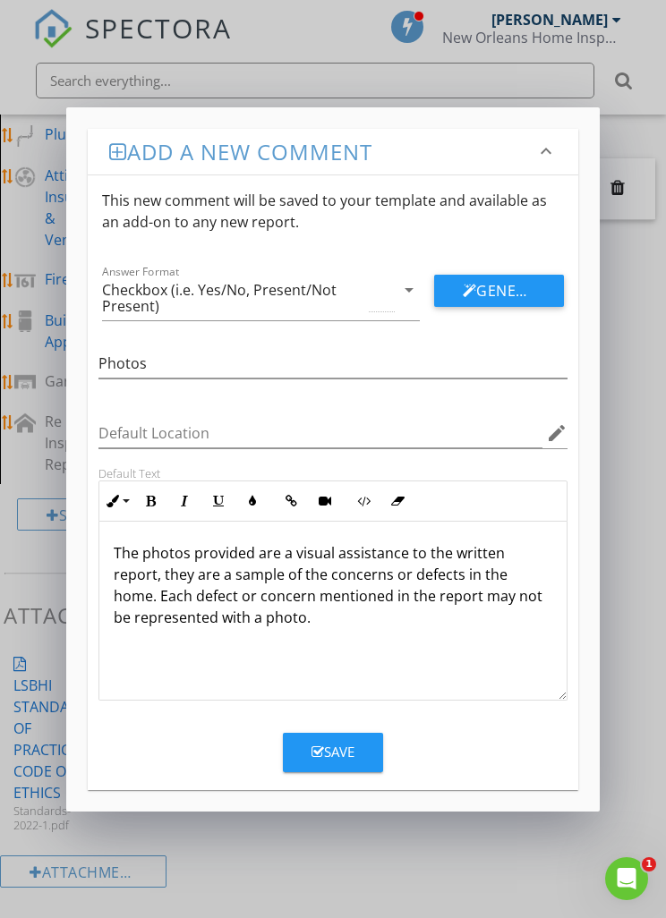
click at [328, 622] on p "The photos provided are a visual assistance to the written report, they are a s…" at bounding box center [333, 585] width 438 height 86
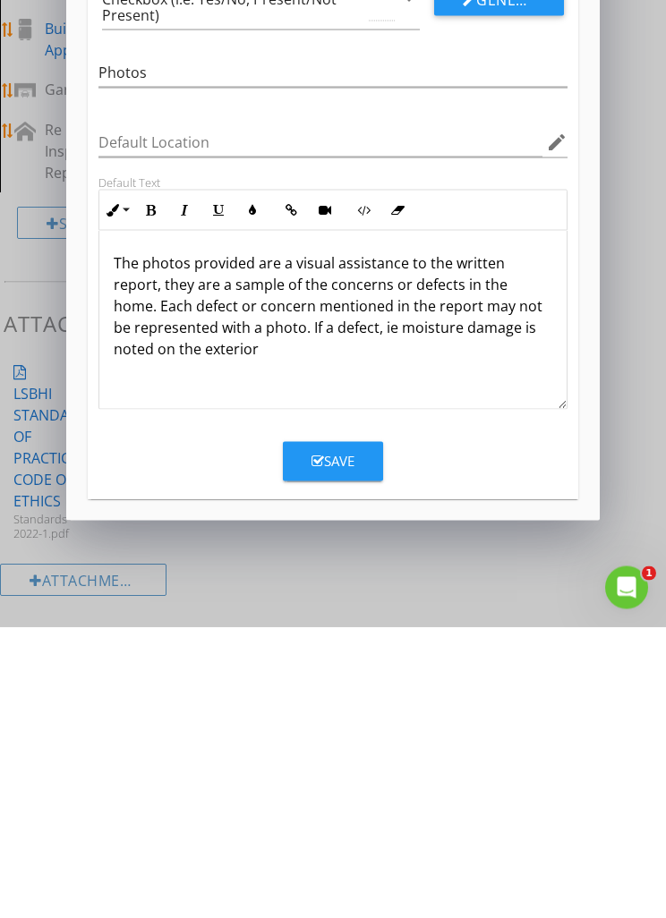
scroll to position [0, 0]
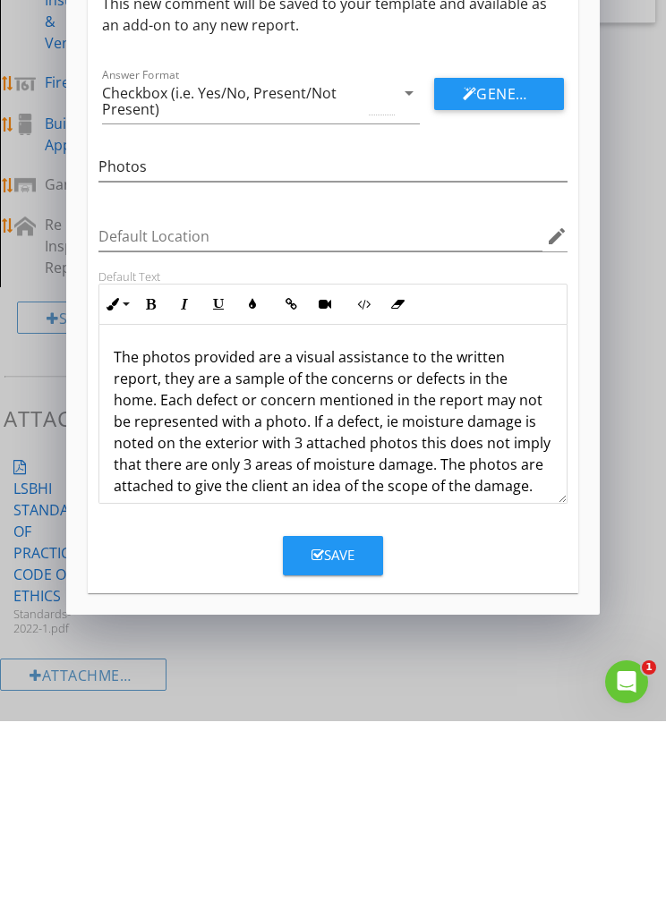
click at [500, 275] on button "Generate Using AI" at bounding box center [499, 291] width 130 height 32
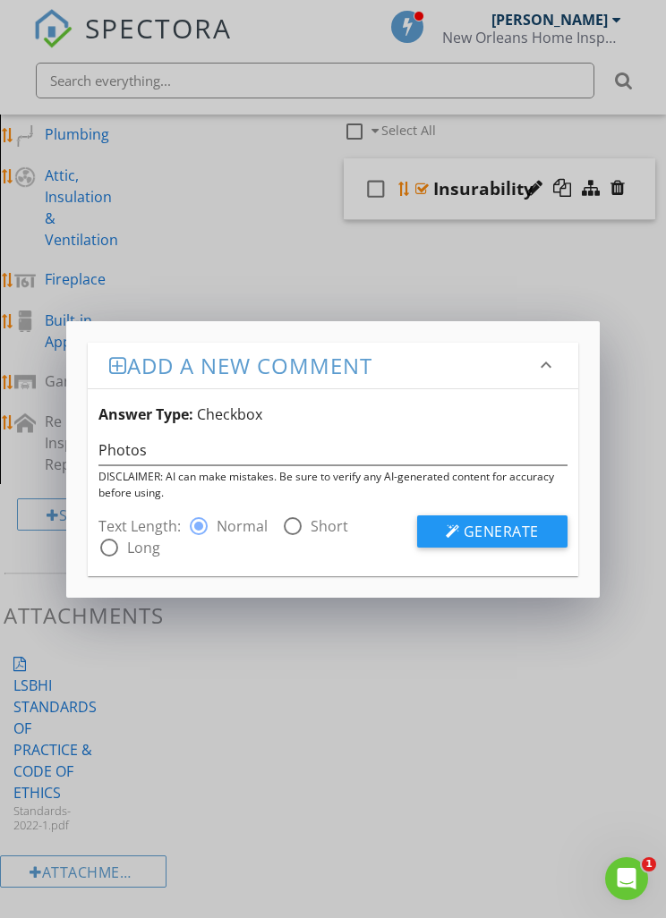
click at [501, 529] on span "Generate" at bounding box center [501, 532] width 75 height 20
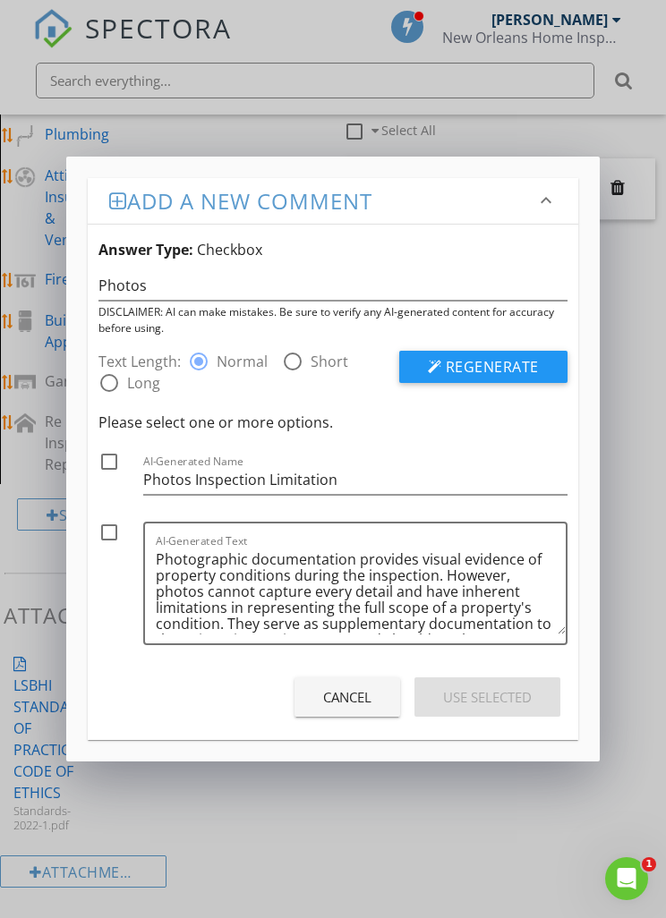
click at [343, 691] on div "Cancel" at bounding box center [347, 697] width 48 height 21
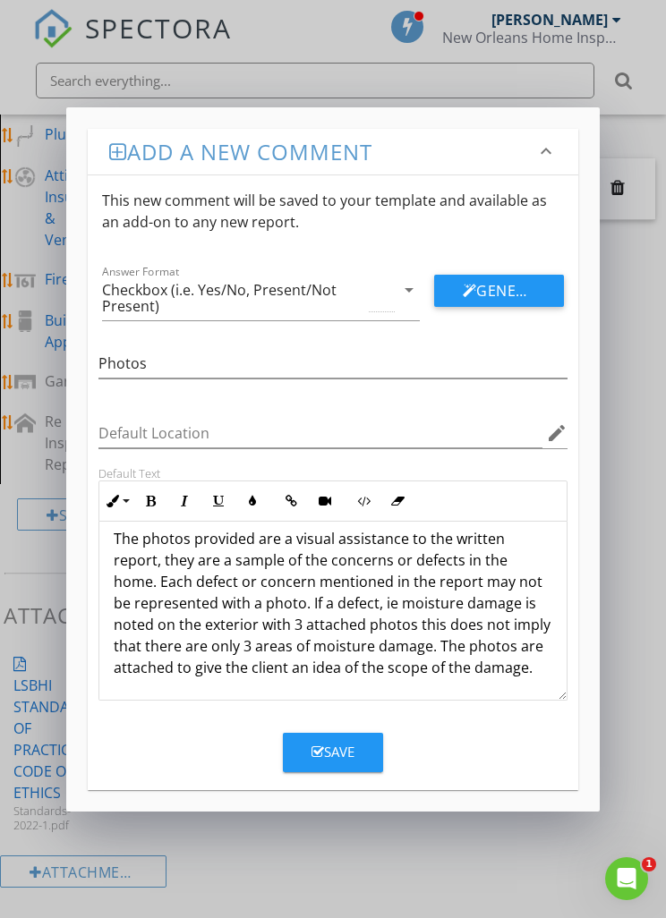
scroll to position [15, 0]
click at [381, 593] on p "The photos provided are a visual assistance to the written report, they are a s…" at bounding box center [333, 603] width 438 height 150
click at [531, 666] on p "The photos provided are a visual assistance to the written report, they are a s…" at bounding box center [333, 603] width 438 height 150
click at [325, 745] on div "Save" at bounding box center [332, 752] width 43 height 21
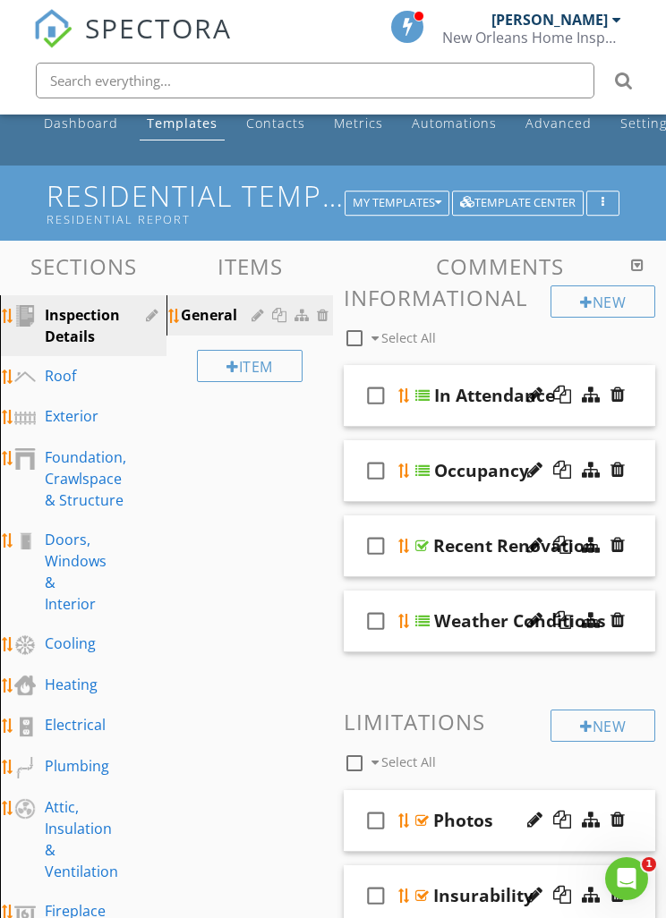
scroll to position [0, 0]
